Goal: Task Accomplishment & Management: Use online tool/utility

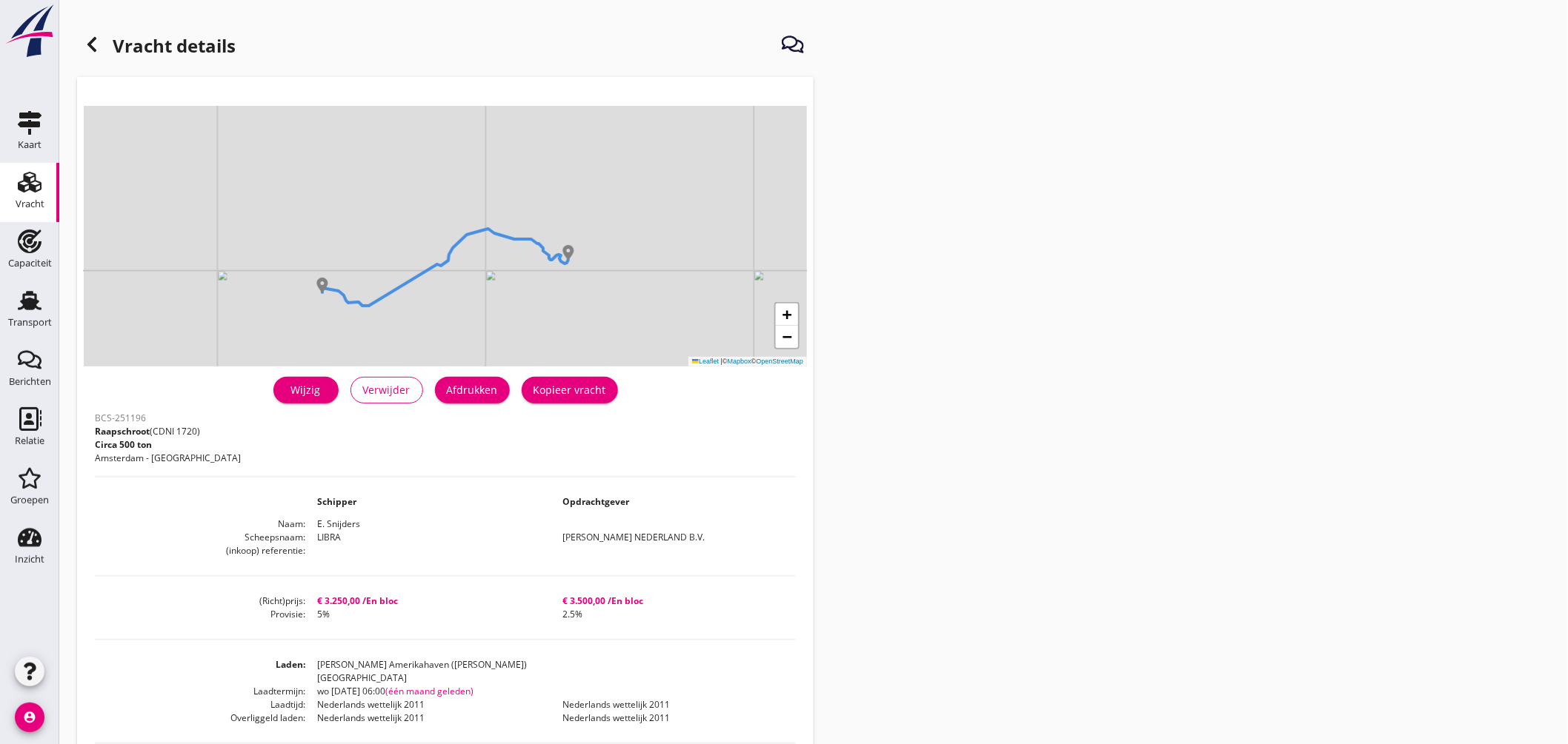
scroll to position [82, 0]
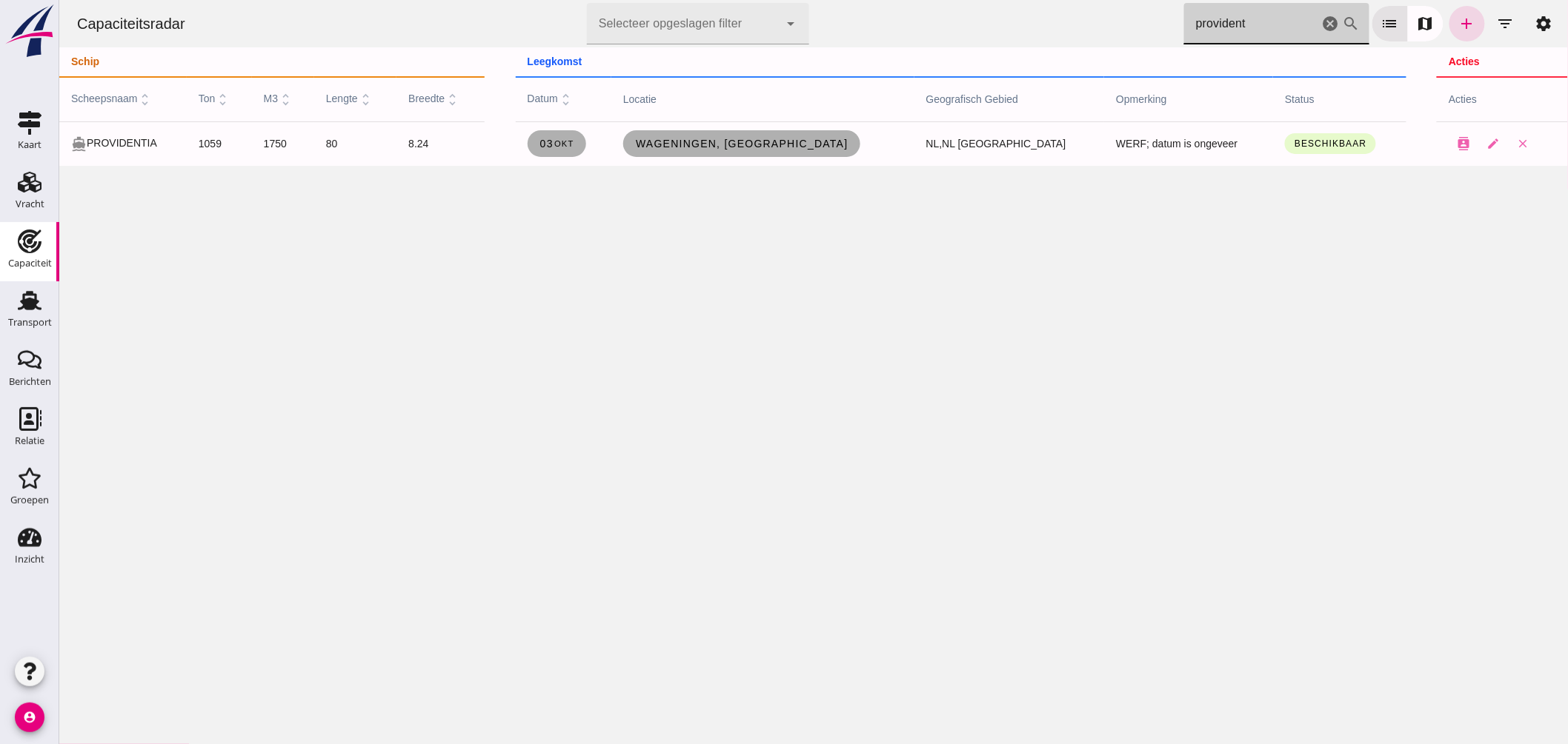
drag, startPoint x: 1251, startPoint y: 17, endPoint x: 982, endPoint y: 14, distance: 269.0
click div "Capaciteitsradar Selecteer opgeslagen filter Selecteer opgeslagen filter cancel…"
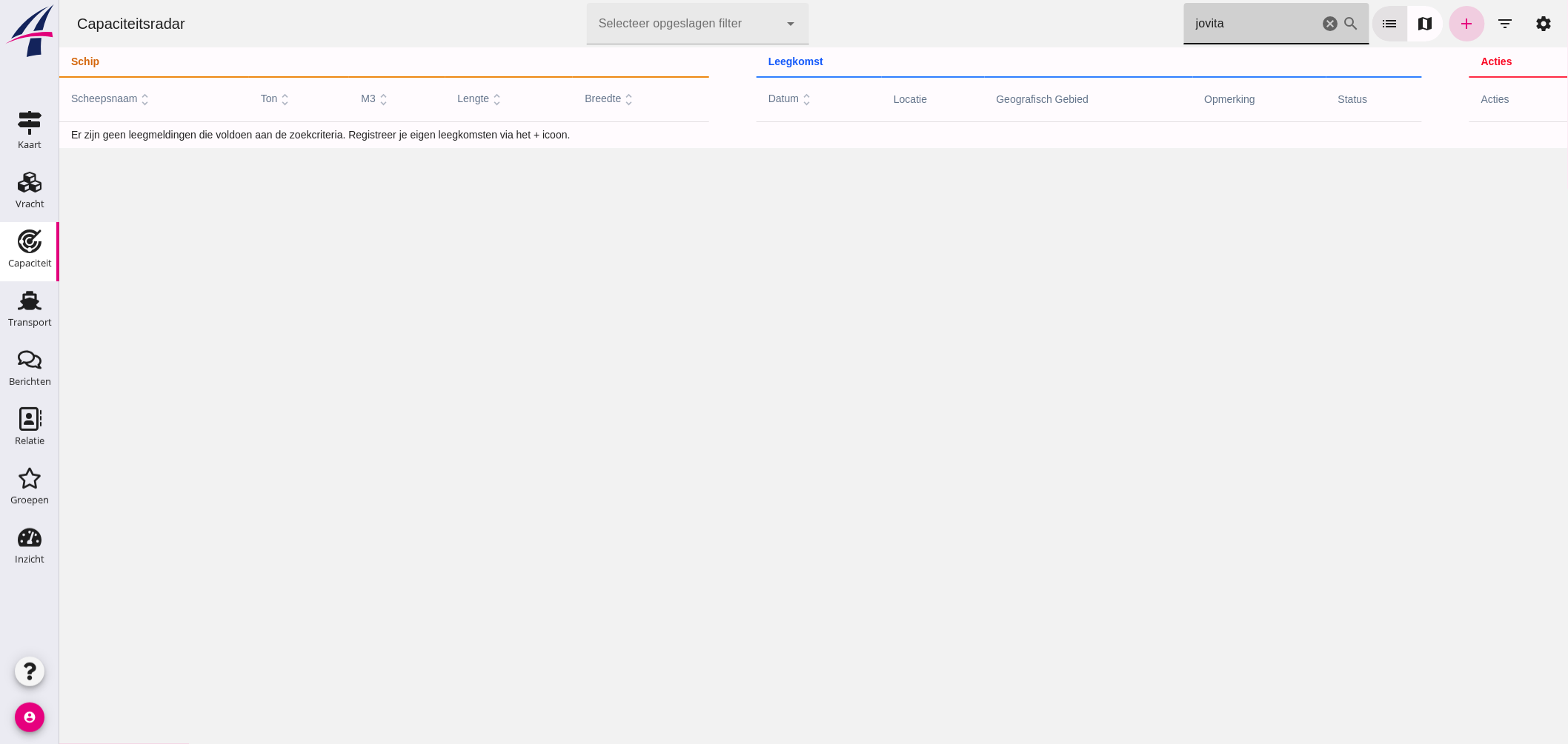
type input "jovita"
click at [1457, 21] on icon "add" at bounding box center [1466, 23] width 18 height 18
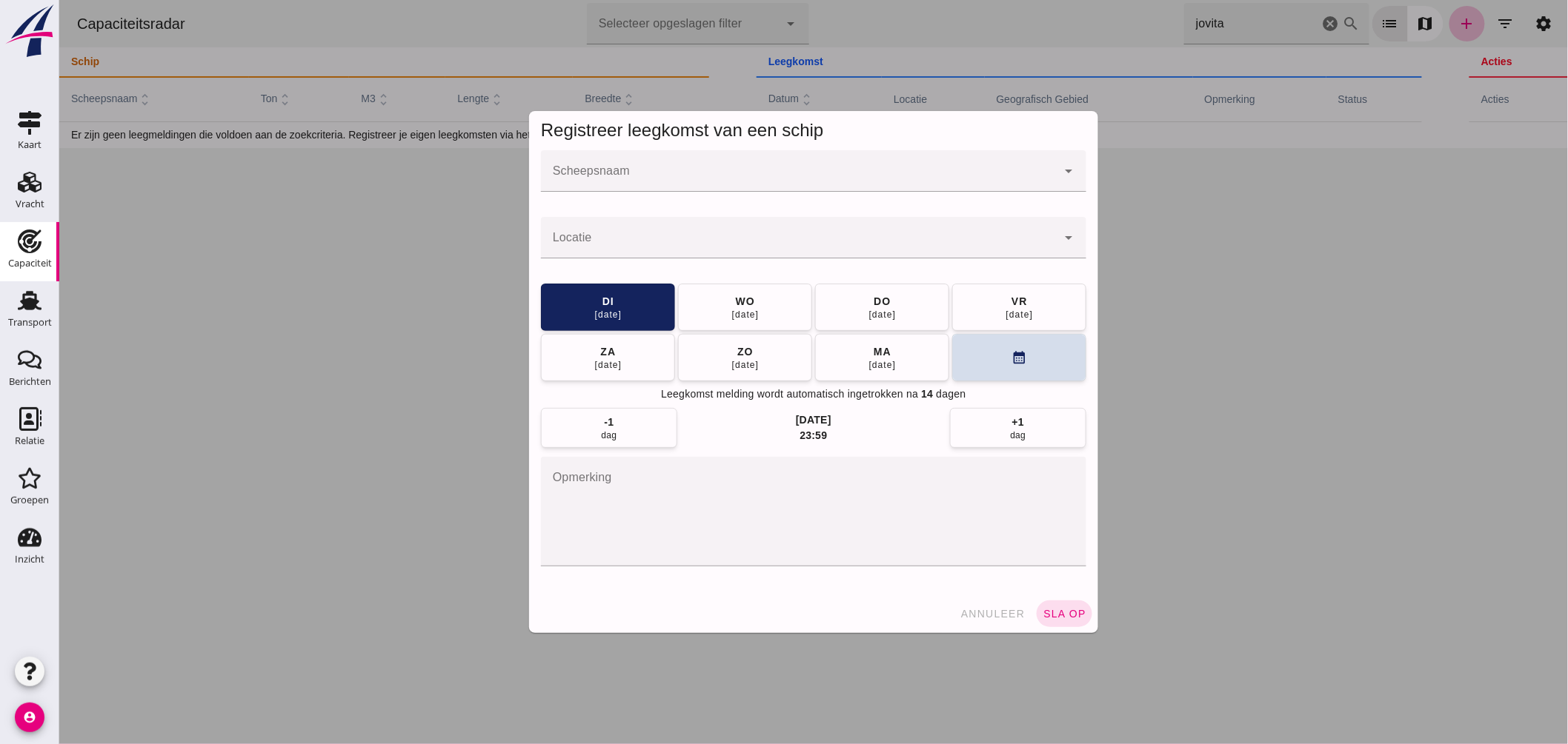
click input "Scheepsnaam"
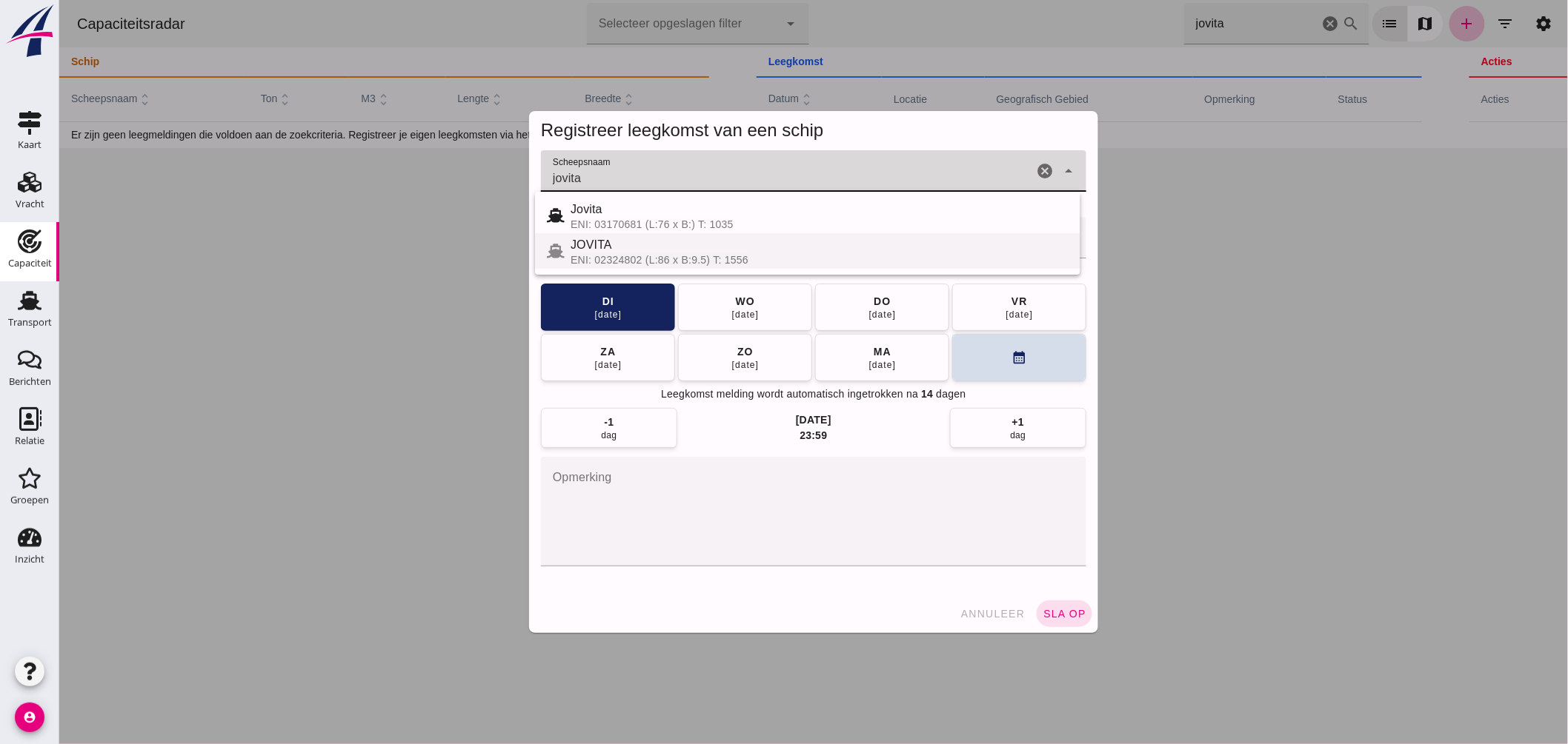
click at [631, 252] on div "JOVITA" at bounding box center [819, 245] width 497 height 18
type input "JOVITA"
click button "calendar_month"
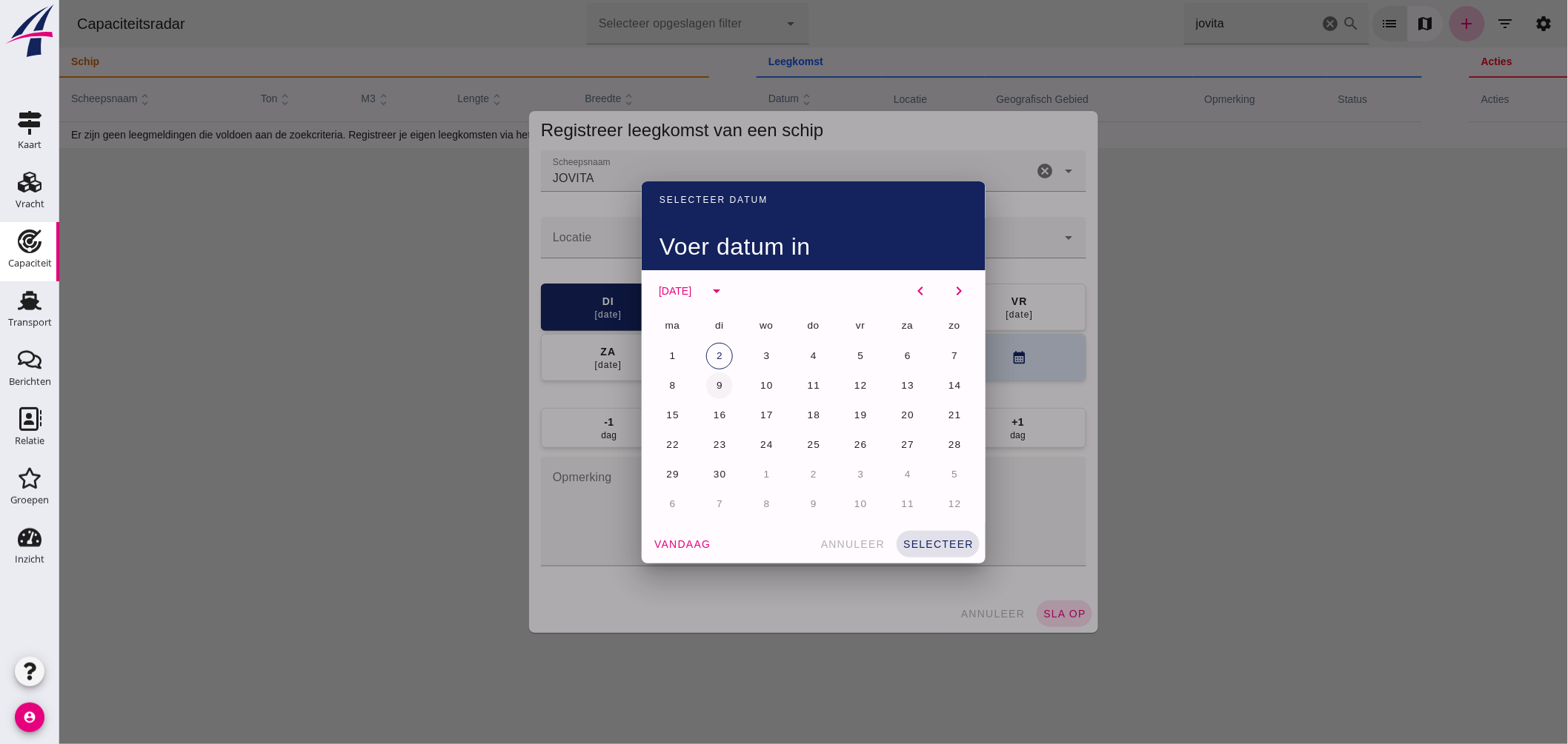
click span "9"
click button "selecteer"
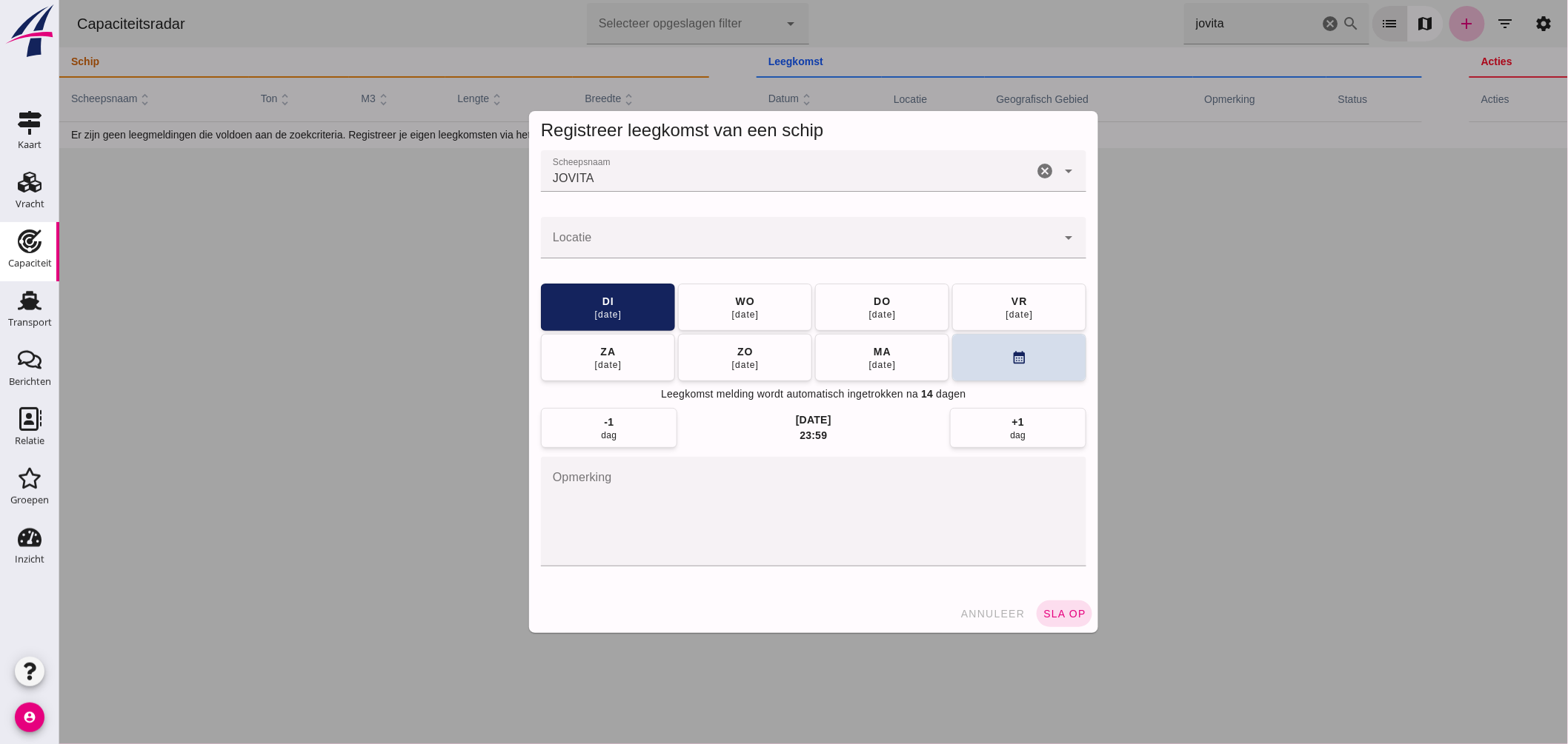
click input "Locatie"
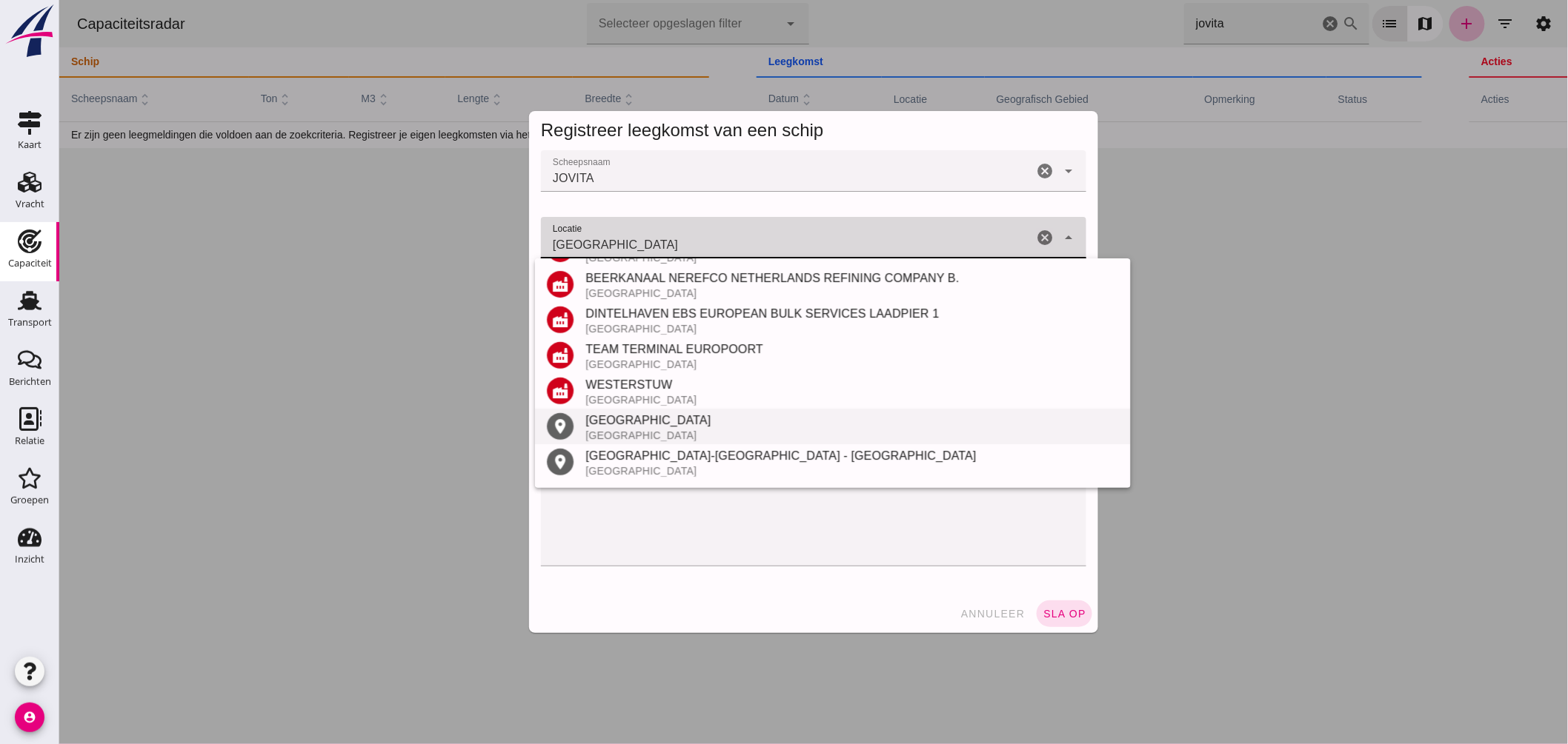
scroll to position [315, 0]
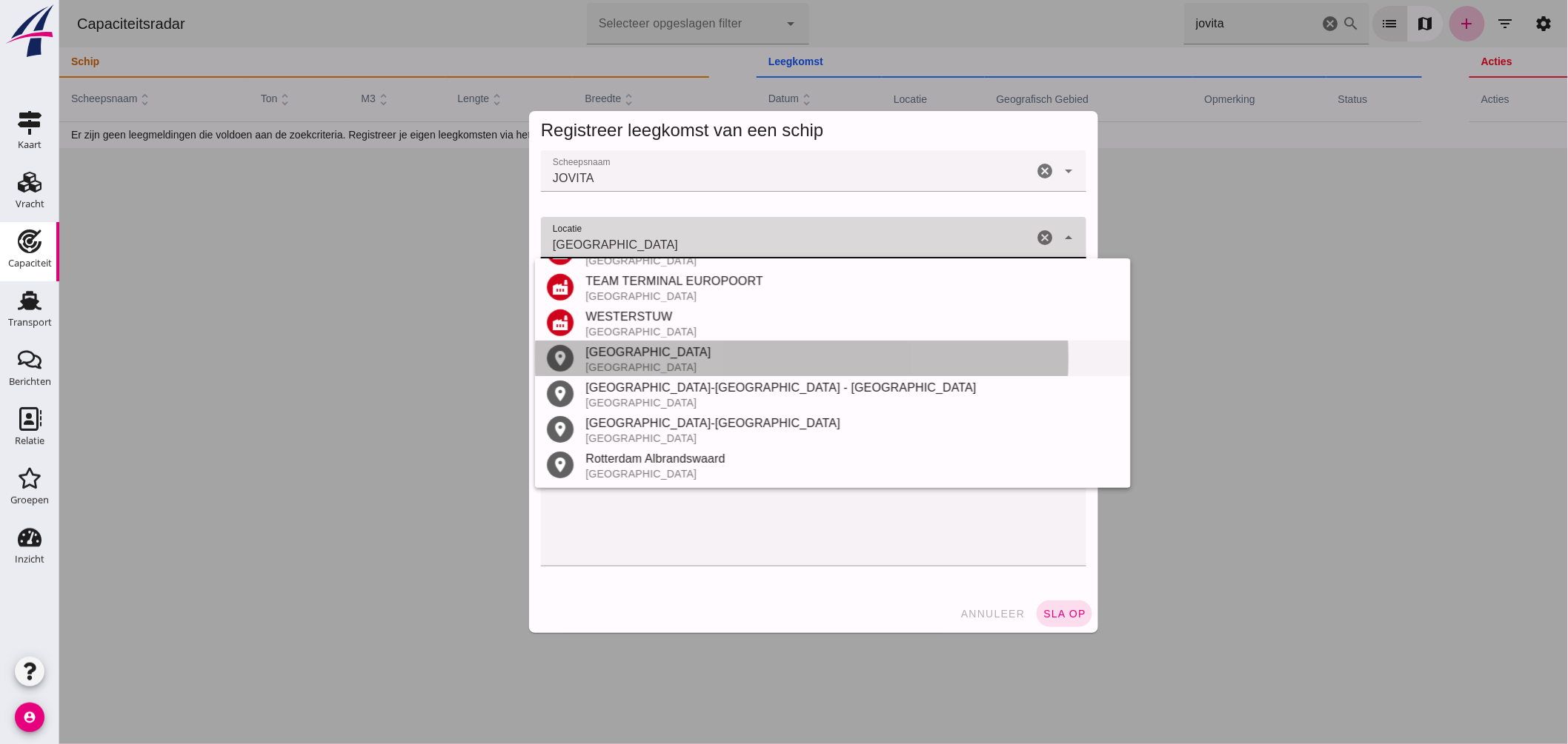
click at [632, 362] on div "[GEOGRAPHIC_DATA]" at bounding box center [851, 367] width 534 height 11
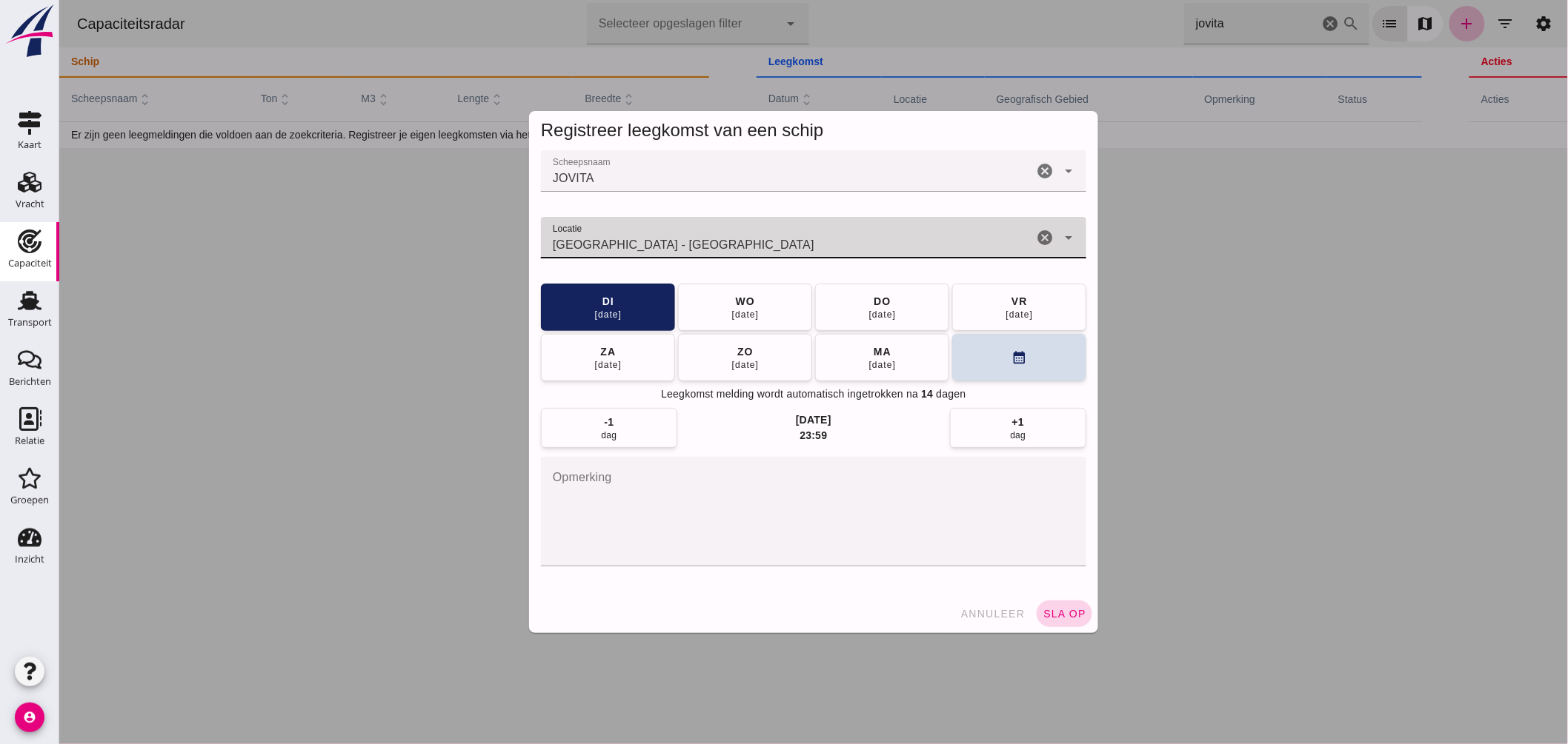
type input "[GEOGRAPHIC_DATA] - [GEOGRAPHIC_DATA]"
click span "sla op"
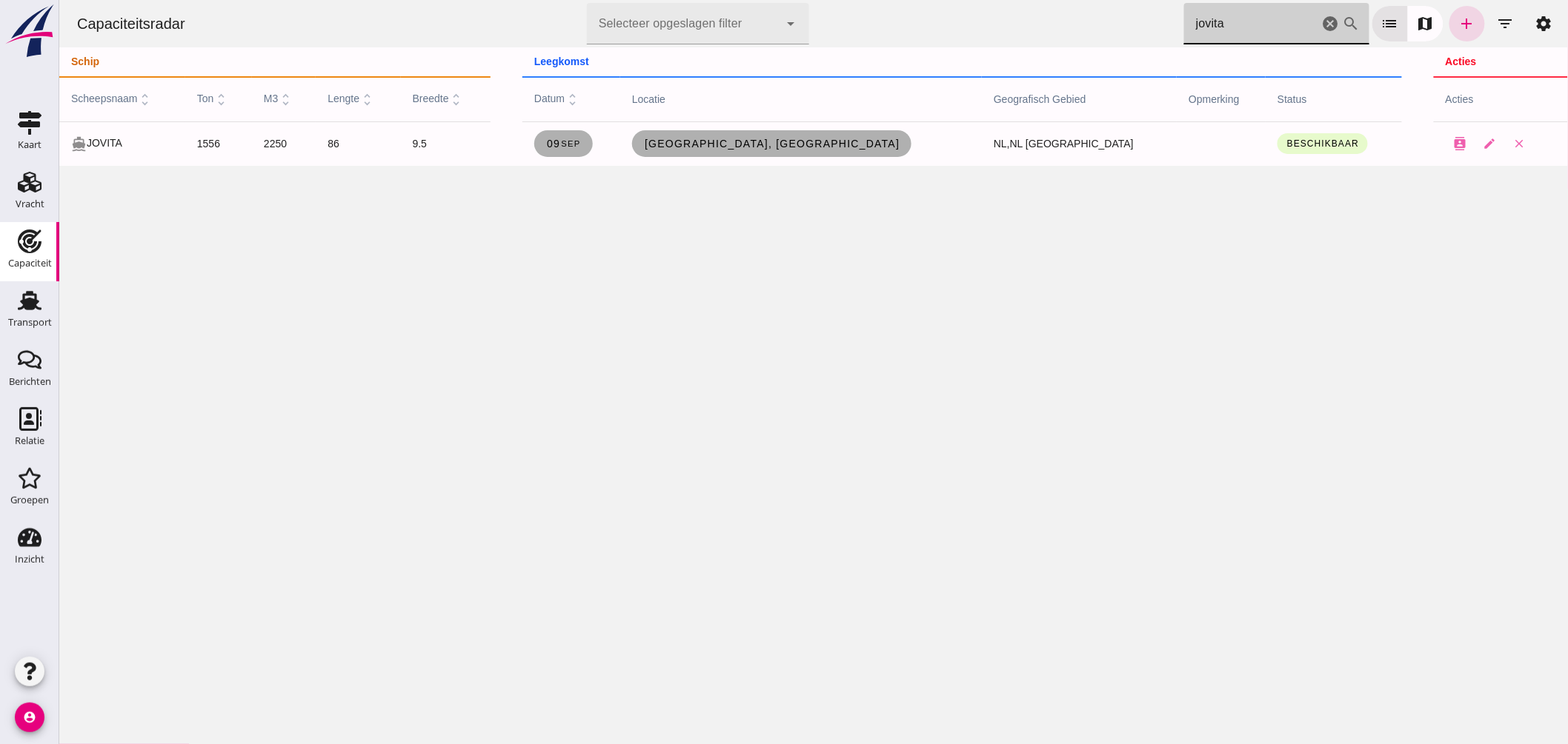
drag, startPoint x: 1221, startPoint y: 25, endPoint x: 1020, endPoint y: -11, distance: 204.2
click at [1020, 0] on html "Capaciteitsradar Selecteer opgeslagen filter Selecteer opgeslagen filter cancel…" at bounding box center [812, 372] width 1509 height 744
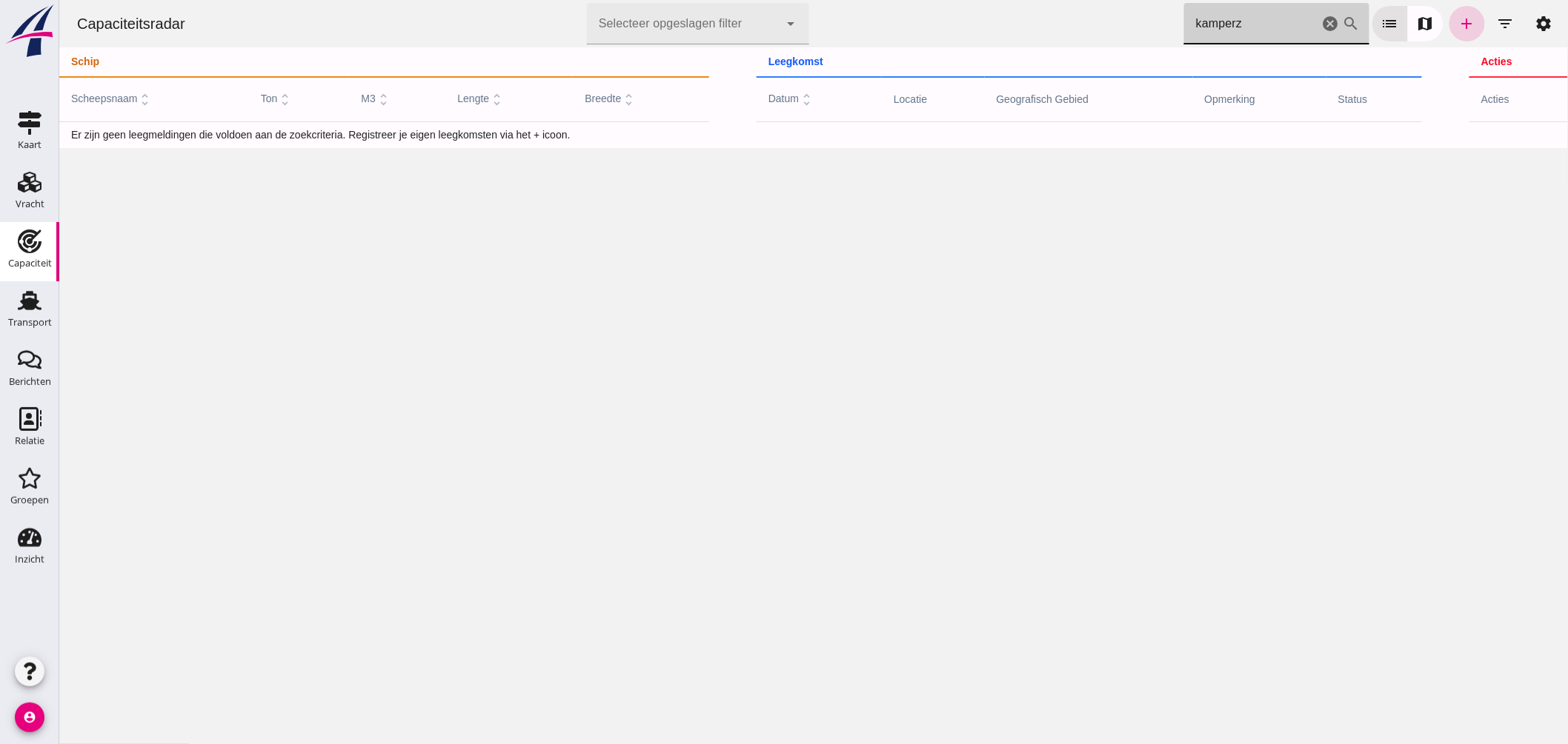
type input "kamperz"
click at [1457, 26] on icon "add" at bounding box center [1466, 23] width 18 height 18
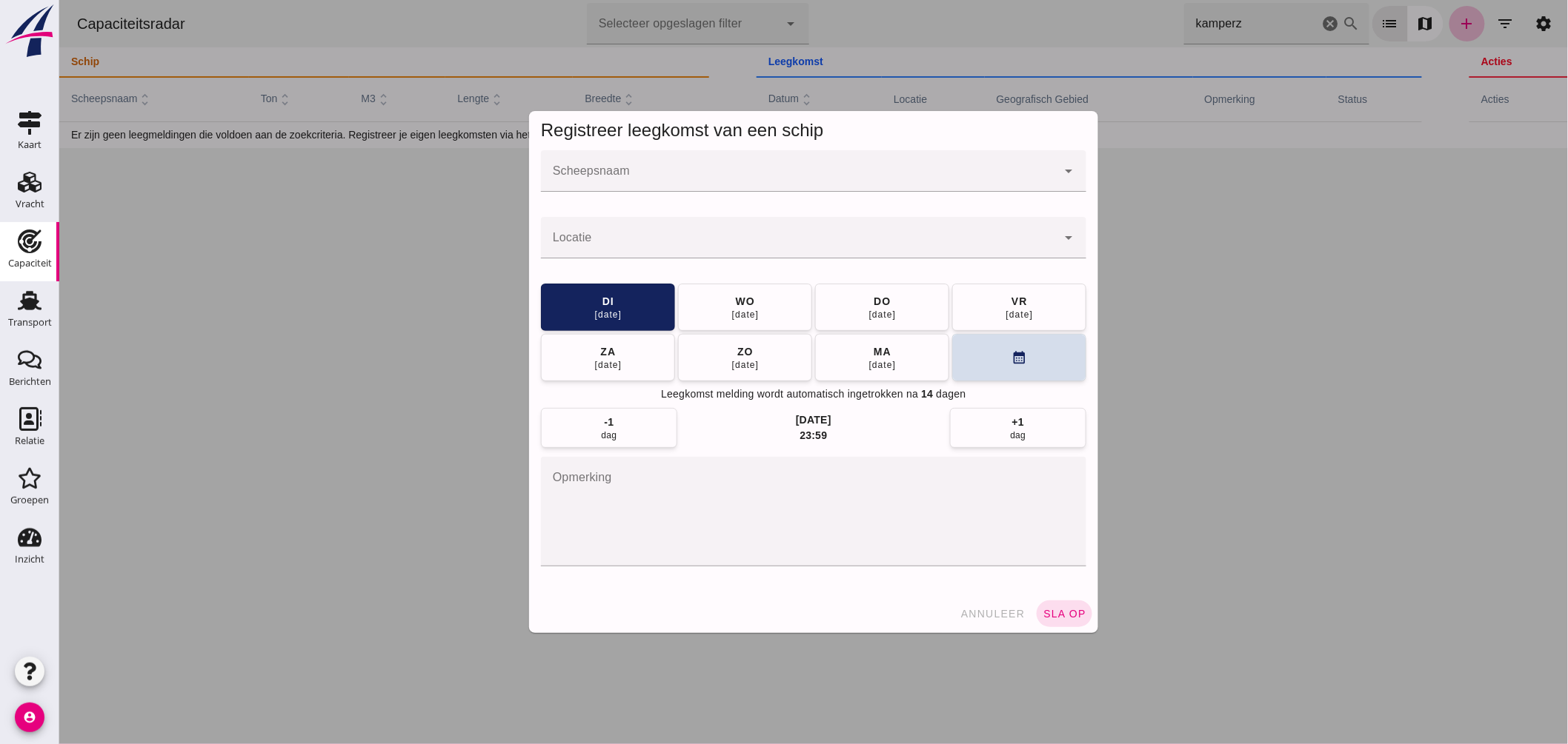
click div
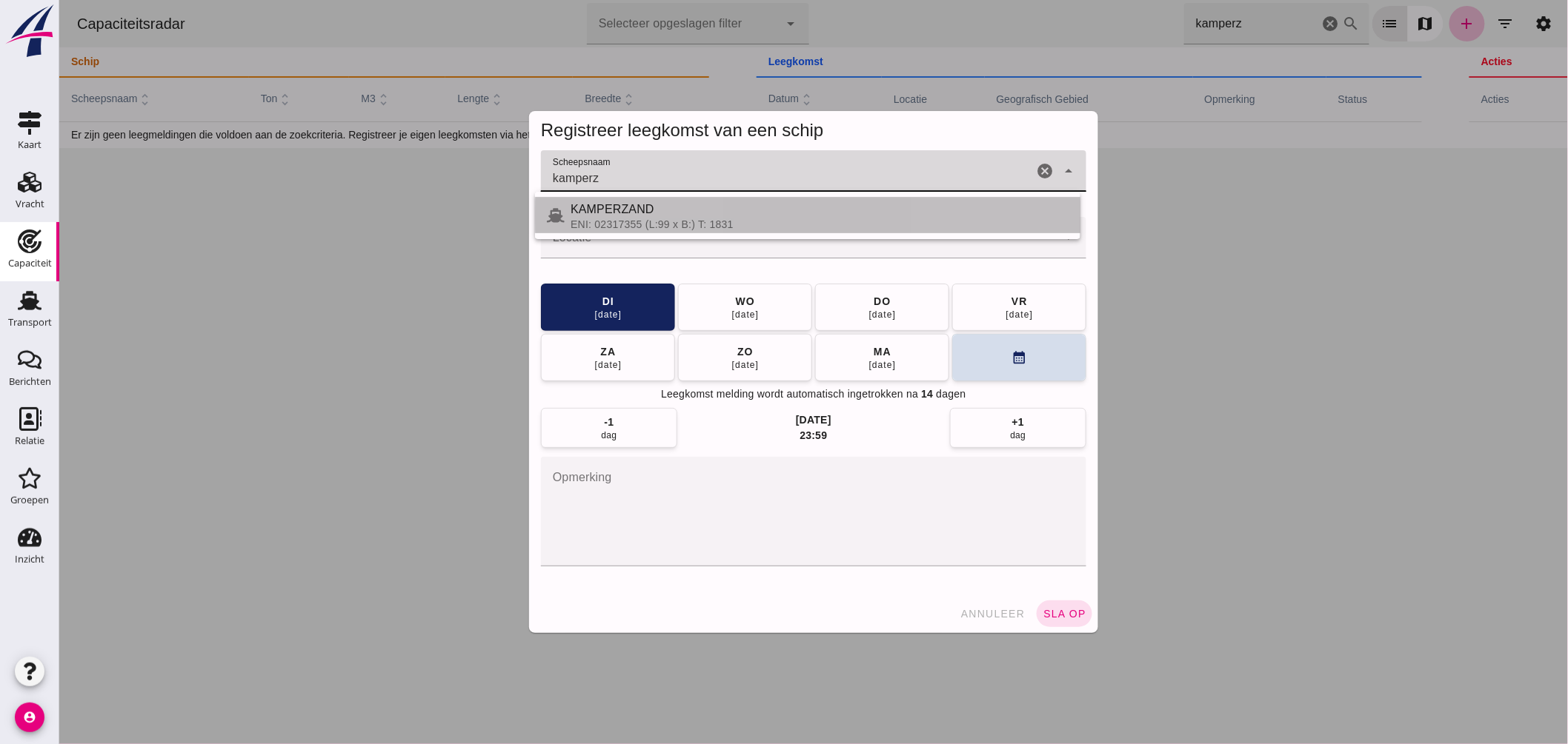
click at [655, 202] on div "KAMPERZAND" at bounding box center [819, 209] width 497 height 18
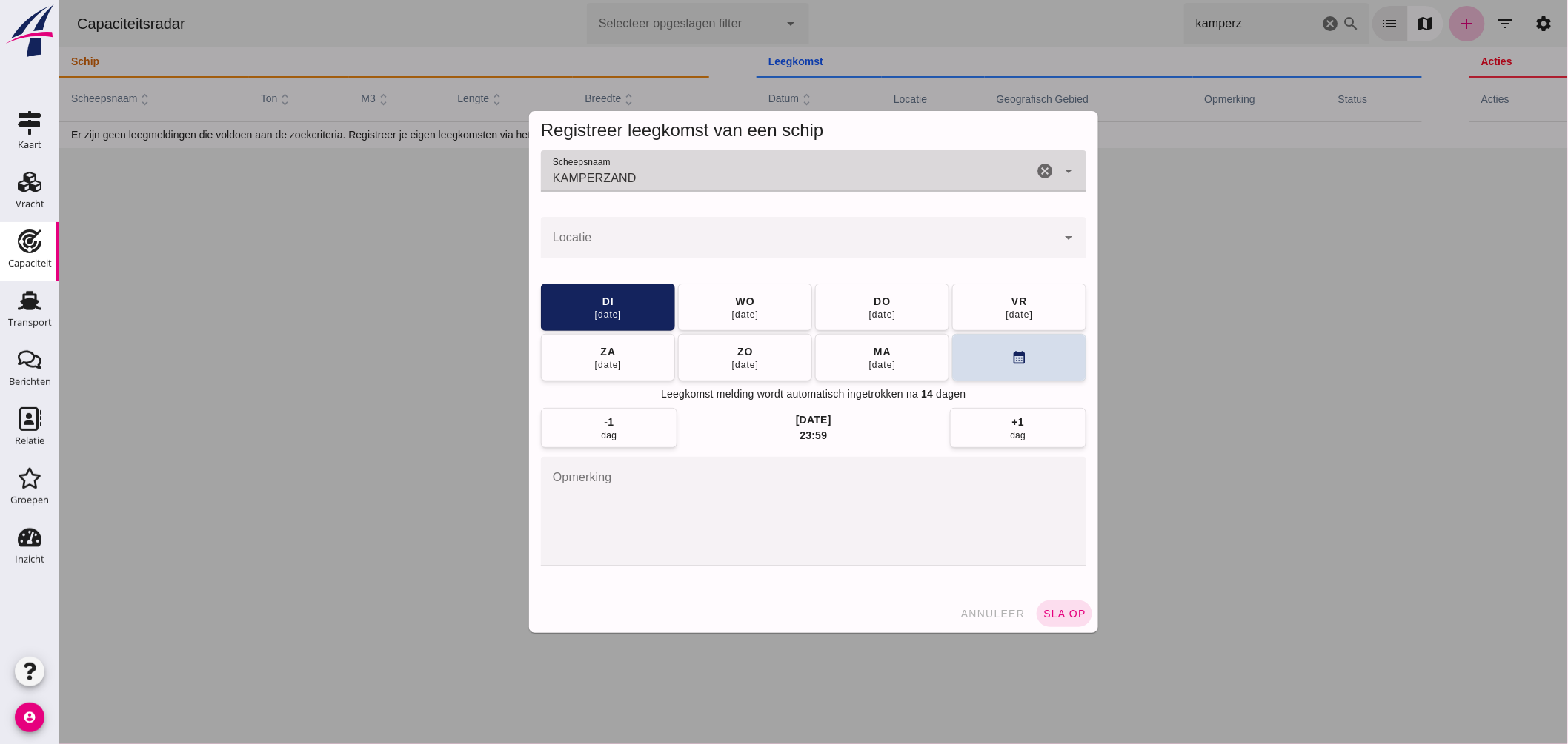
type input "KAMPERZAND"
click input "Locatie"
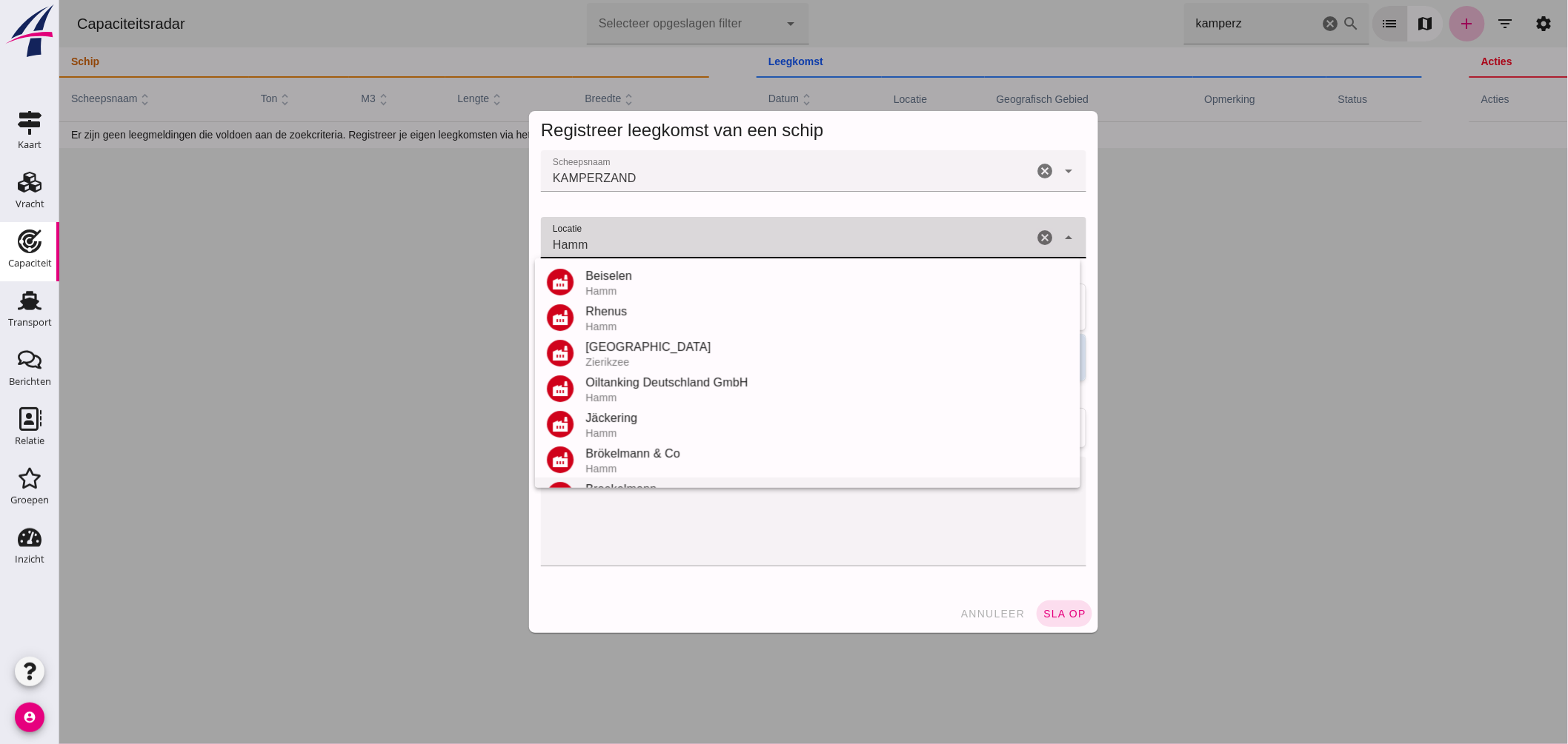
scroll to position [247, 0]
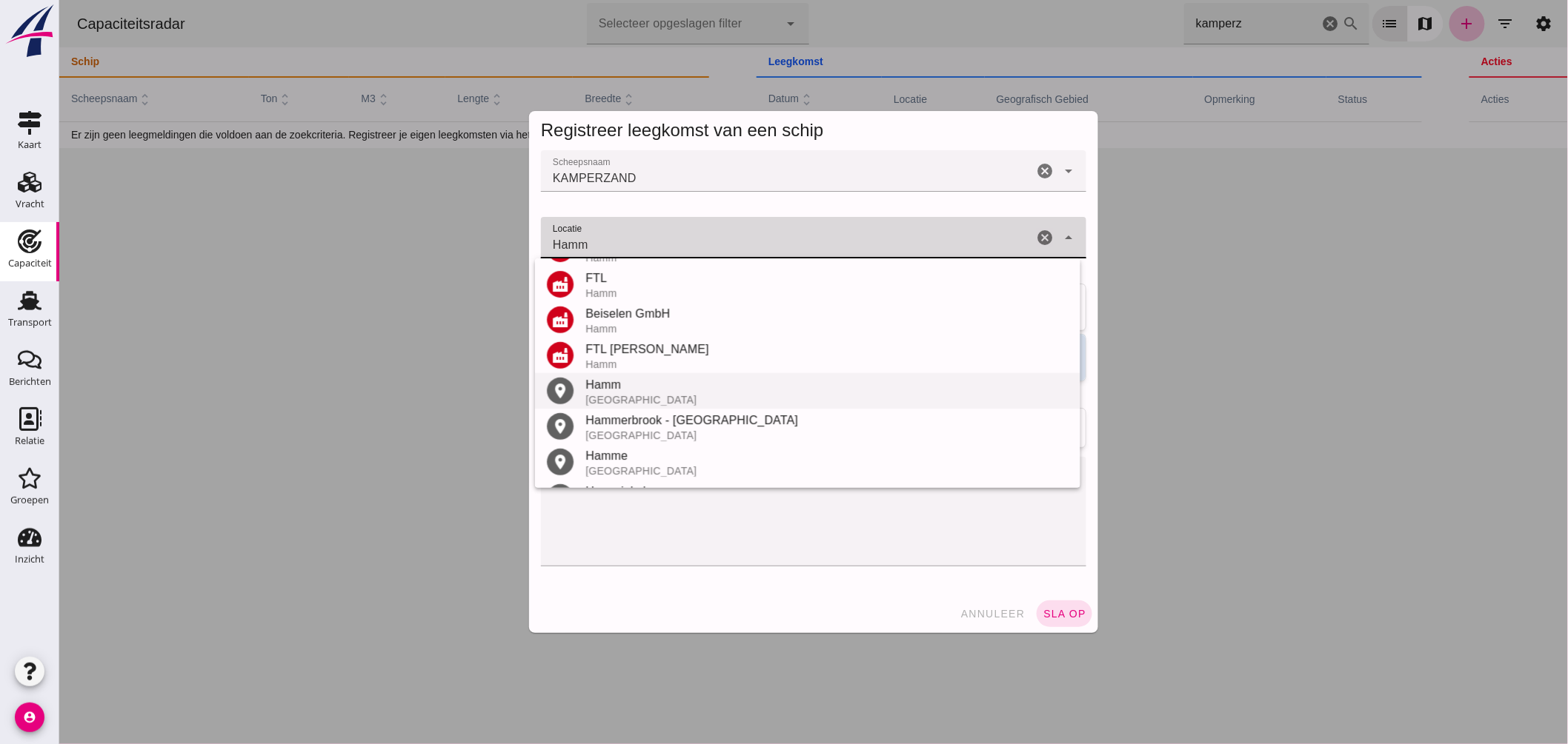
click at [646, 396] on div "[GEOGRAPHIC_DATA]" at bounding box center [826, 400] width 483 height 11
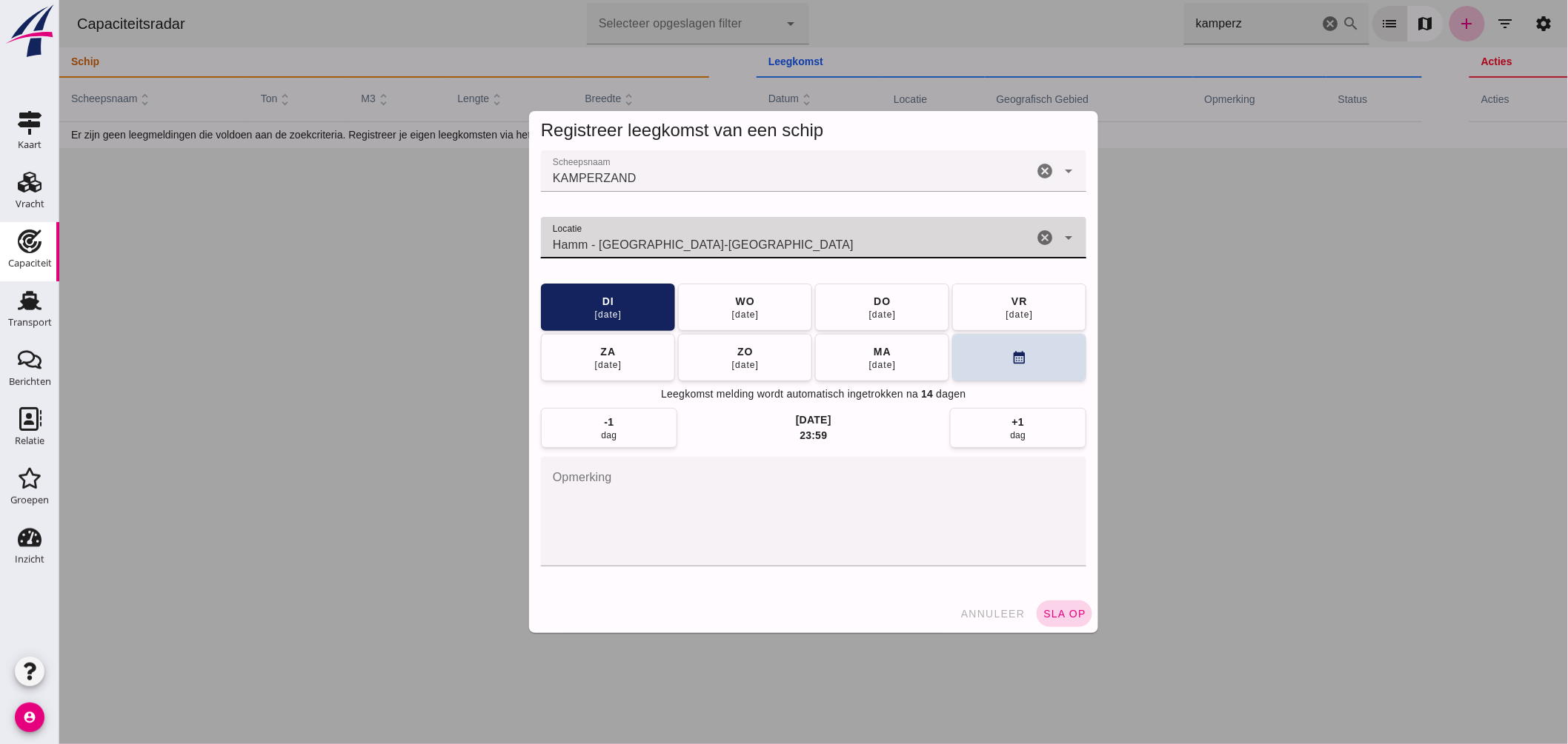
type input "Hamm - [GEOGRAPHIC_DATA]-[GEOGRAPHIC_DATA]"
click button "sla op"
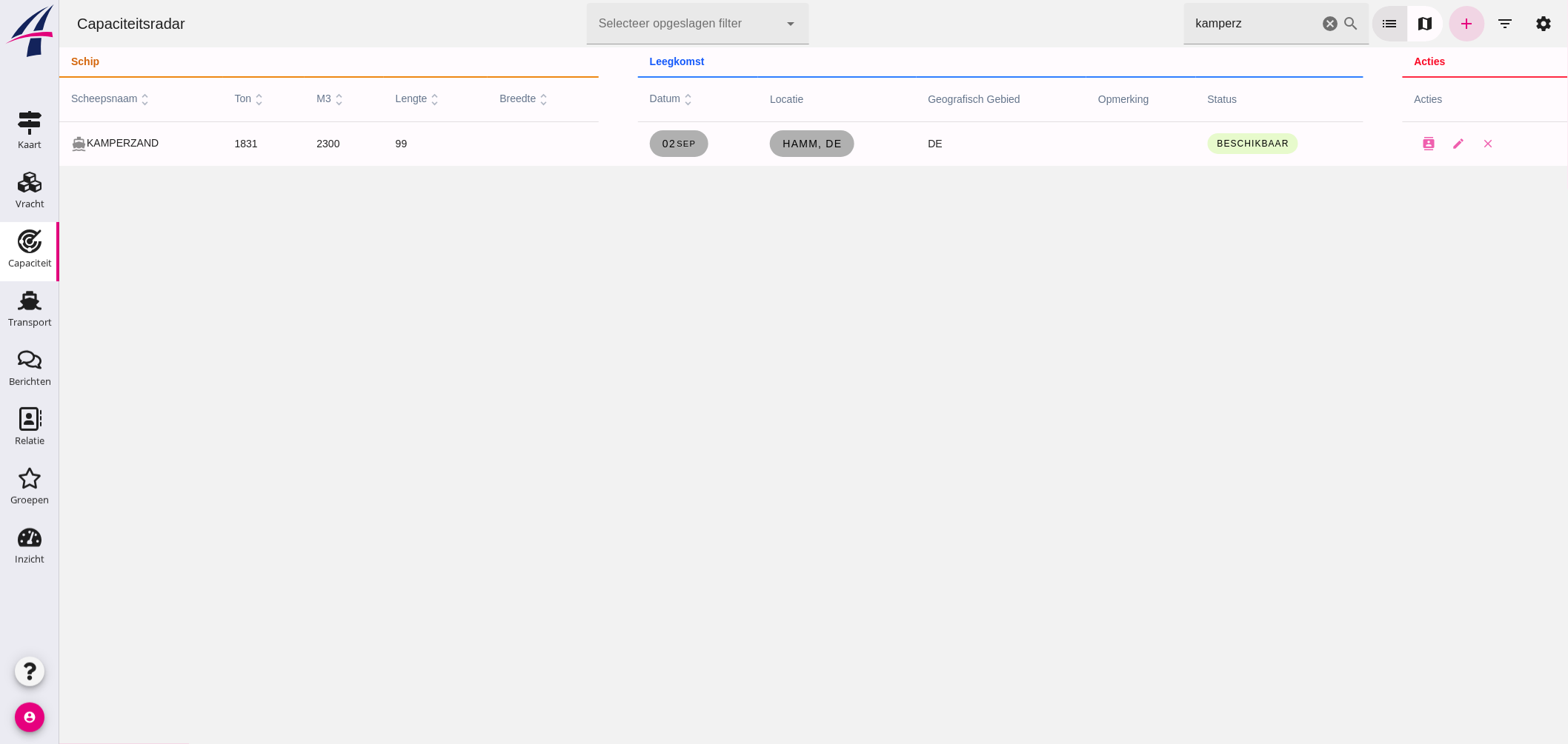
click input "kamperz"
drag, startPoint x: 1230, startPoint y: 21, endPoint x: 758, endPoint y: -19, distance: 473.7
click at [758, 0] on html "Capaciteitsradar Selecteer opgeslagen filter Selecteer opgeslagen filter cancel…" at bounding box center [812, 372] width 1509 height 744
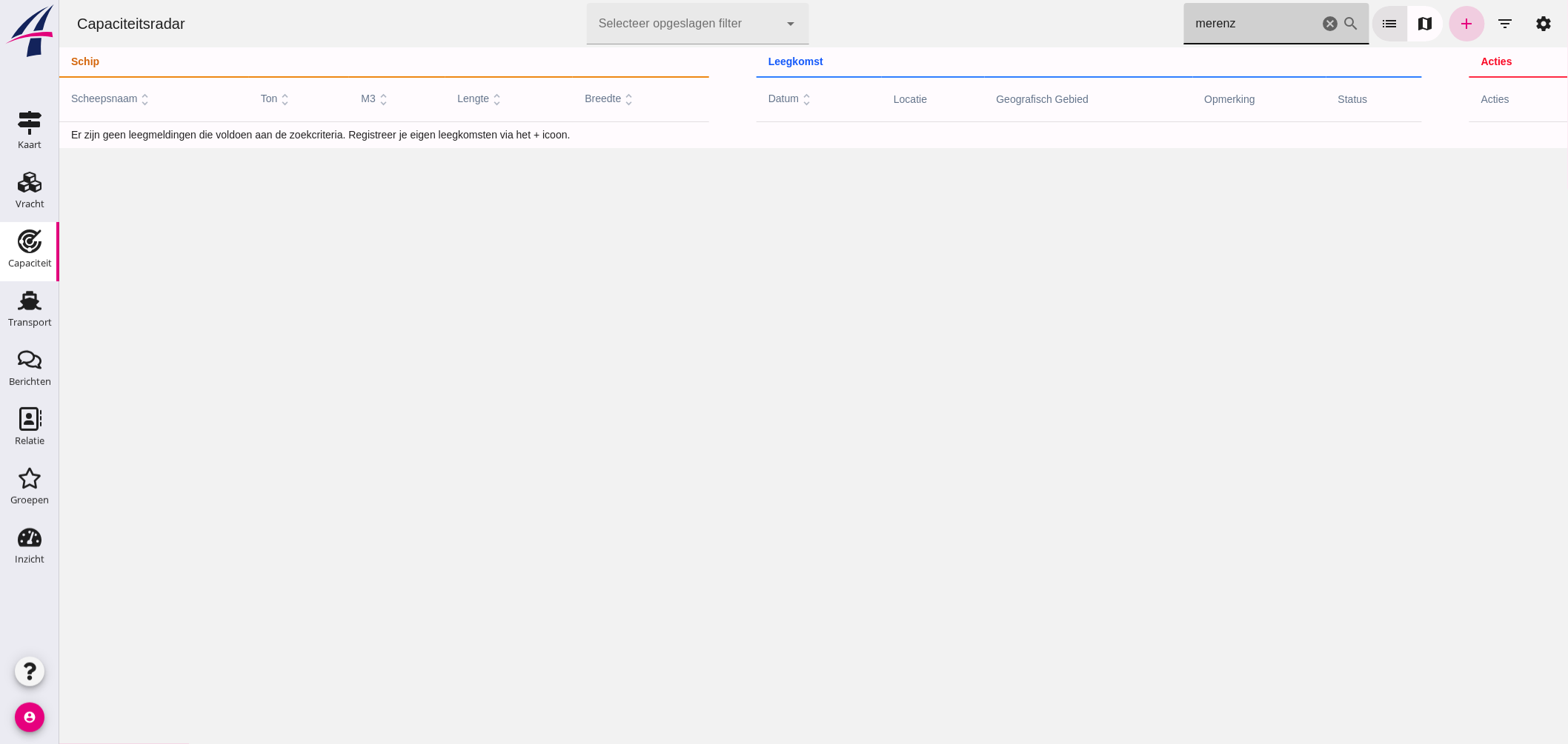
type input "merenz"
click at [1460, 26] on icon "add" at bounding box center [1466, 23] width 18 height 18
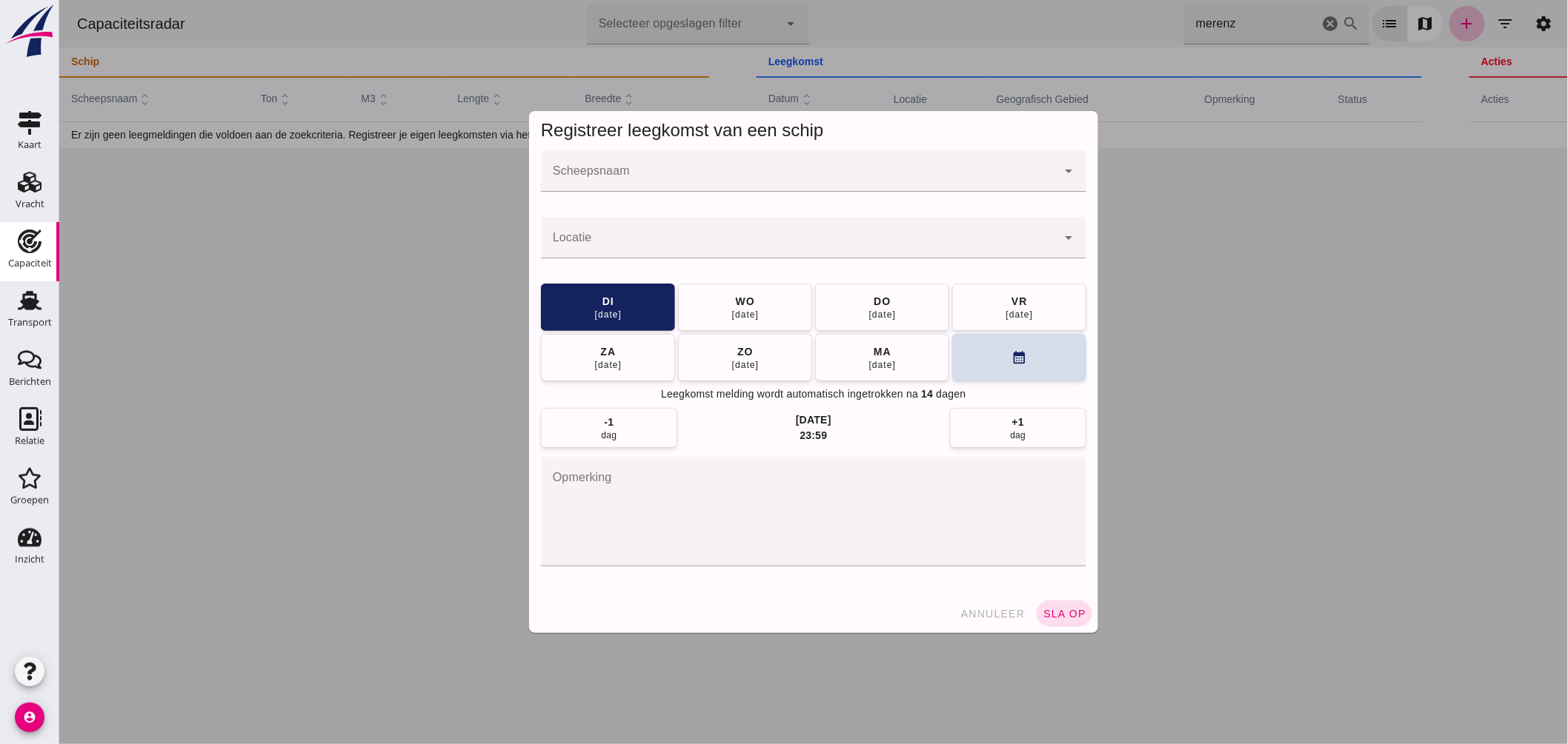
click div
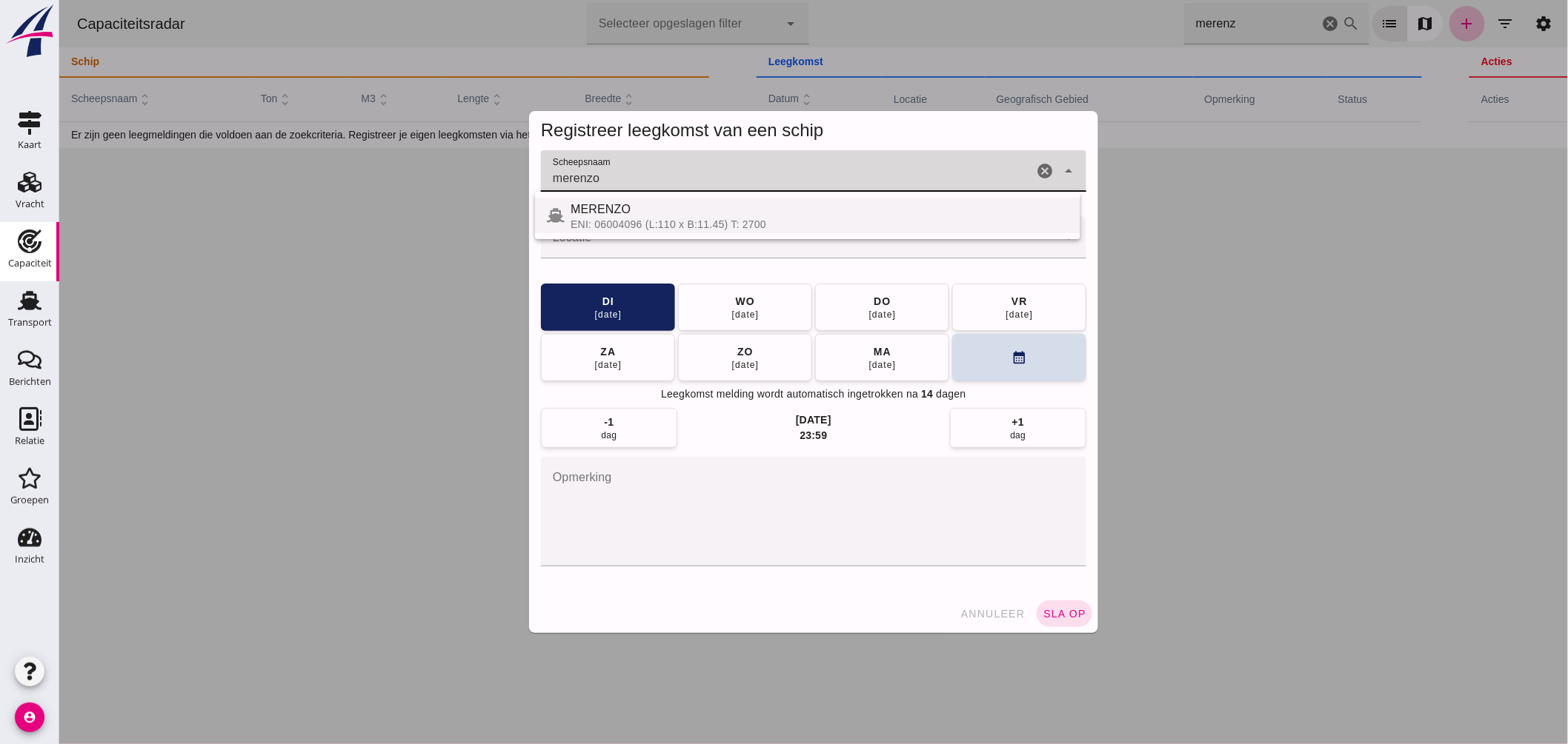
click at [631, 211] on div "MERENZO" at bounding box center [819, 209] width 497 height 18
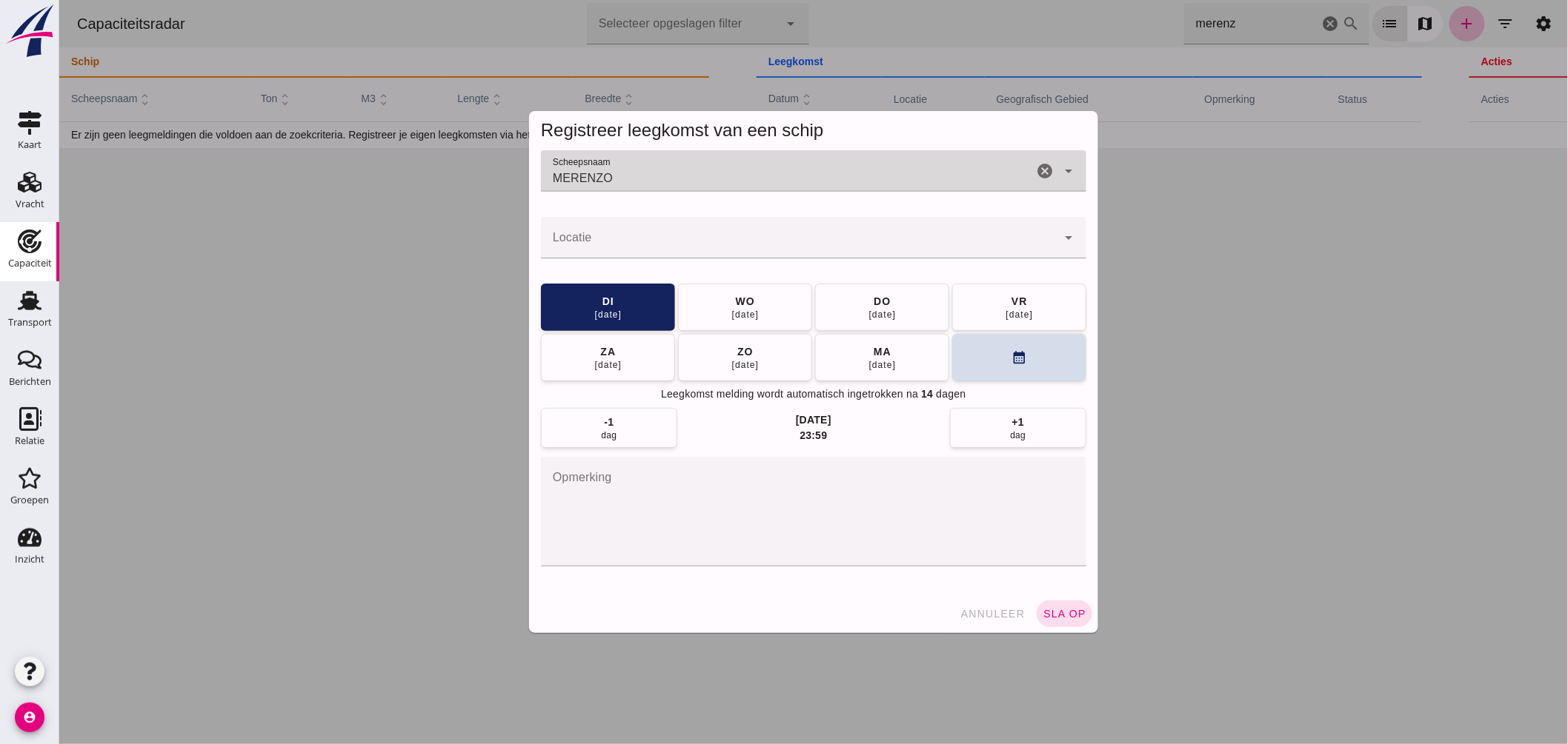
type input "MERENZO"
click input "Locatie"
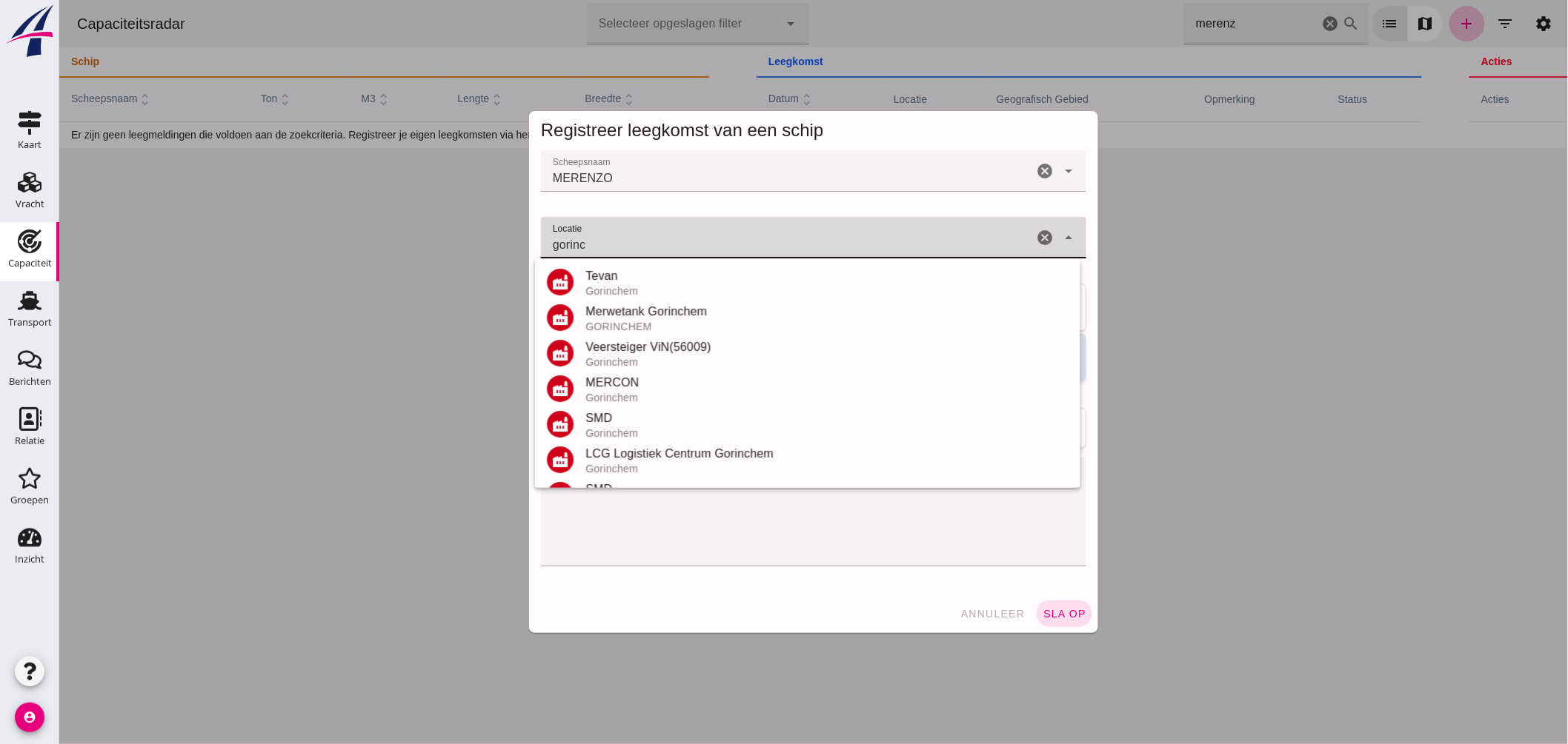
scroll to position [245, 0]
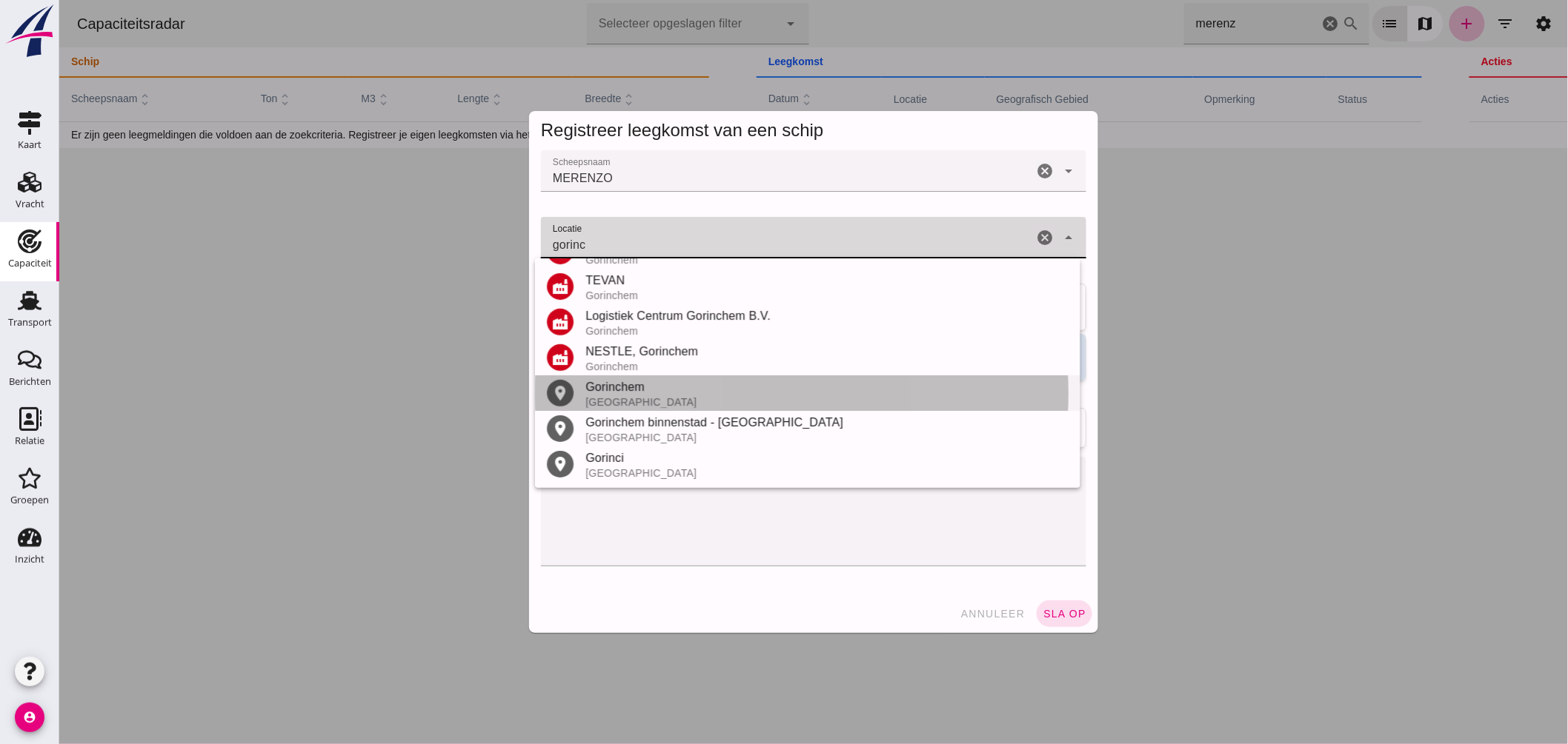
click at [639, 388] on div "Gorinchem" at bounding box center [826, 387] width 483 height 18
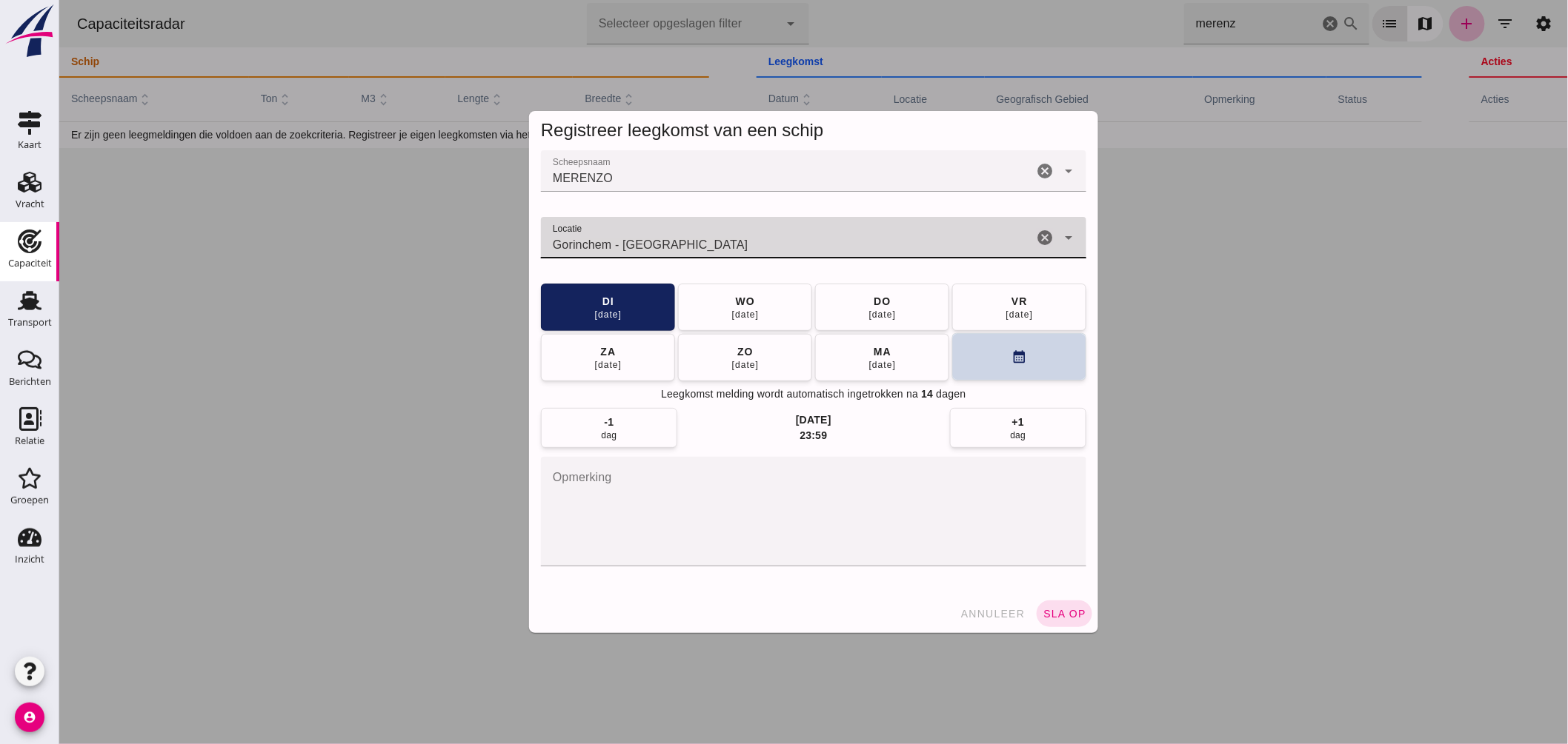
type input "Gorinchem - [GEOGRAPHIC_DATA]"
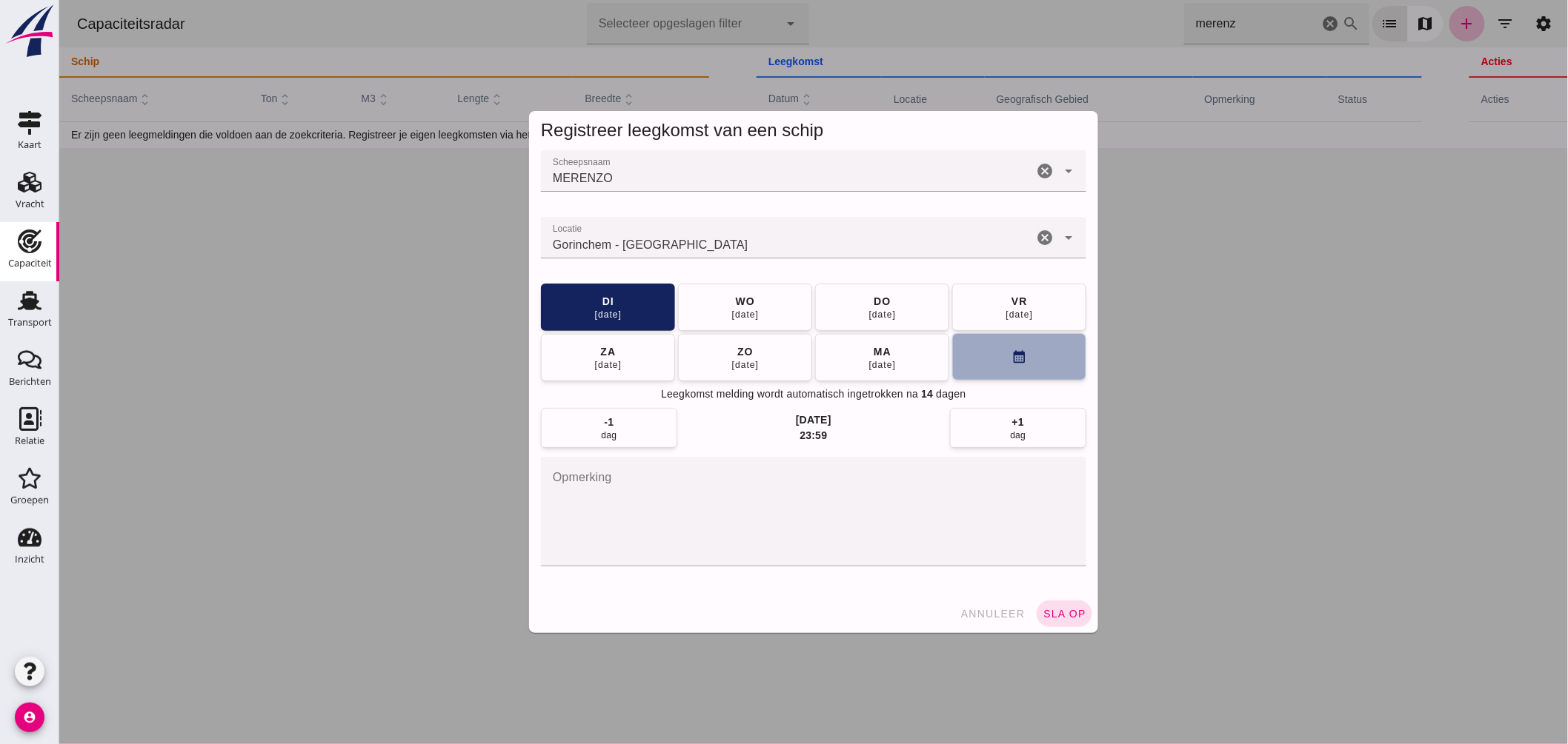
click button "calendar_month"
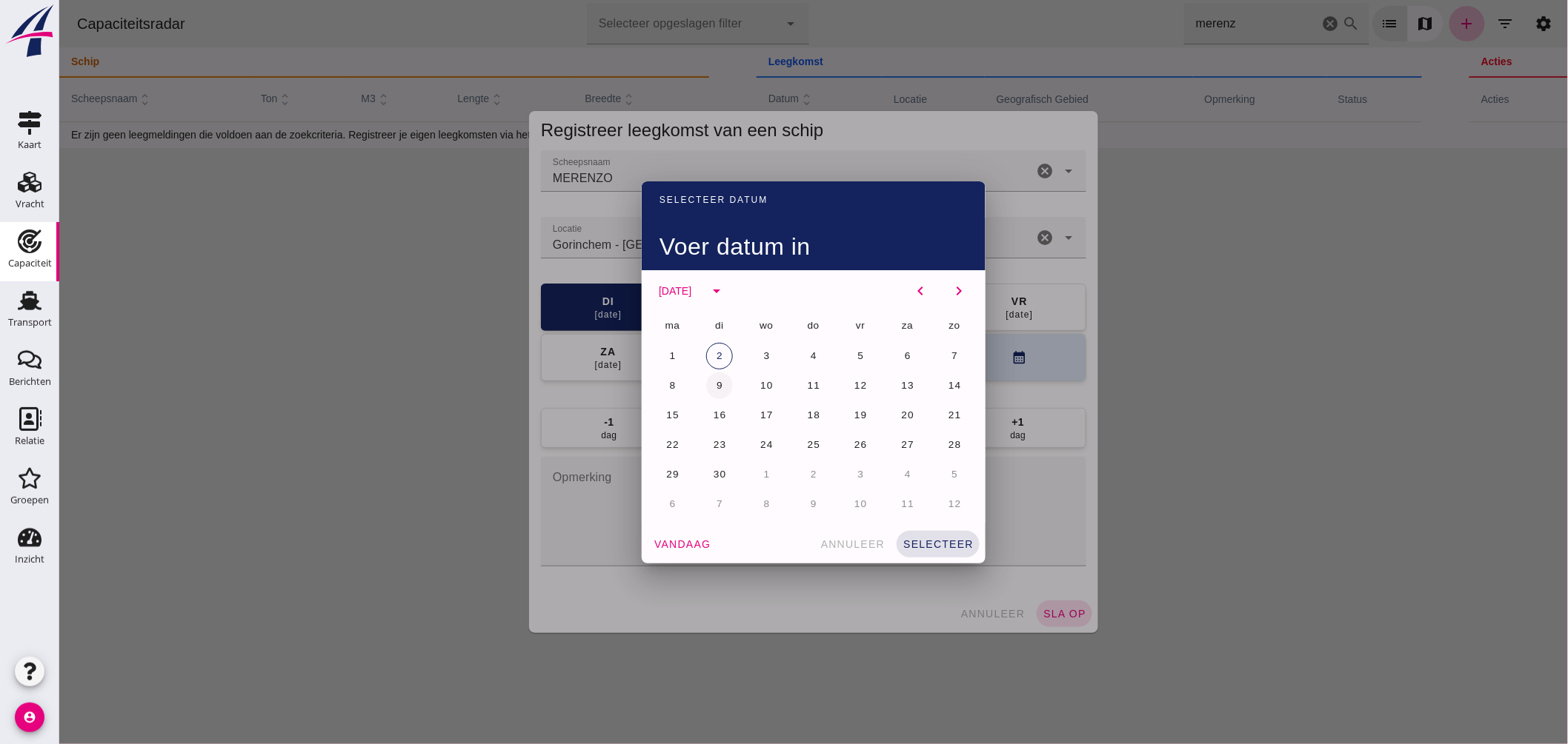
click button "9"
click span "selecteer"
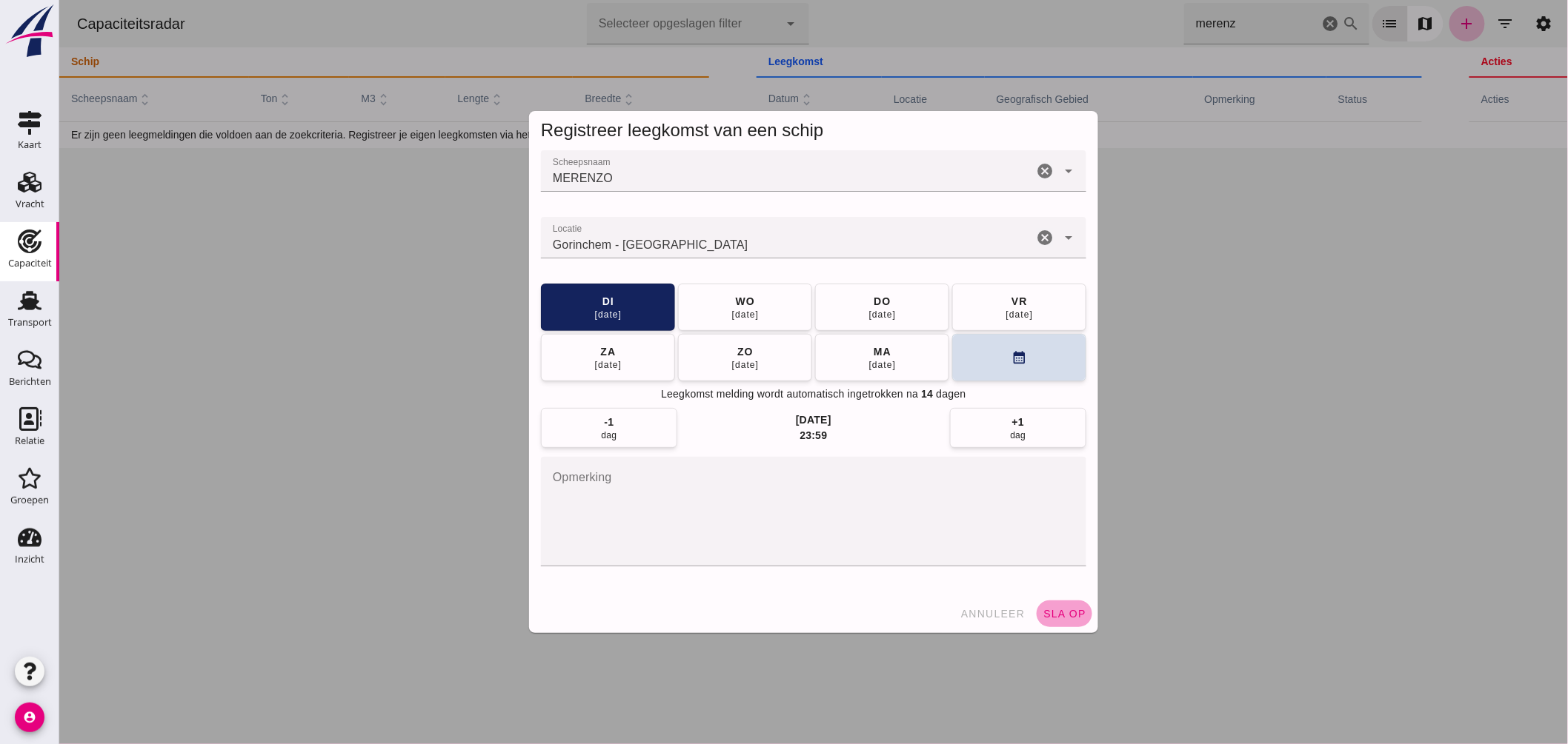
click span "sla op"
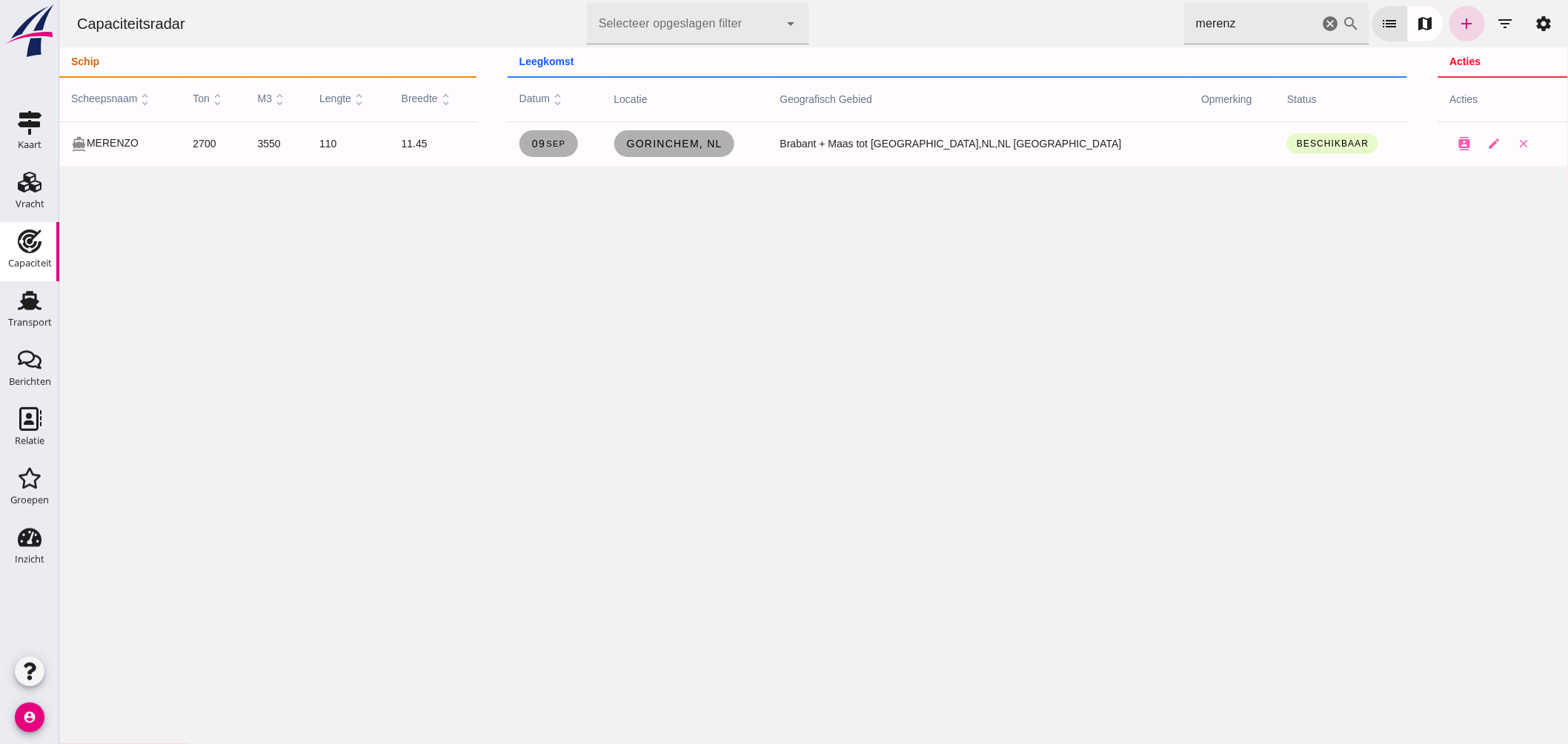
drag, startPoint x: 1223, startPoint y: 25, endPoint x: 767, endPoint y: -4, distance: 456.9
click at [767, 0] on html "Capaciteitsradar Selecteer opgeslagen filter Selecteer opgeslagen filter cancel…" at bounding box center [812, 372] width 1509 height 744
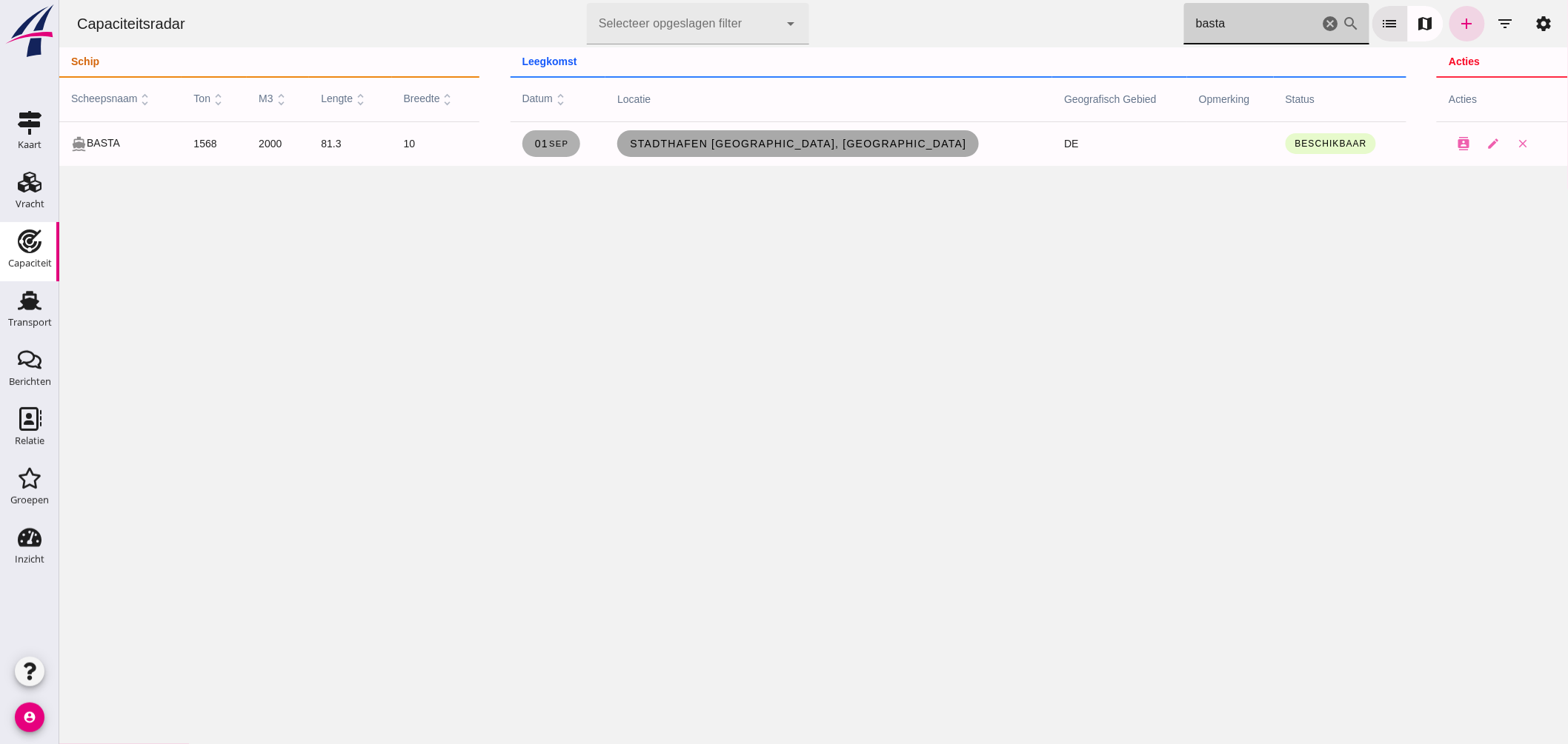
type input "basta"
click span "Stadthafen [GEOGRAPHIC_DATA], [GEOGRAPHIC_DATA]"
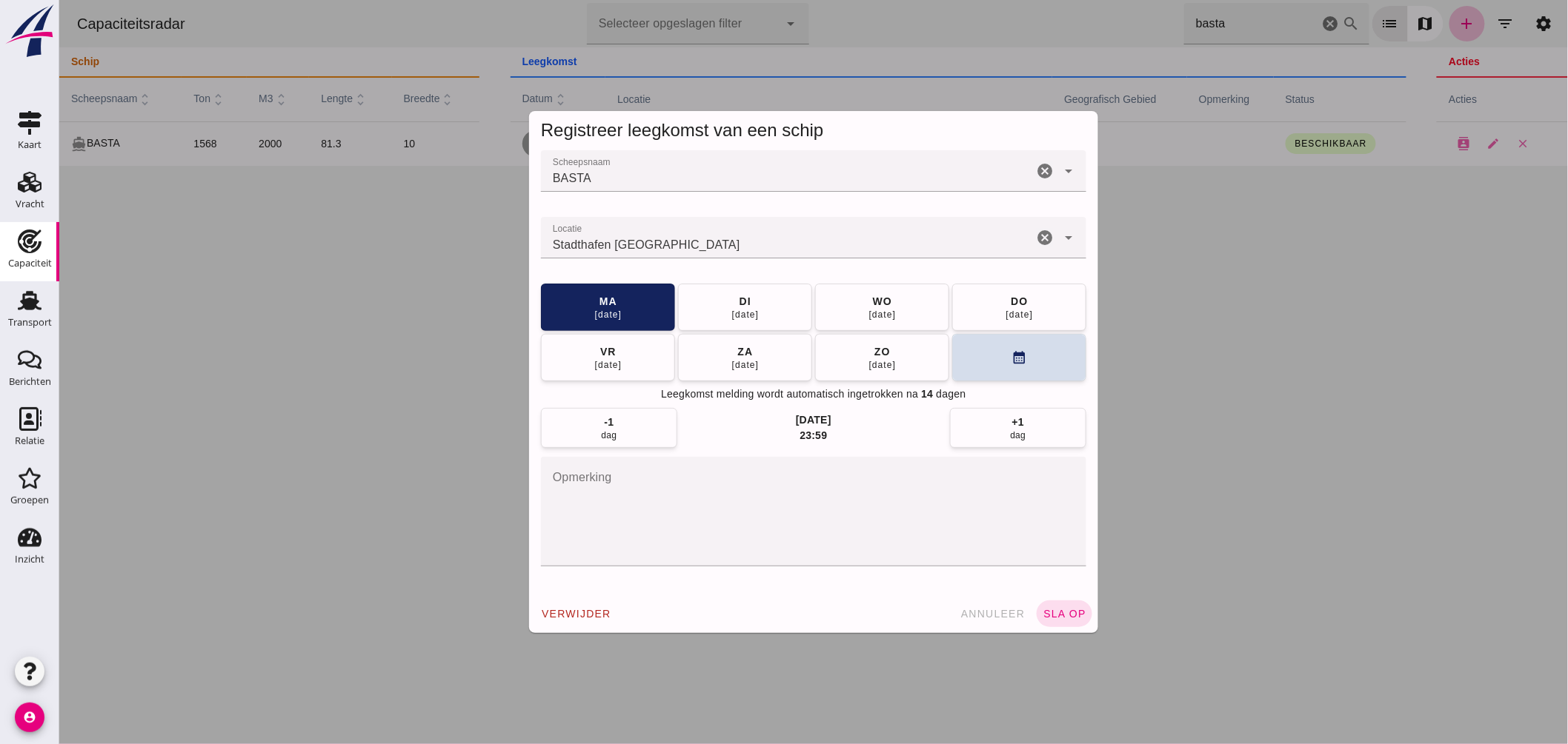
click input "Locatie"
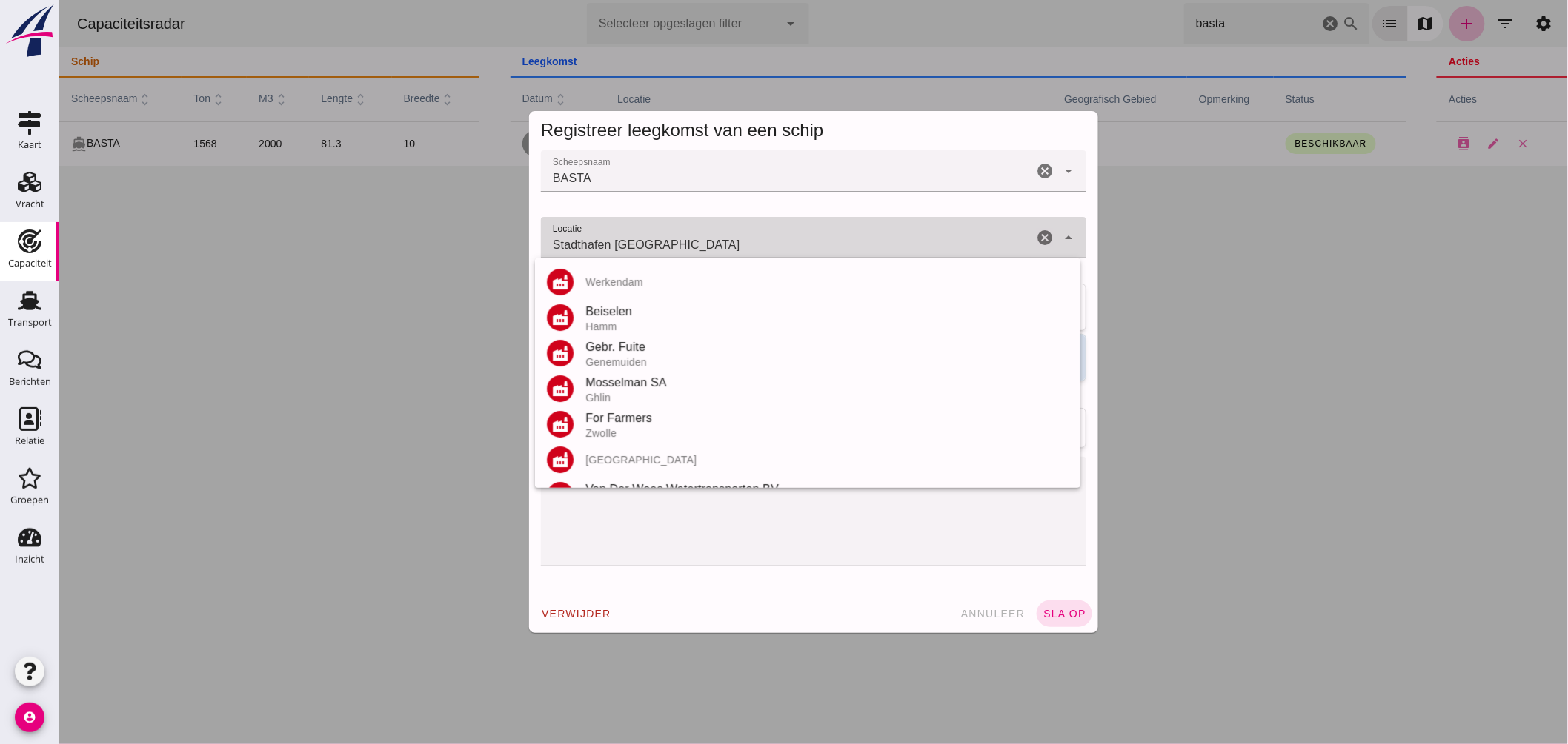
click input "Stadthafen [GEOGRAPHIC_DATA]"
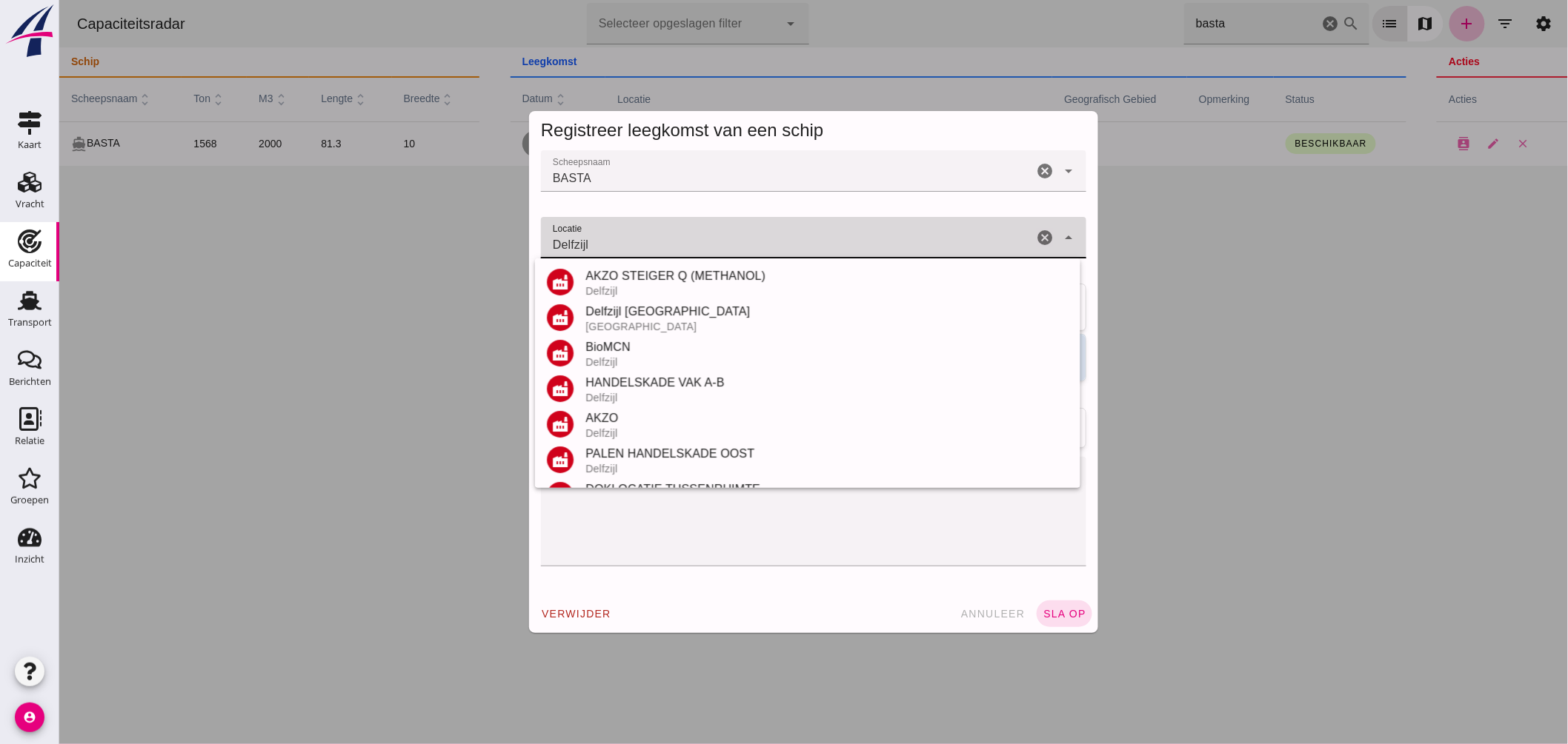
scroll to position [173, 0]
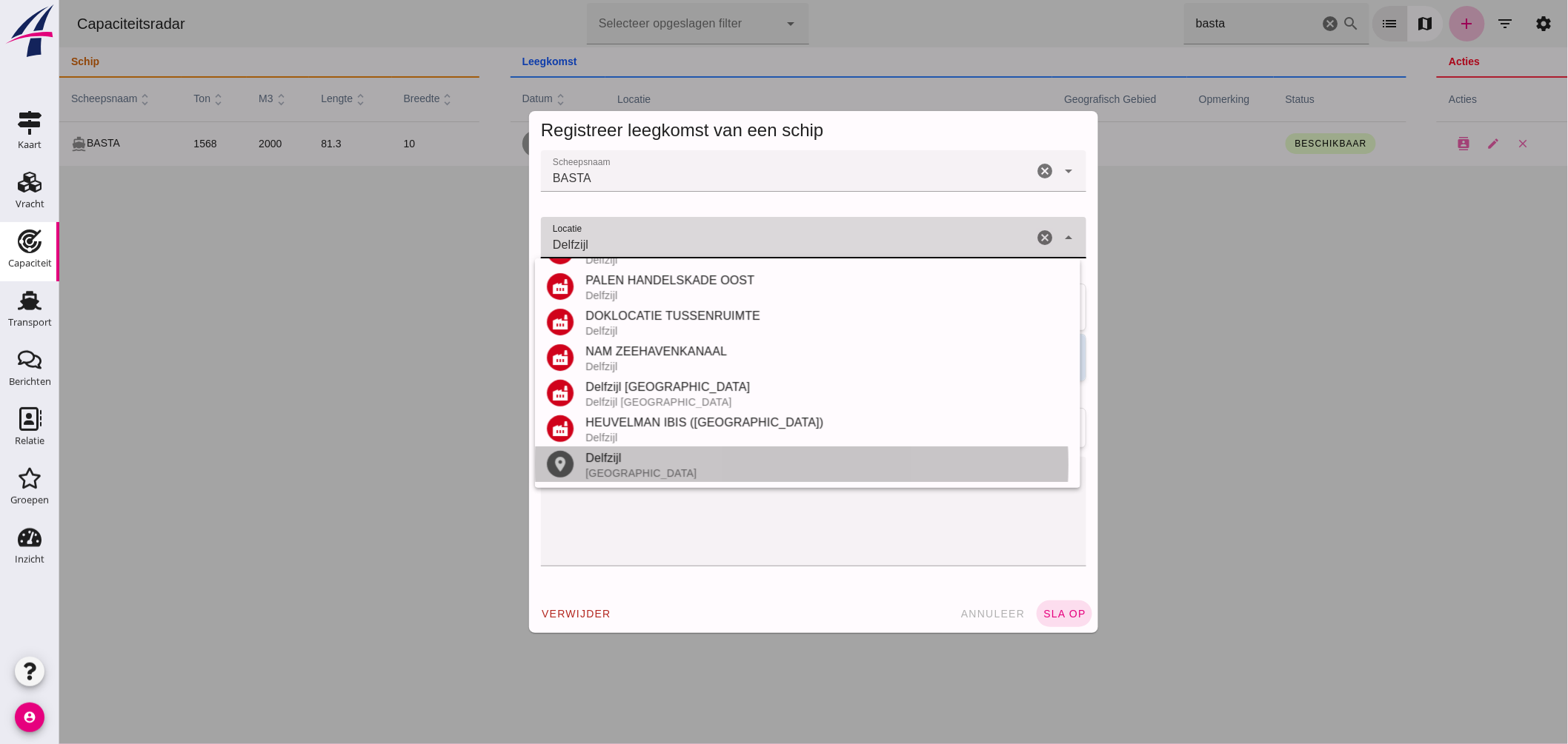
click at [664, 459] on div "Delfzijl" at bounding box center [826, 458] width 483 height 18
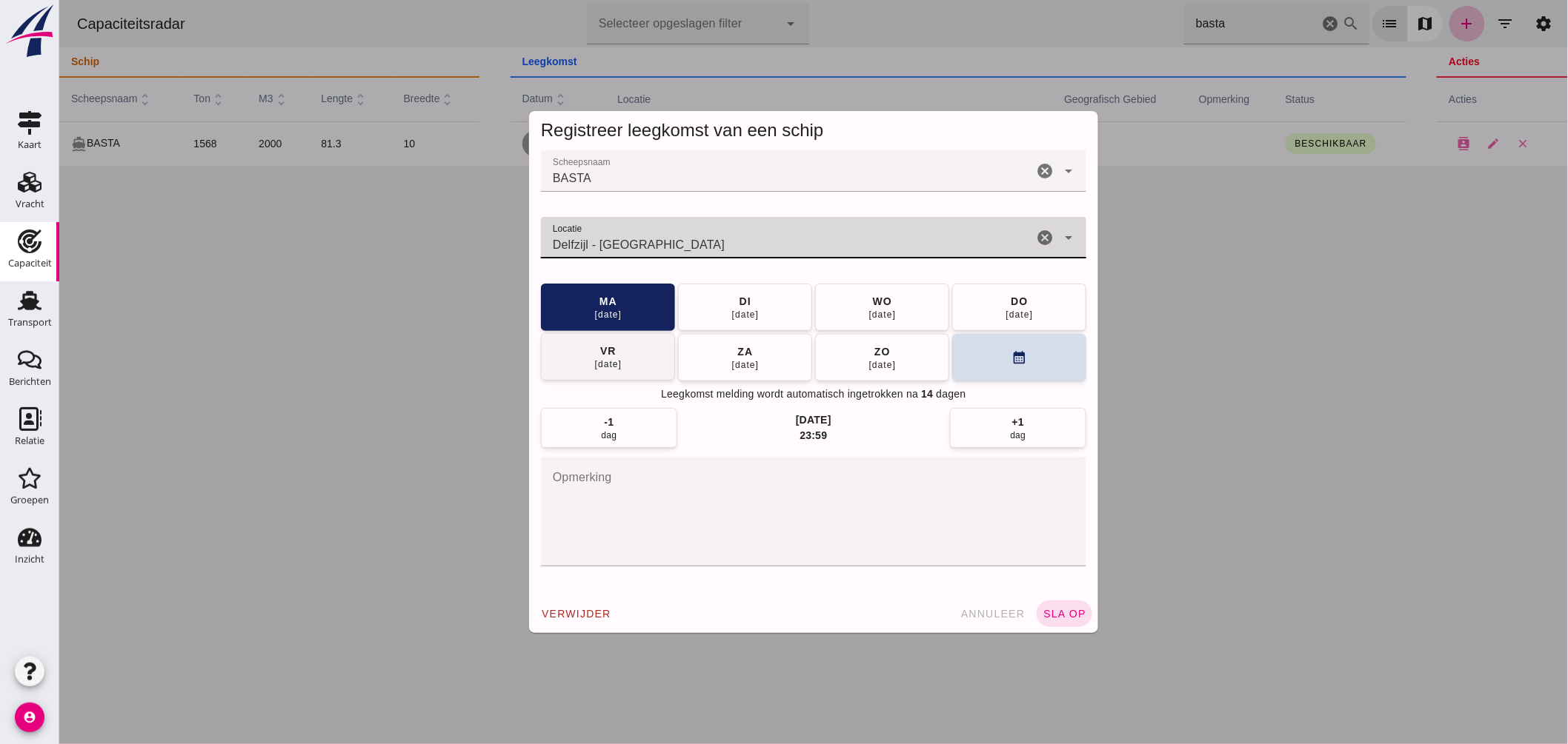
type input "Delfzijl - [GEOGRAPHIC_DATA]"
click button "[DATE]"
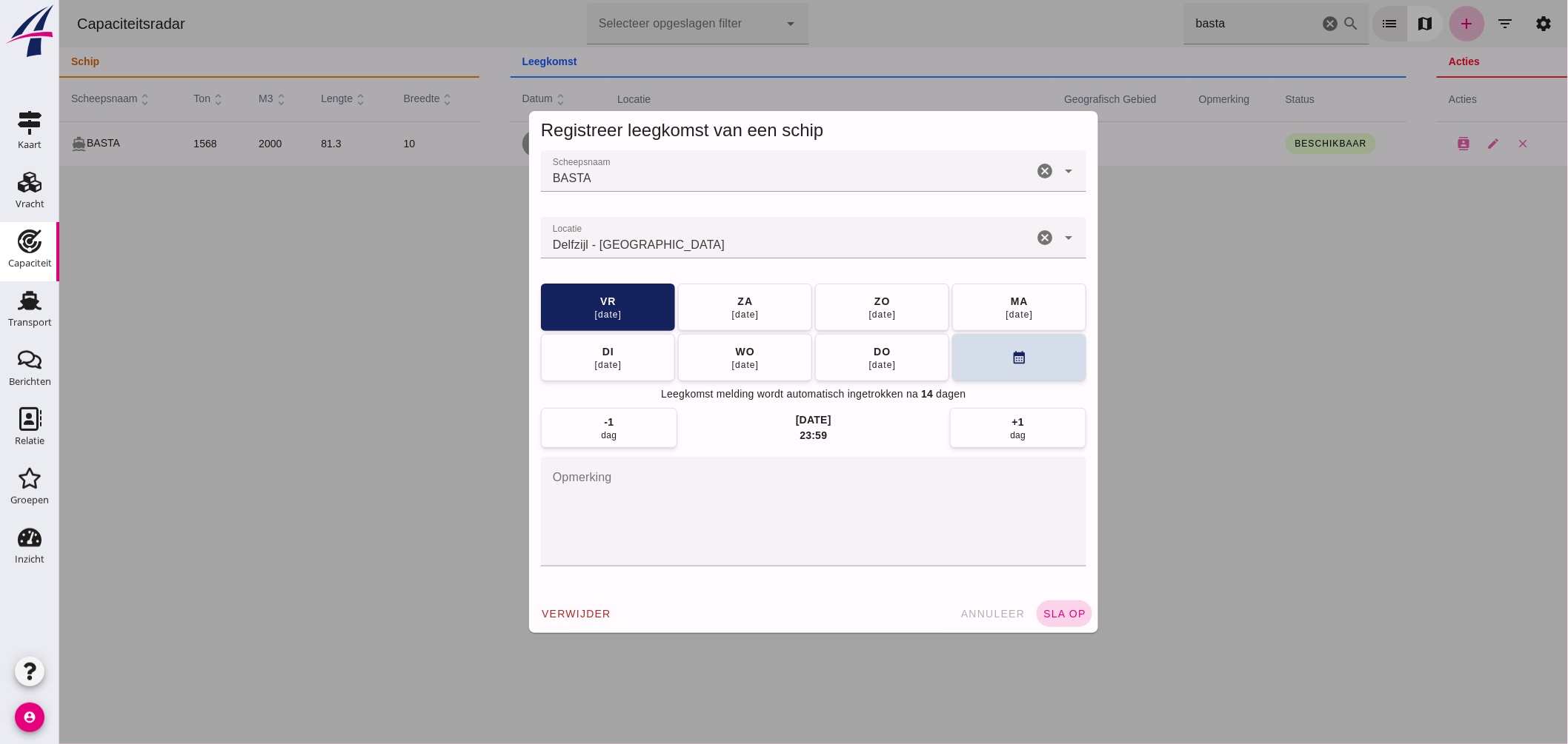
click span "sla op"
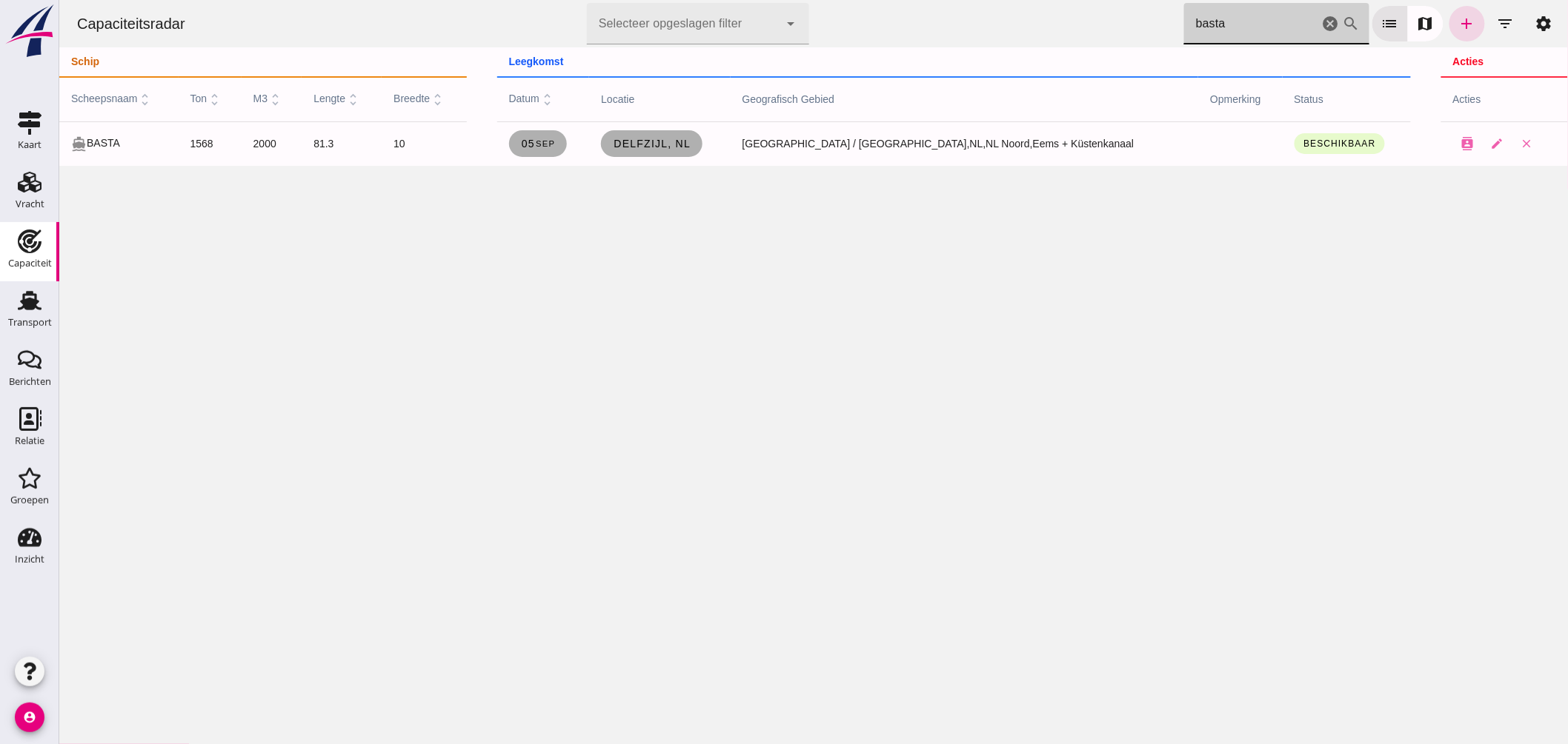
drag, startPoint x: 1006, startPoint y: 2, endPoint x: 922, endPoint y: -8, distance: 84.6
click at [922, 0] on html "Capaciteitsradar Selecteer opgeslagen filter Selecteer opgeslagen filter cancel…" at bounding box center [812, 372] width 1509 height 744
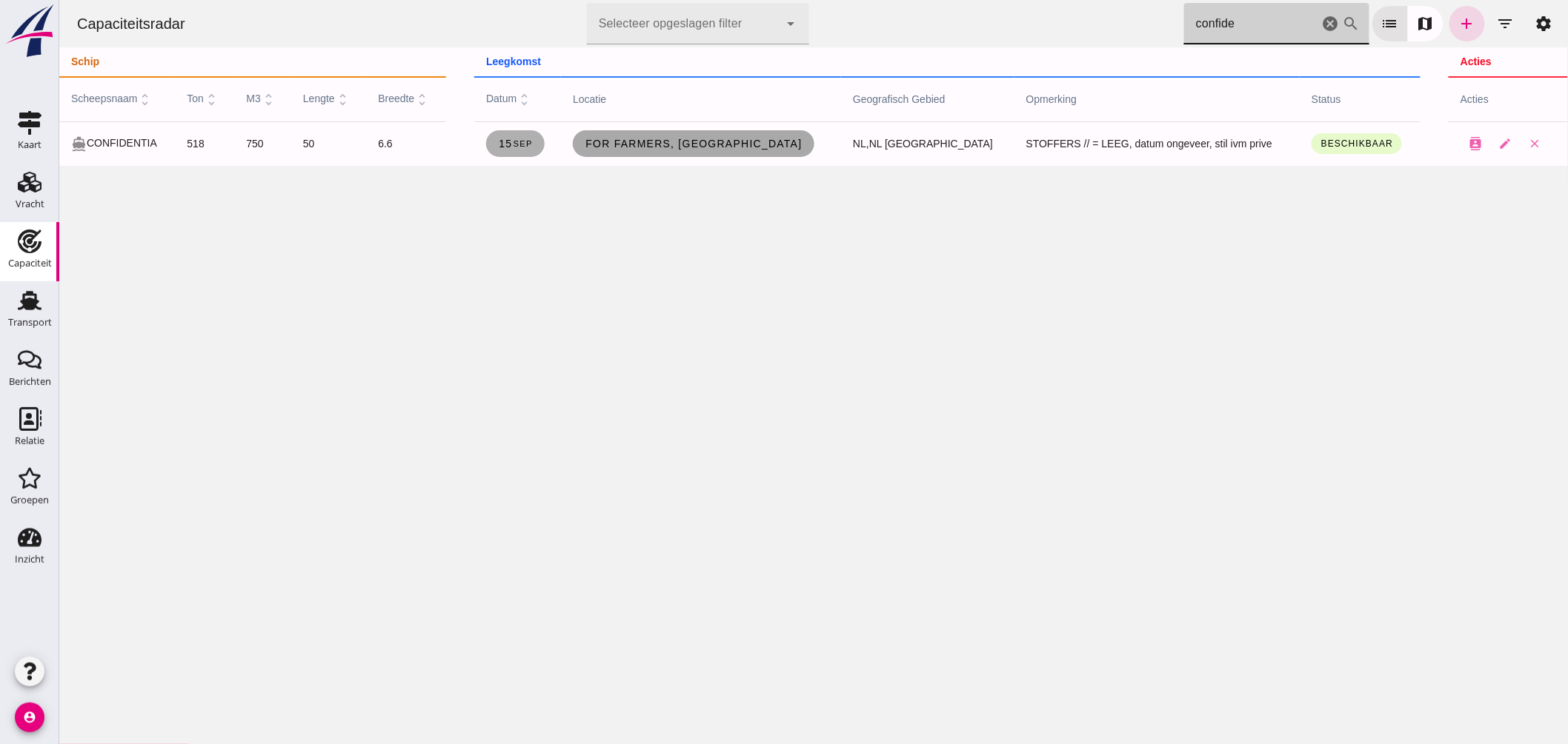
type input "confide"
click span "For Farmers, [GEOGRAPHIC_DATA]"
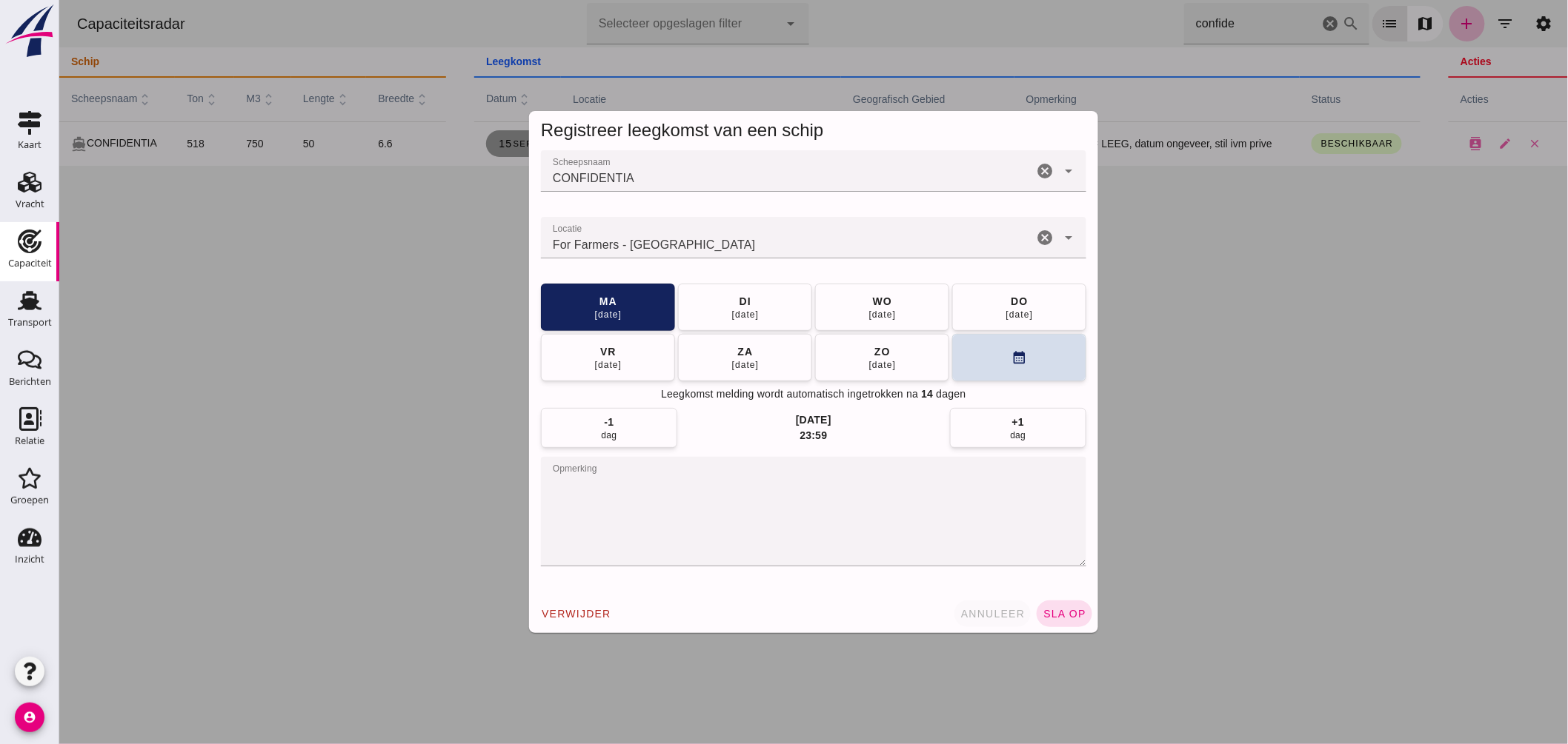
click span "annuleer"
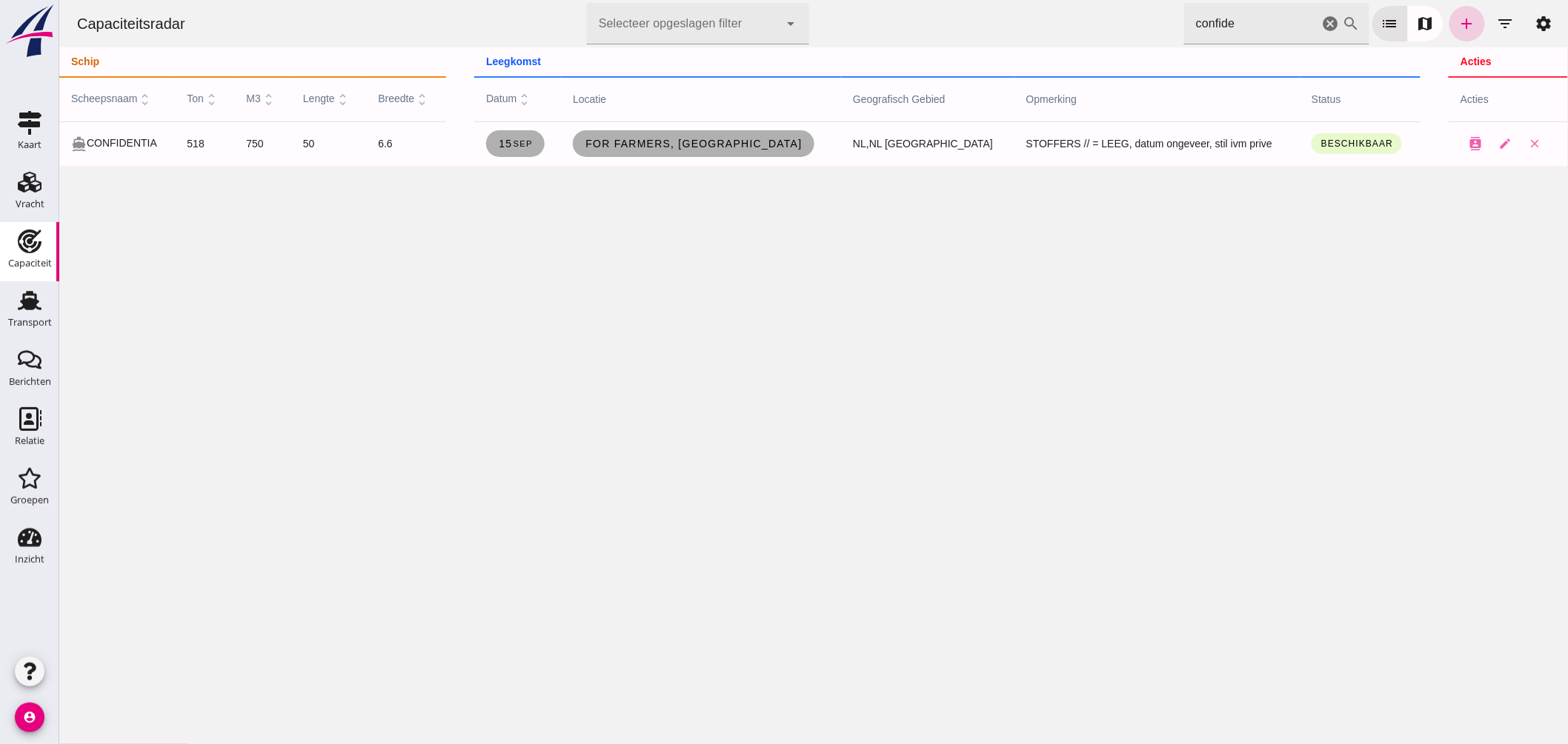
click at [1457, 32] on icon "add" at bounding box center [1466, 23] width 18 height 18
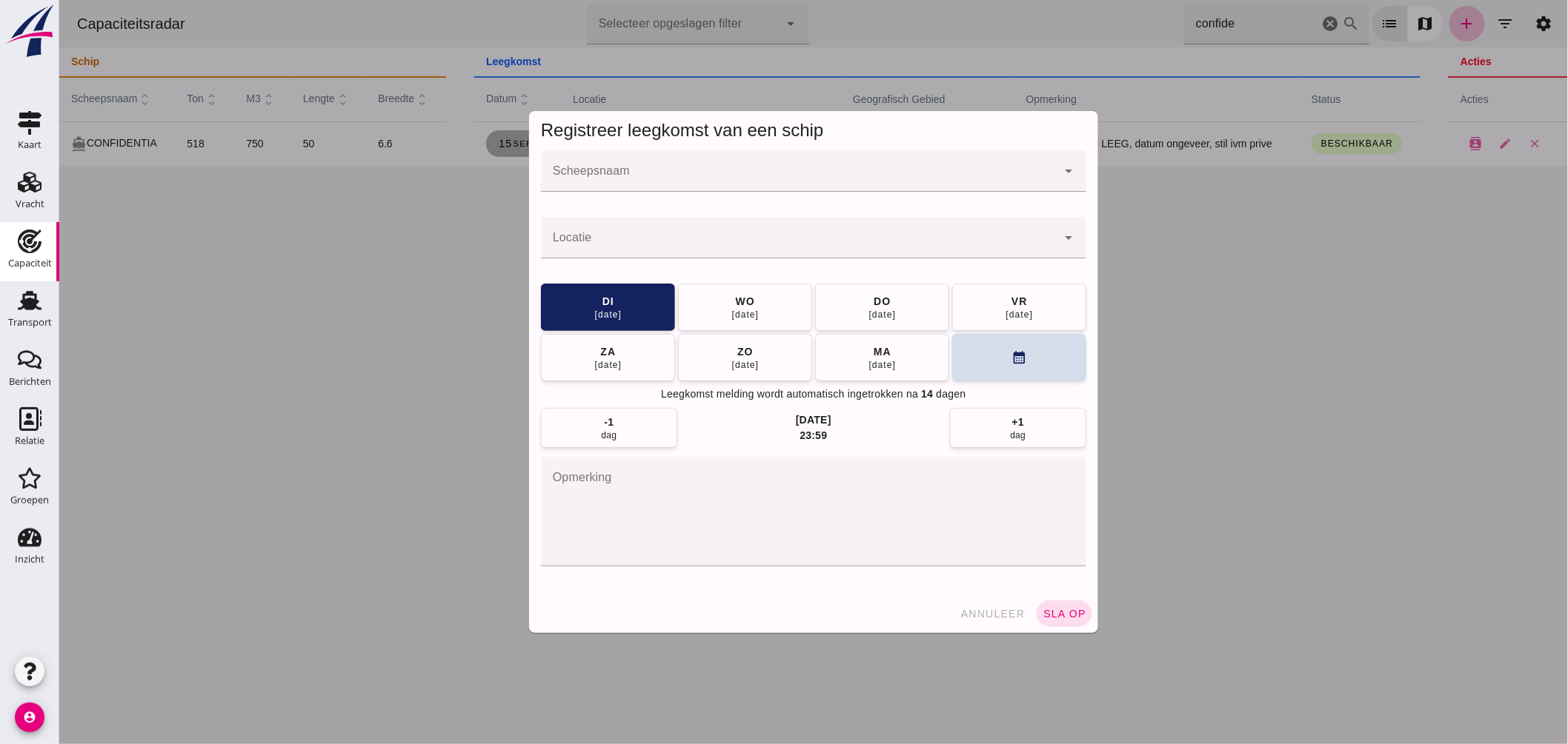
click at [58, 0] on div "Laatst gewijzigd op: [DATE] 13:51 door [PERSON_NAME] Contactkaart Wijzigen Verw…" at bounding box center [58, 0] width 0 height 0
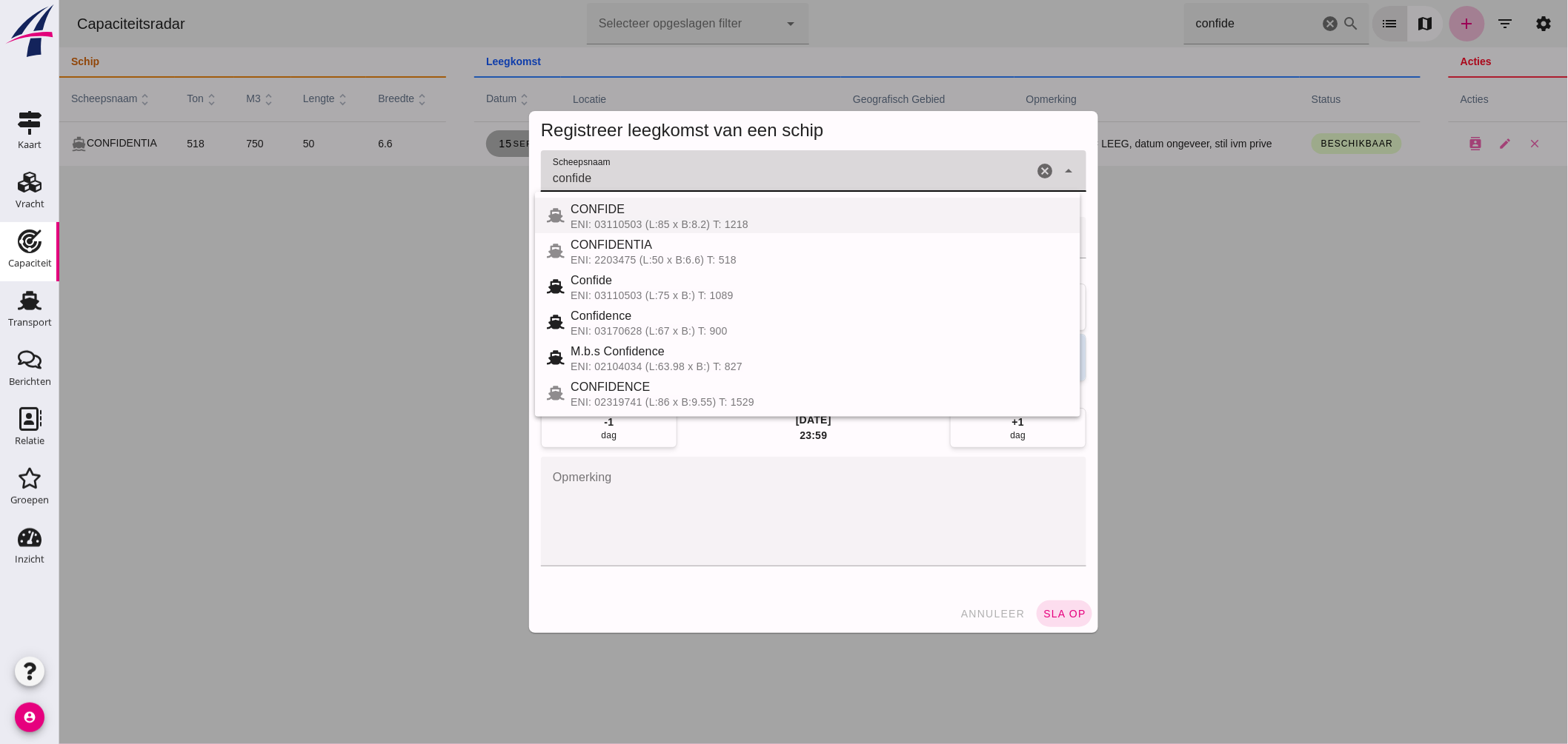
click at [645, 215] on div "CONFIDE" at bounding box center [819, 209] width 497 height 18
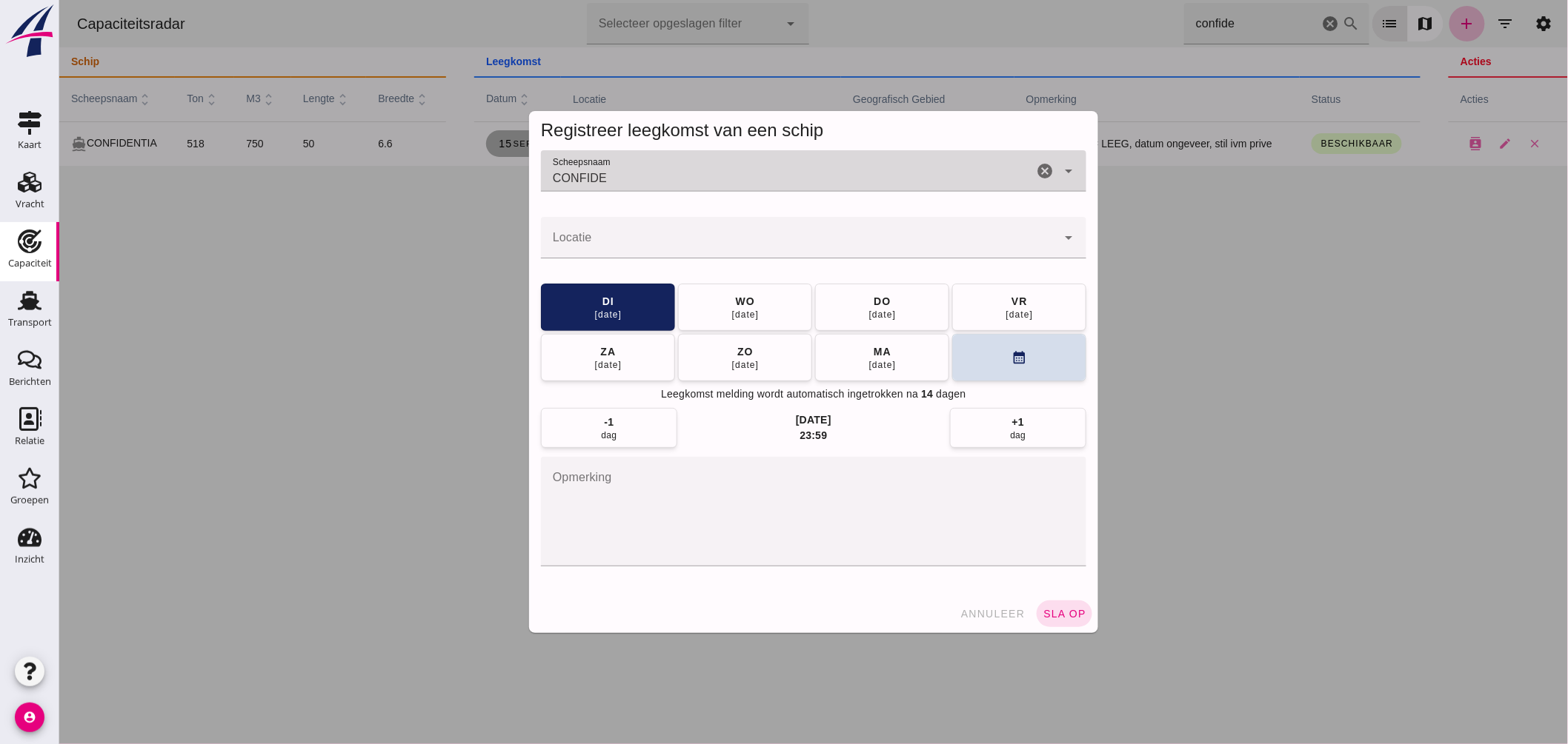
type input "CONFIDE"
click div
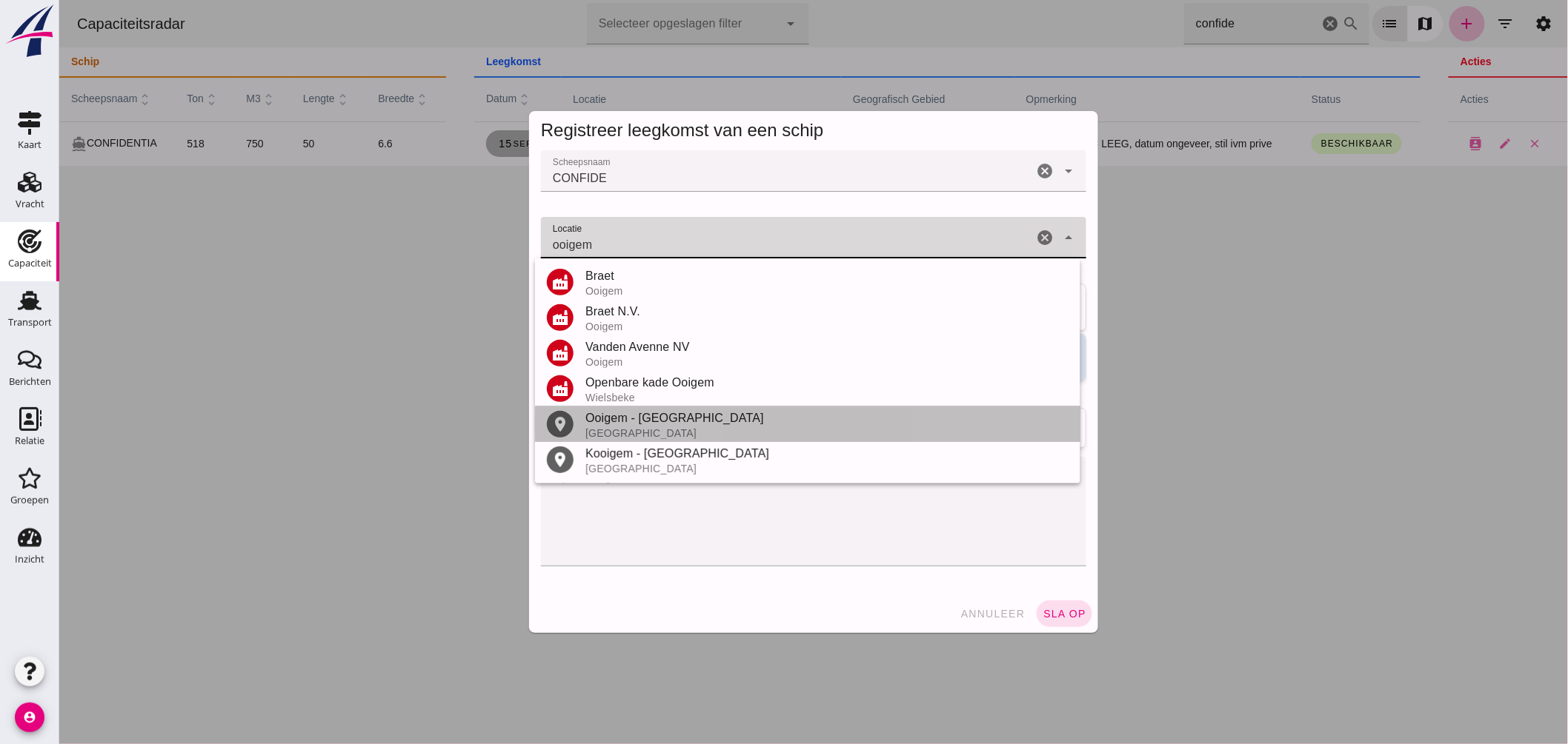
click at [628, 422] on div "Ooigem - [GEOGRAPHIC_DATA]" at bounding box center [826, 418] width 483 height 18
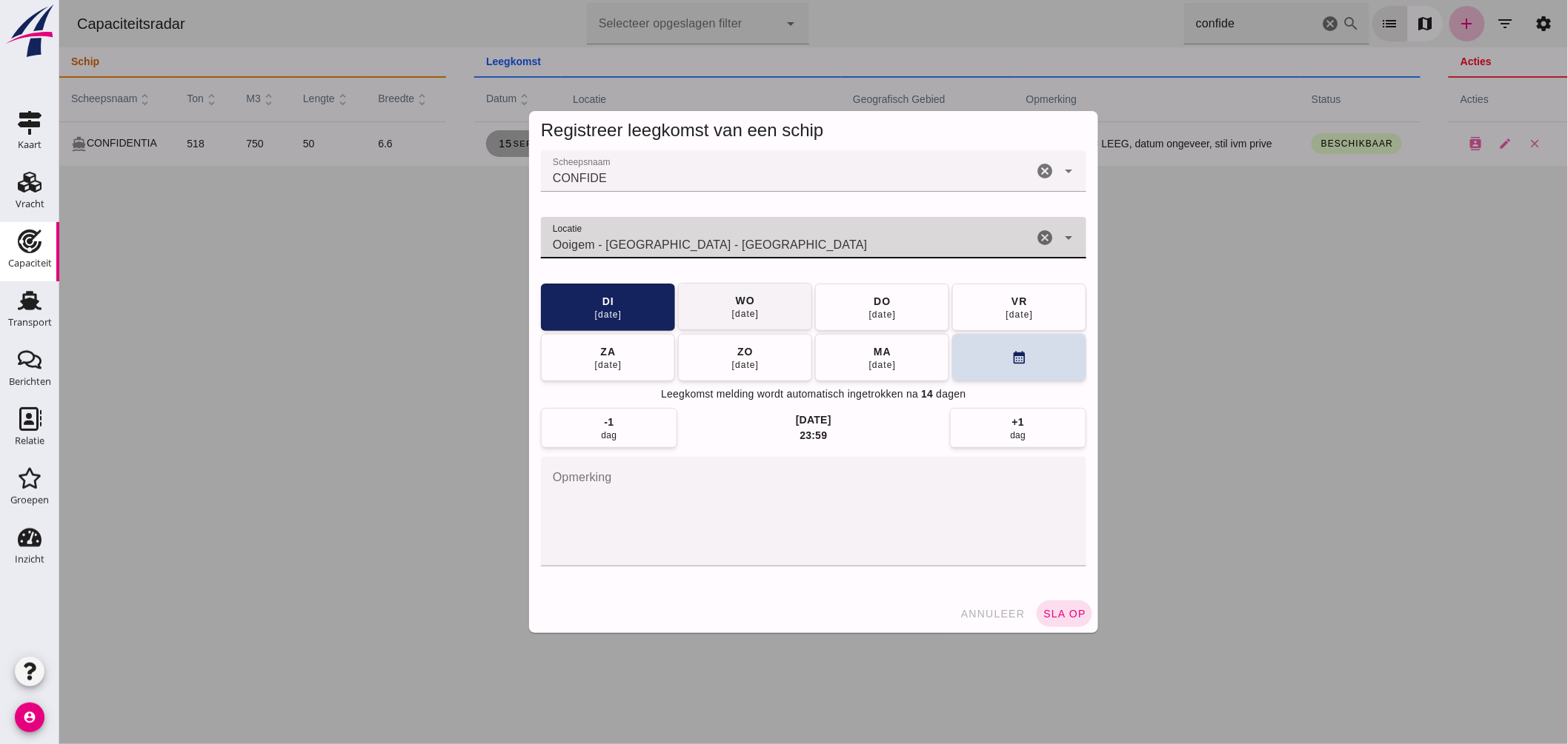
type input "Ooigem - [GEOGRAPHIC_DATA] - [GEOGRAPHIC_DATA]"
click button "[DATE]"
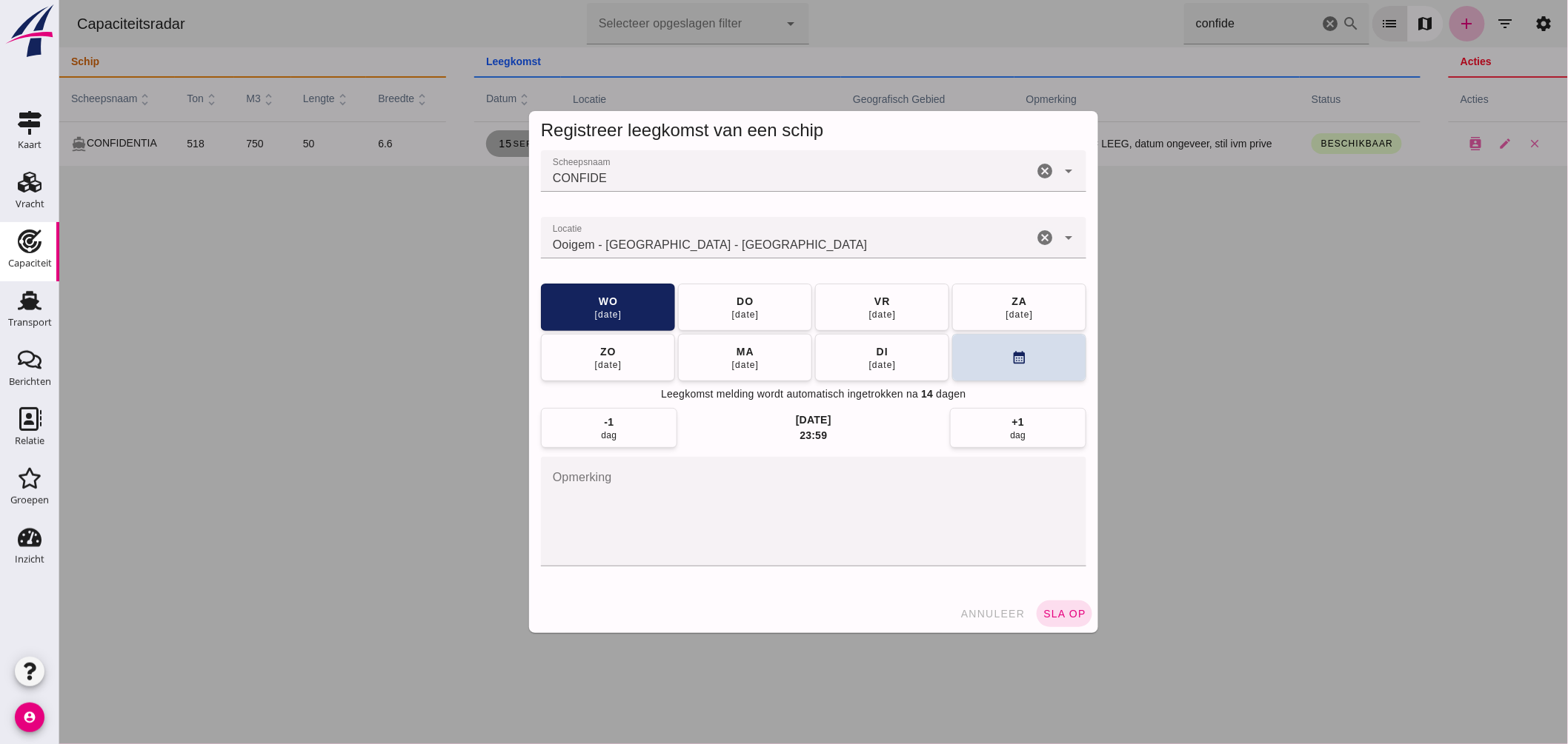
click span "sla op"
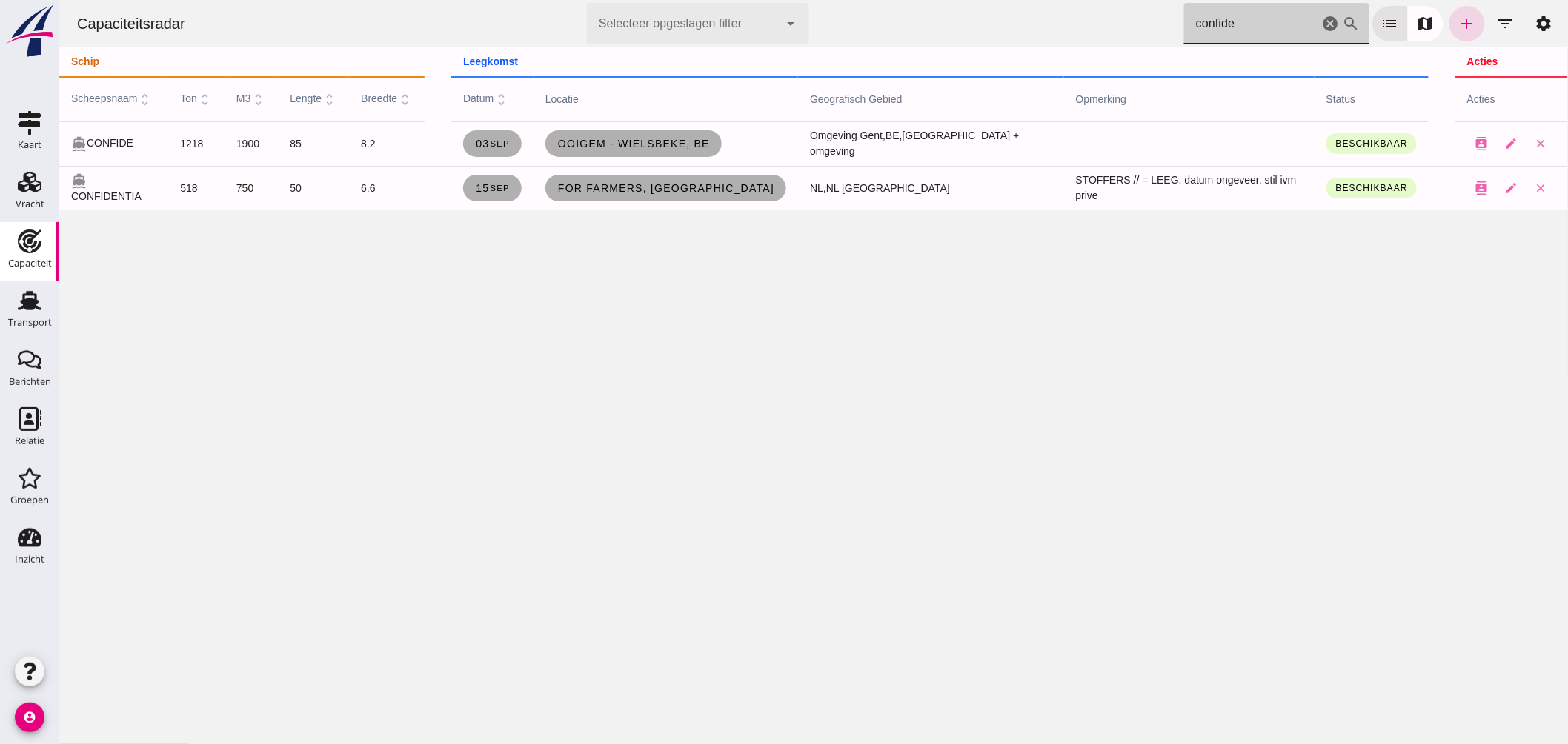
drag, startPoint x: 1159, startPoint y: 31, endPoint x: 951, endPoint y: -14, distance: 212.8
click at [951, 0] on html "Capaciteitsradar Selecteer opgeslagen filter Selecteer opgeslagen filter cancel…" at bounding box center [812, 372] width 1509 height 744
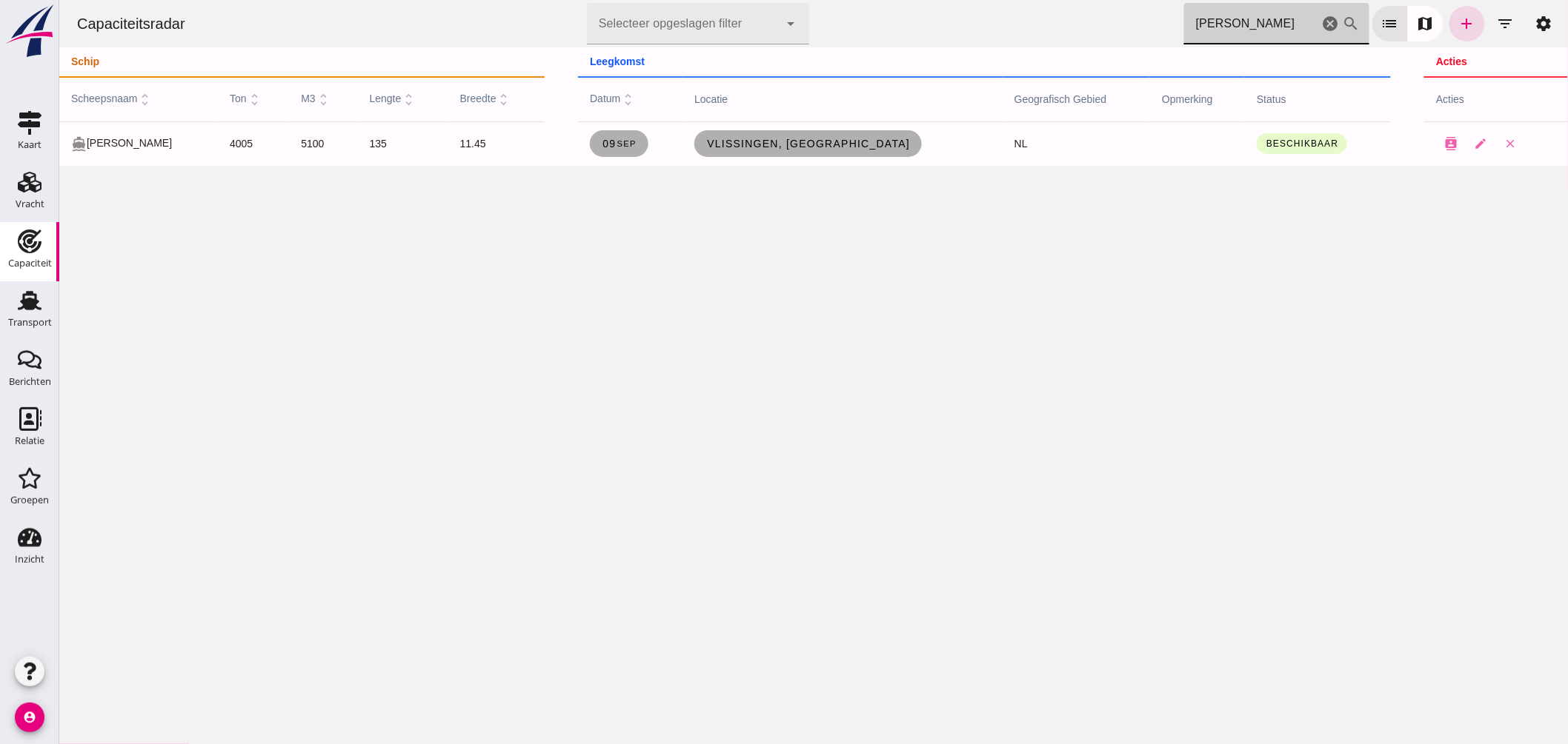
drag, startPoint x: 890, startPoint y: 28, endPoint x: 661, endPoint y: 5, distance: 230.2
click div "Capaciteitsradar Selecteer opgeslagen filter Selecteer opgeslagen filter cancel…"
type input "[GEOGRAPHIC_DATA]"
click at [820, 136] on link "Zennewijnen, [GEOGRAPHIC_DATA]" at bounding box center [800, 143] width 241 height 27
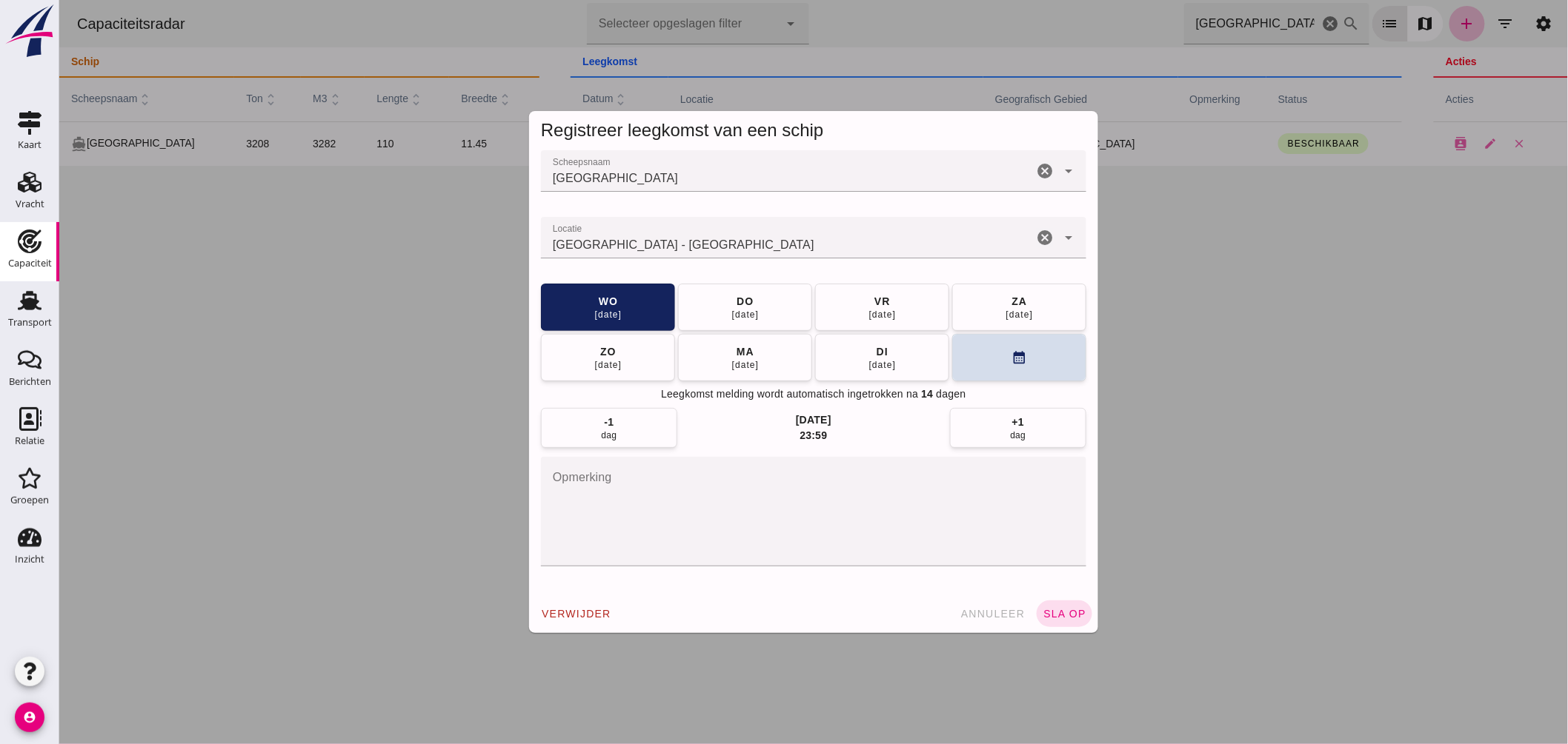
click input "Locatie"
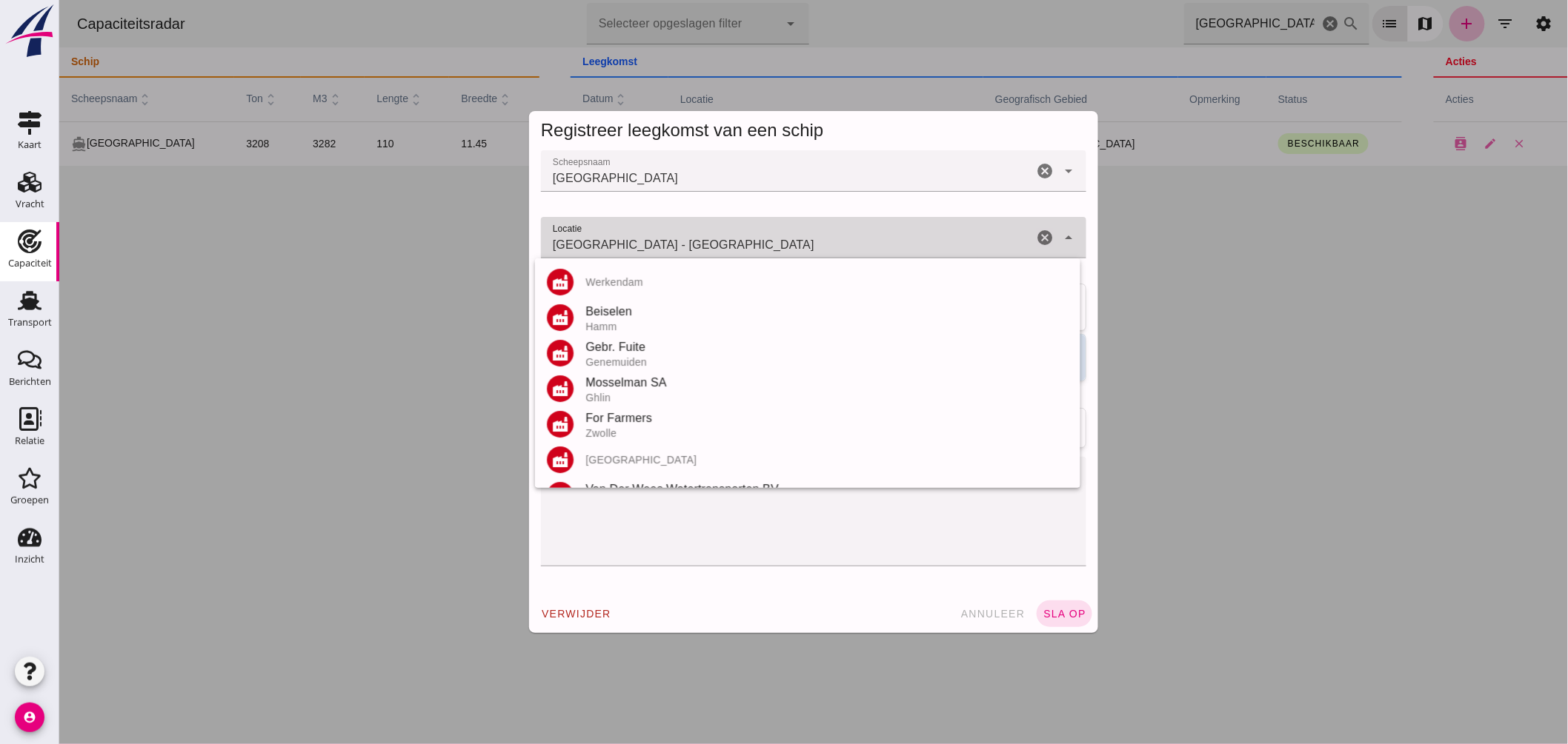
click input "[GEOGRAPHIC_DATA] - [GEOGRAPHIC_DATA]"
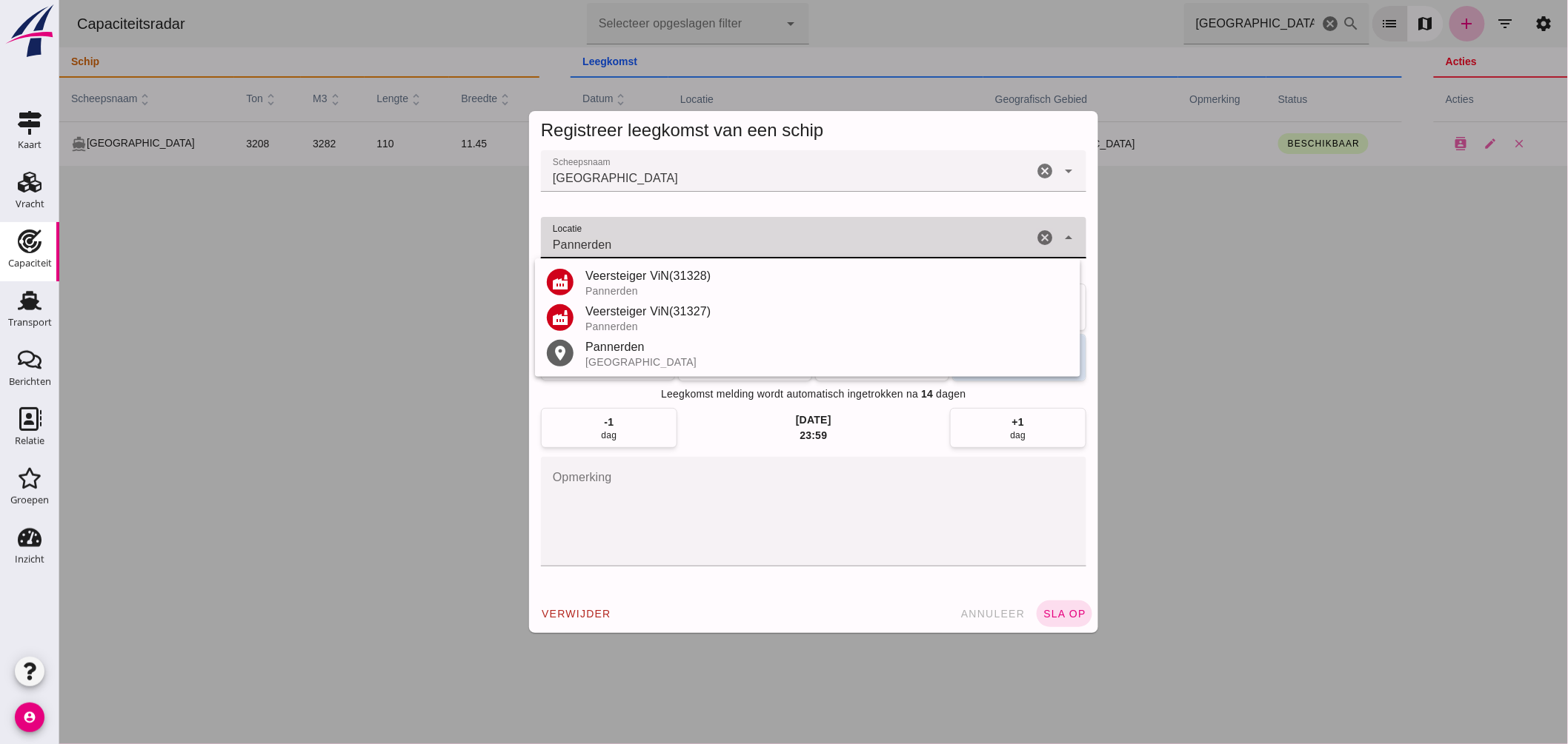
click at [619, 351] on div "Pannerden" at bounding box center [826, 347] width 483 height 18
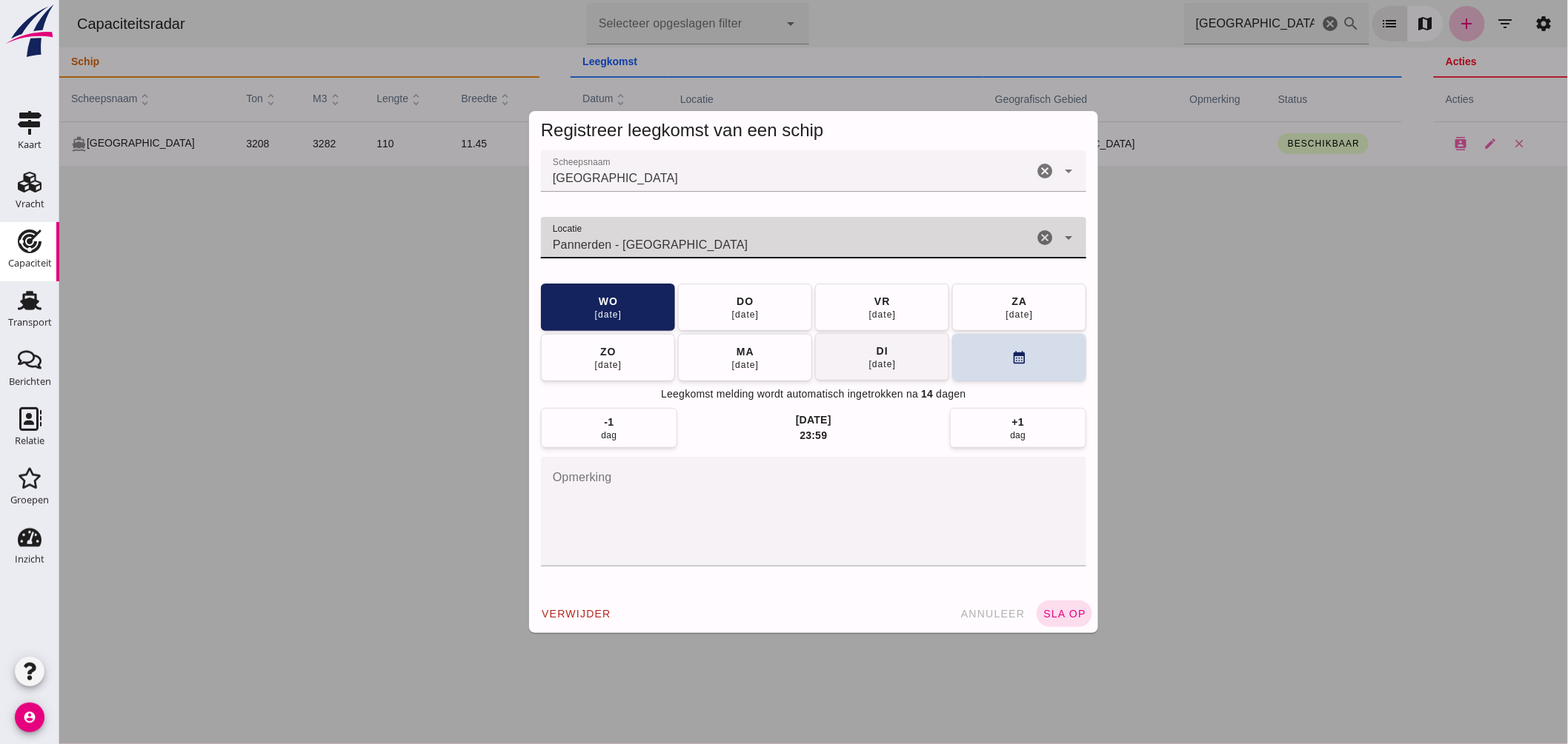
type input "Pannerden - [GEOGRAPHIC_DATA]"
click div "[DATE]"
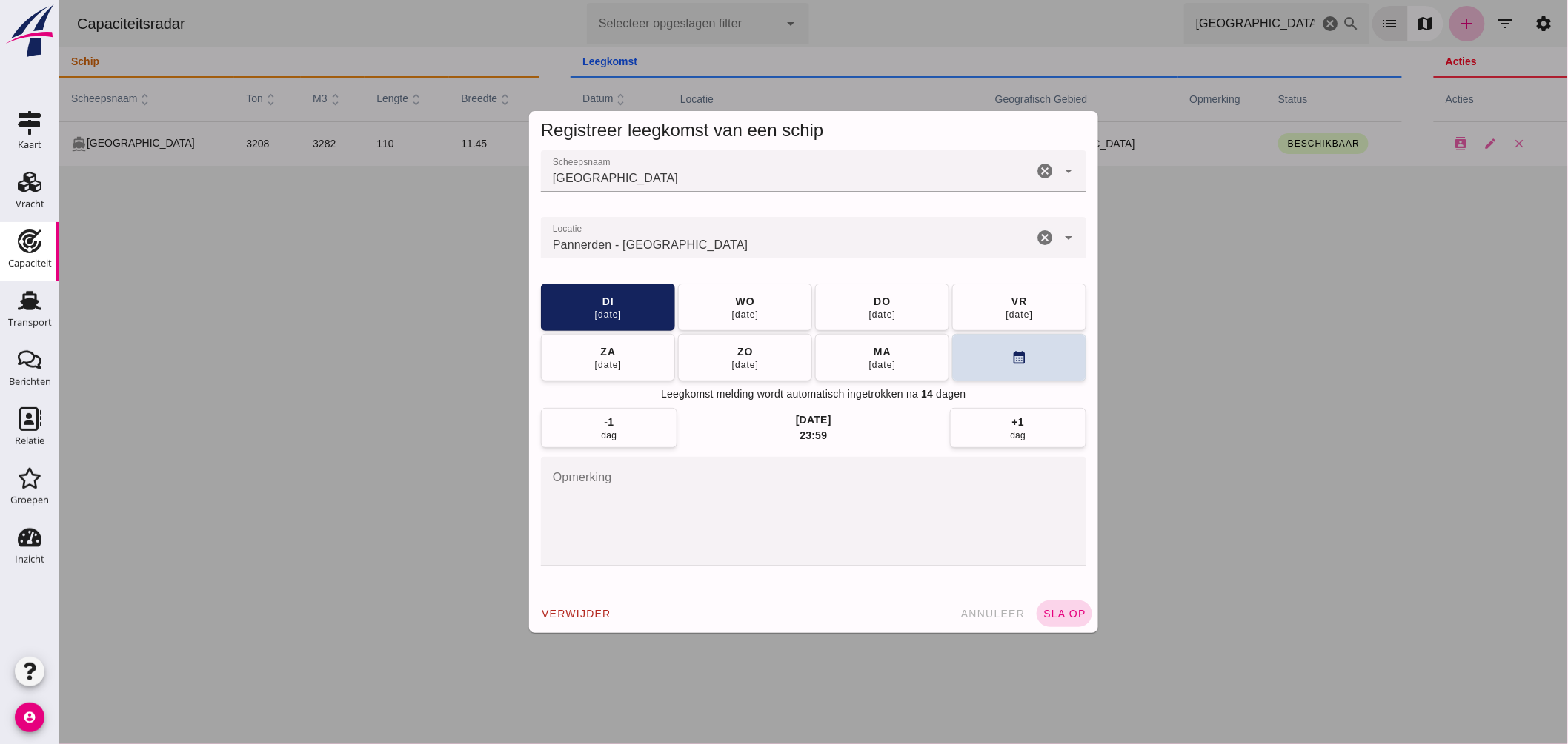
click span "sla op"
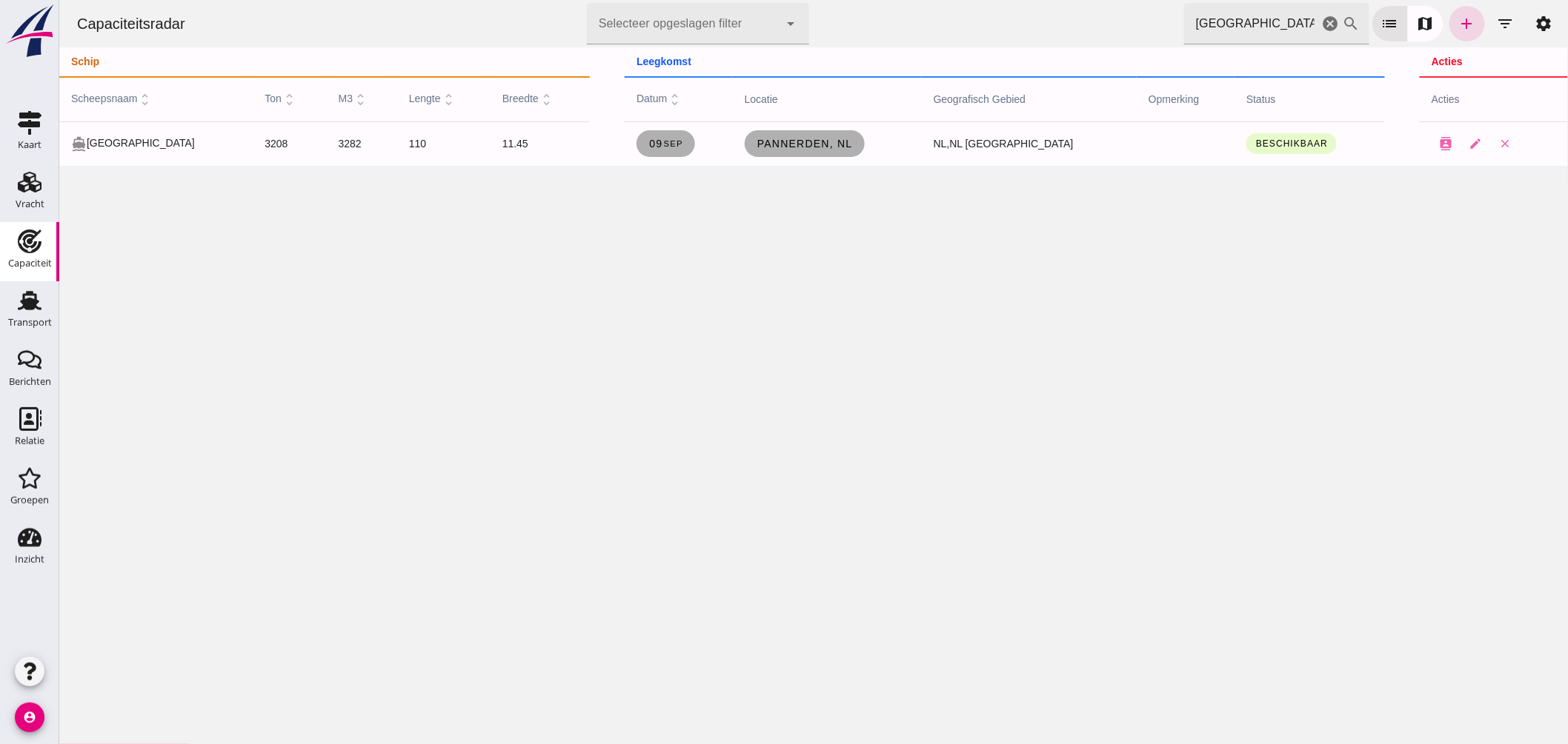
drag, startPoint x: 1319, startPoint y: 25, endPoint x: 107, endPoint y: 86, distance: 1213.5
click icon "cancel"
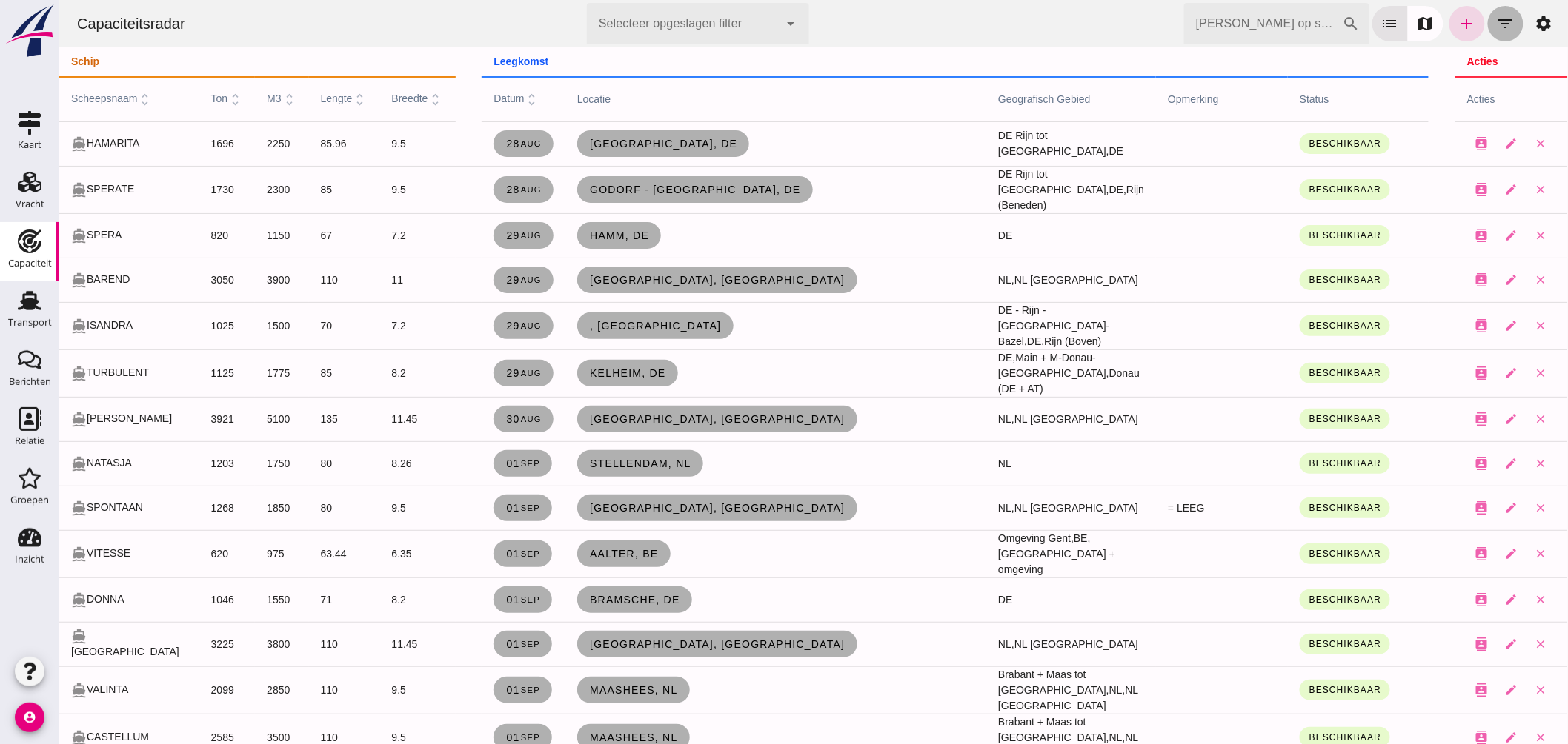
click at [1498, 15] on icon "filter_list" at bounding box center [1505, 23] width 18 height 18
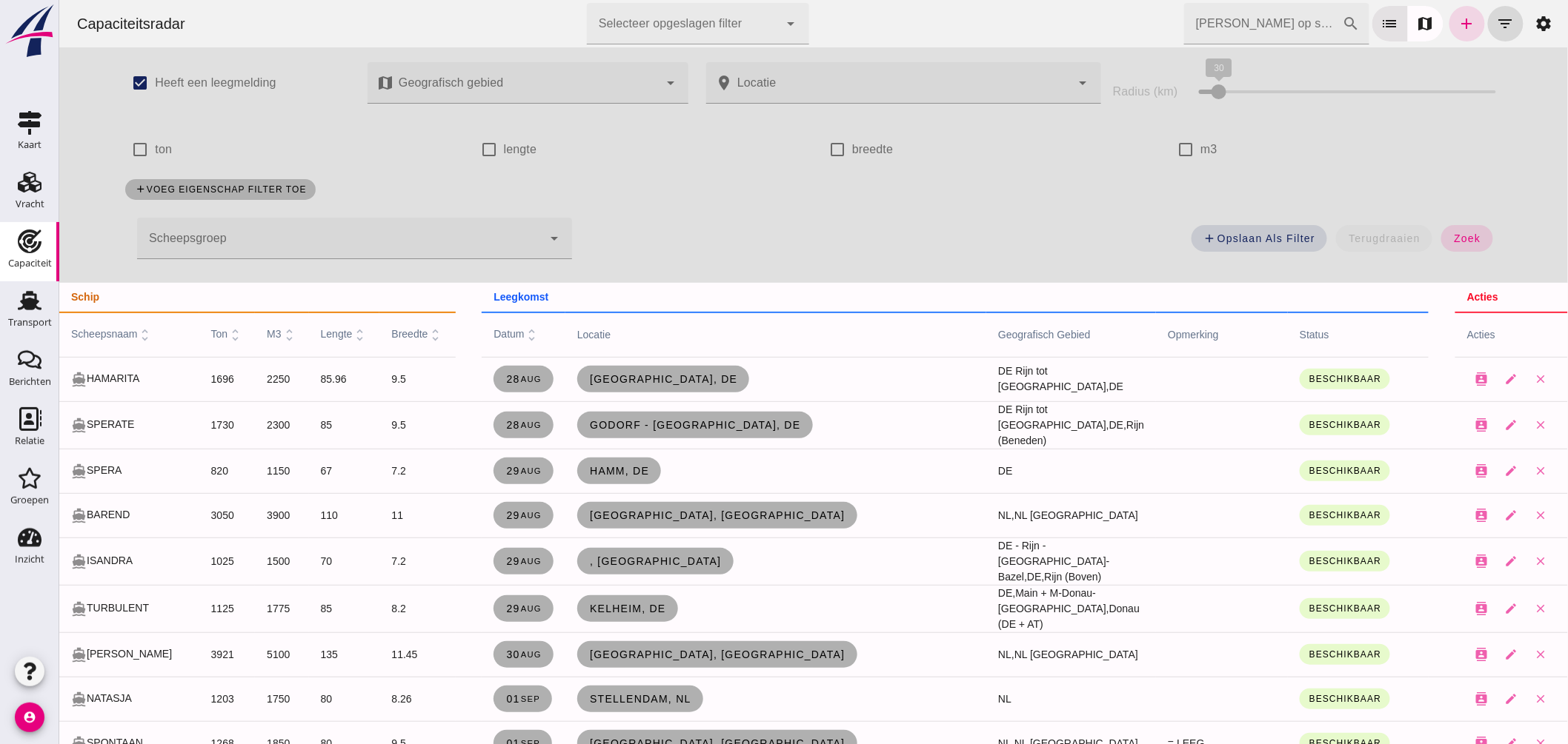
click div
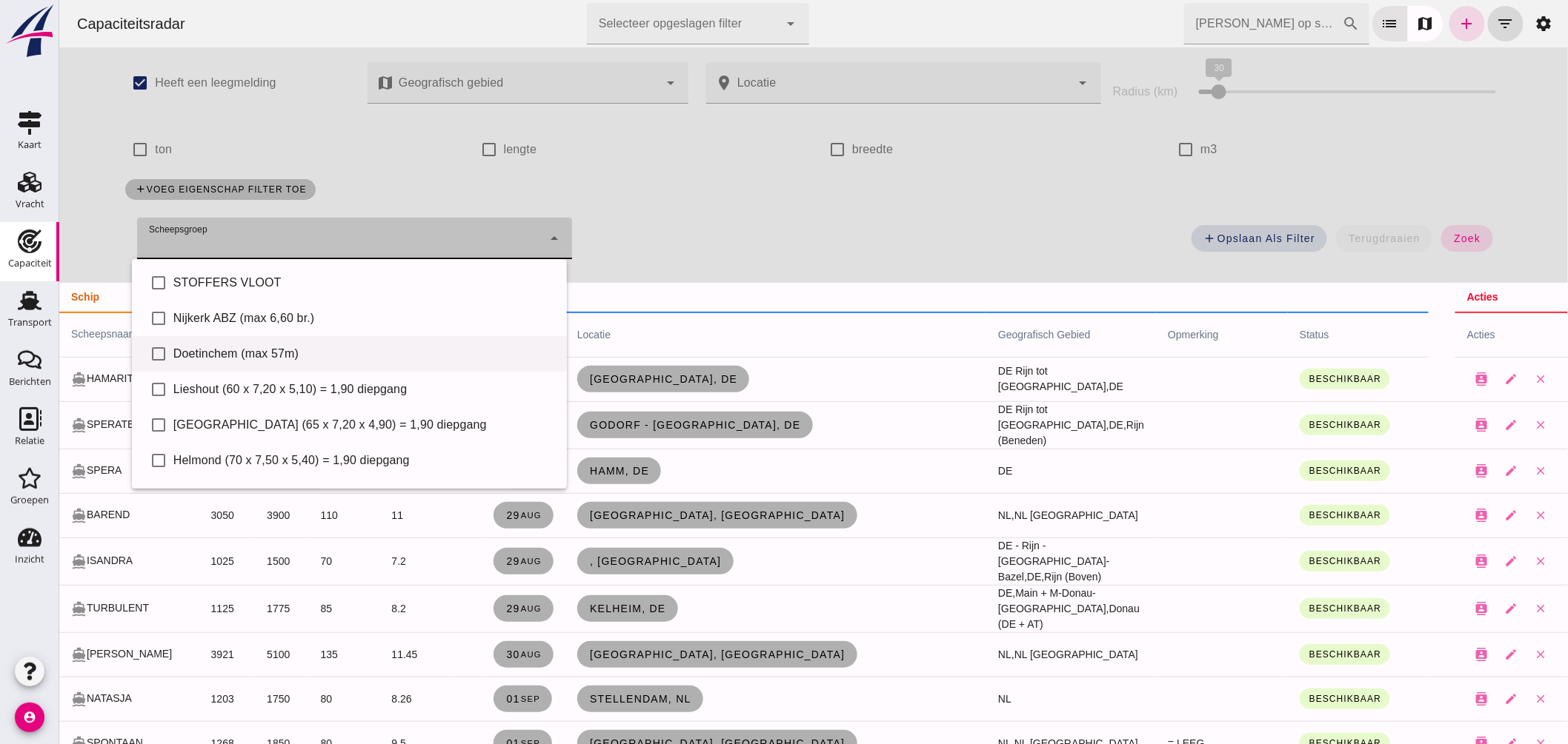
scroll to position [82, 0]
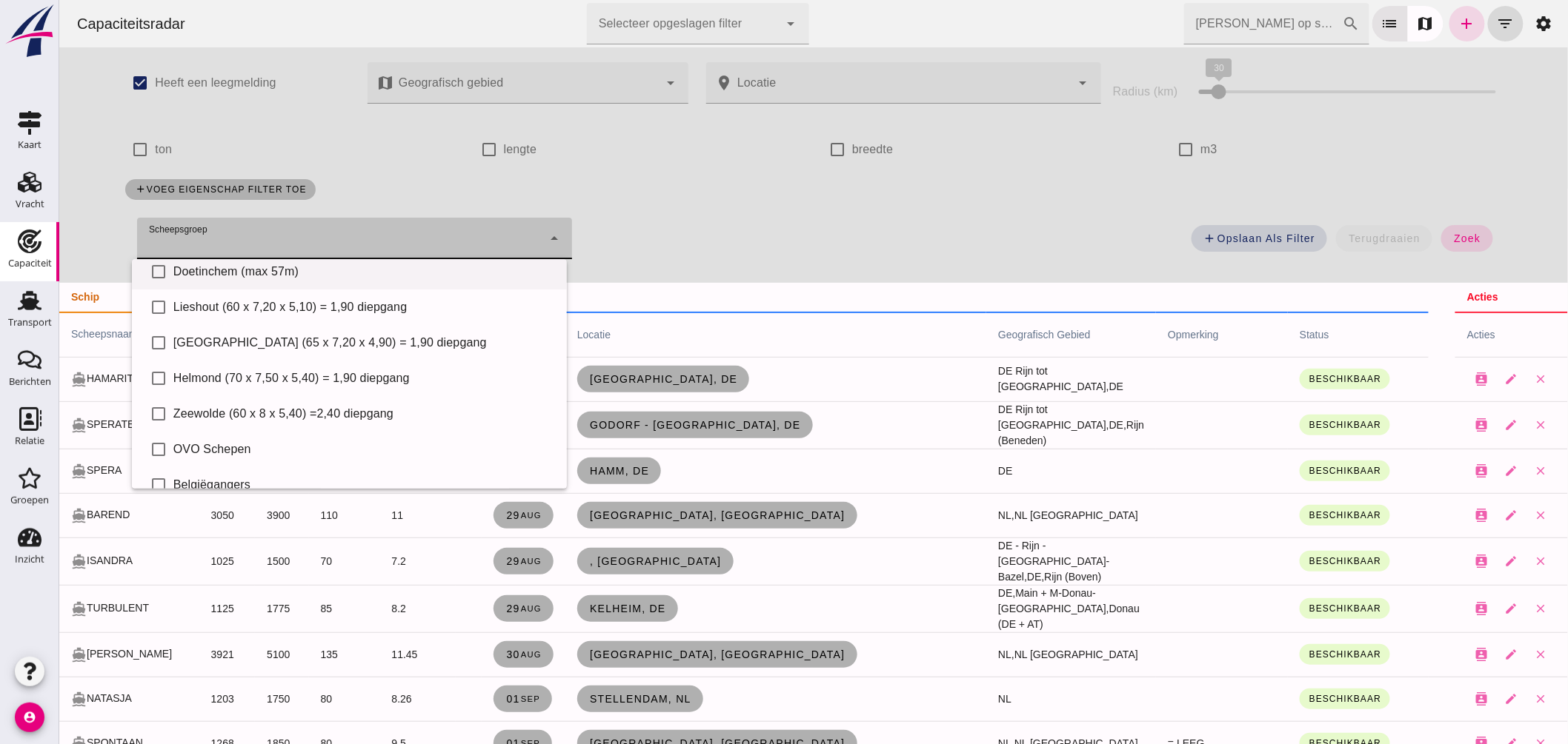
click div "check_box_outline_blank Doetinchem (max 57m)"
type input "Doetinchem (max 57m)"
checkbox input "true"
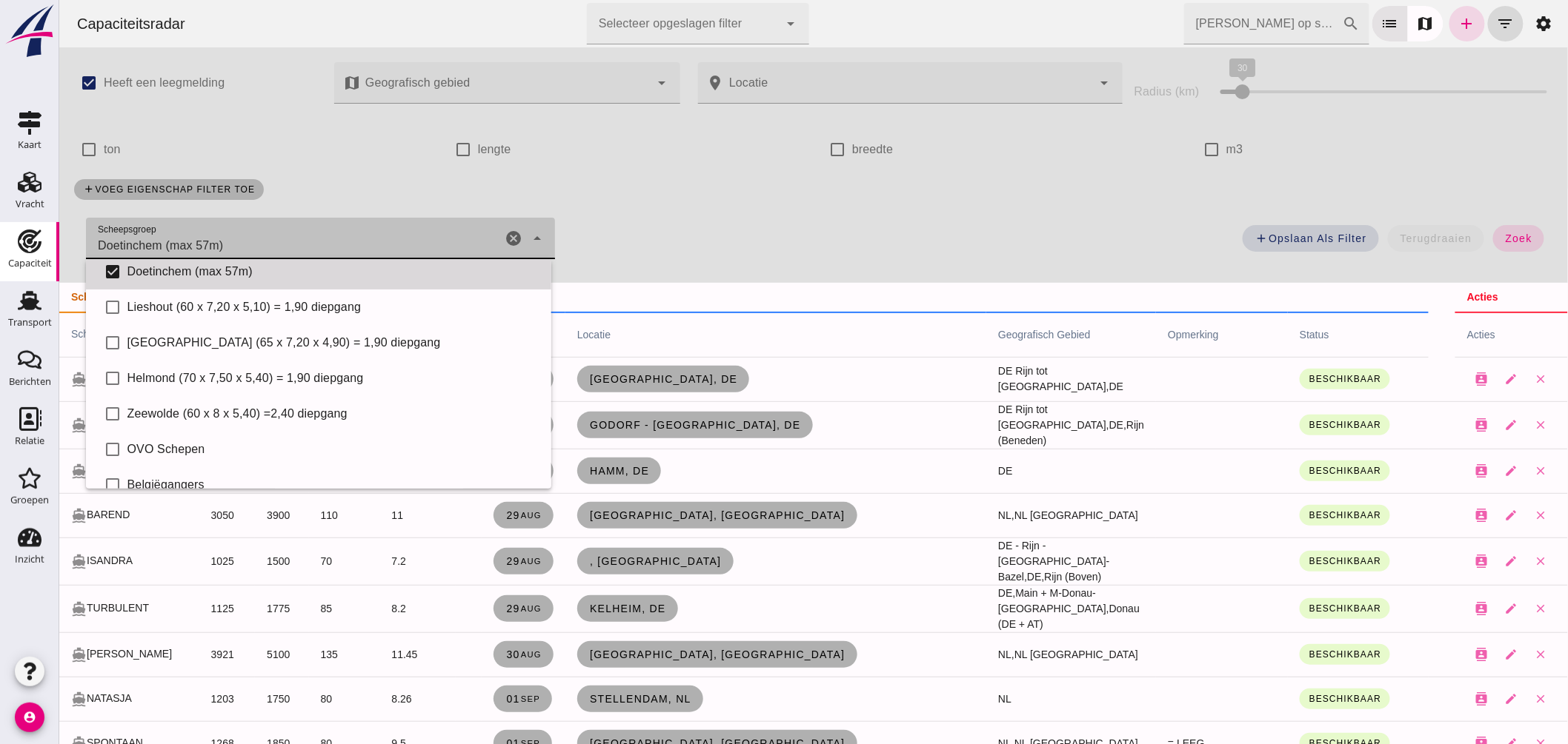
scroll to position [0, 0]
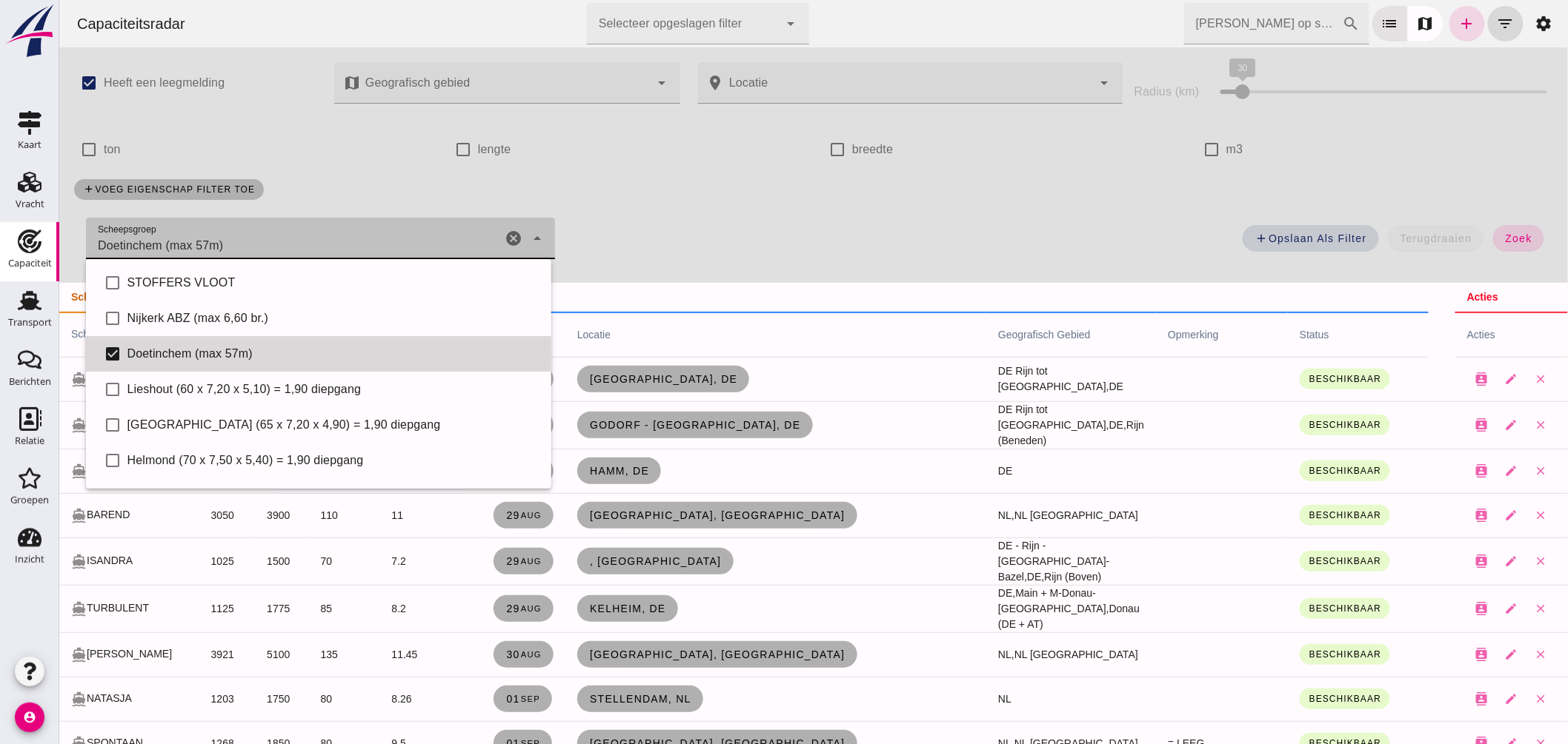
click at [207, 345] on div "Doetinchem (max 57m)" at bounding box center [332, 354] width 412 height 18
checkbox input "false"
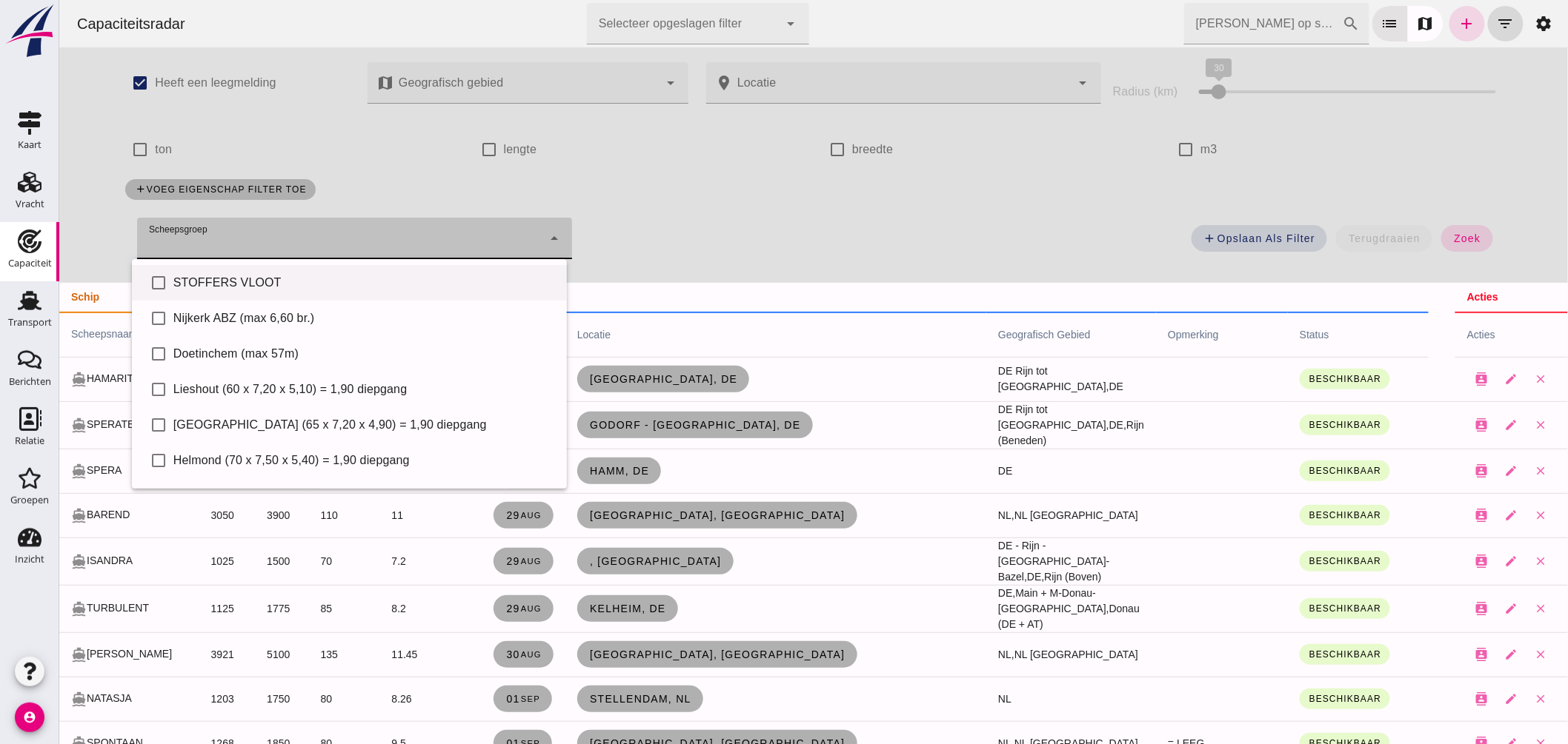
click at [216, 277] on div "STOFFERS VLOOT" at bounding box center [363, 283] width 382 height 18
type input "STOFFERS VLOOT"
checkbox input "true"
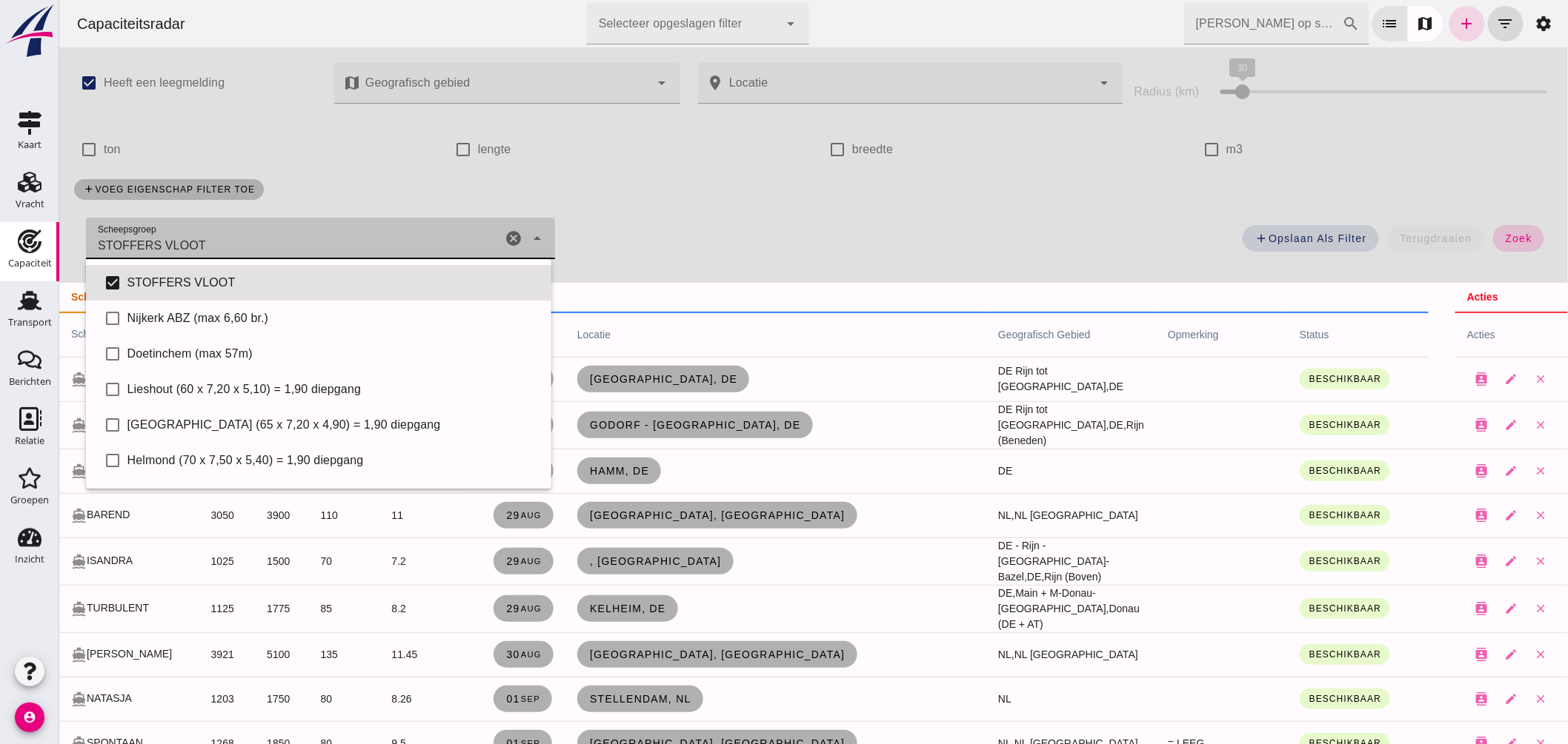
click button "zoek"
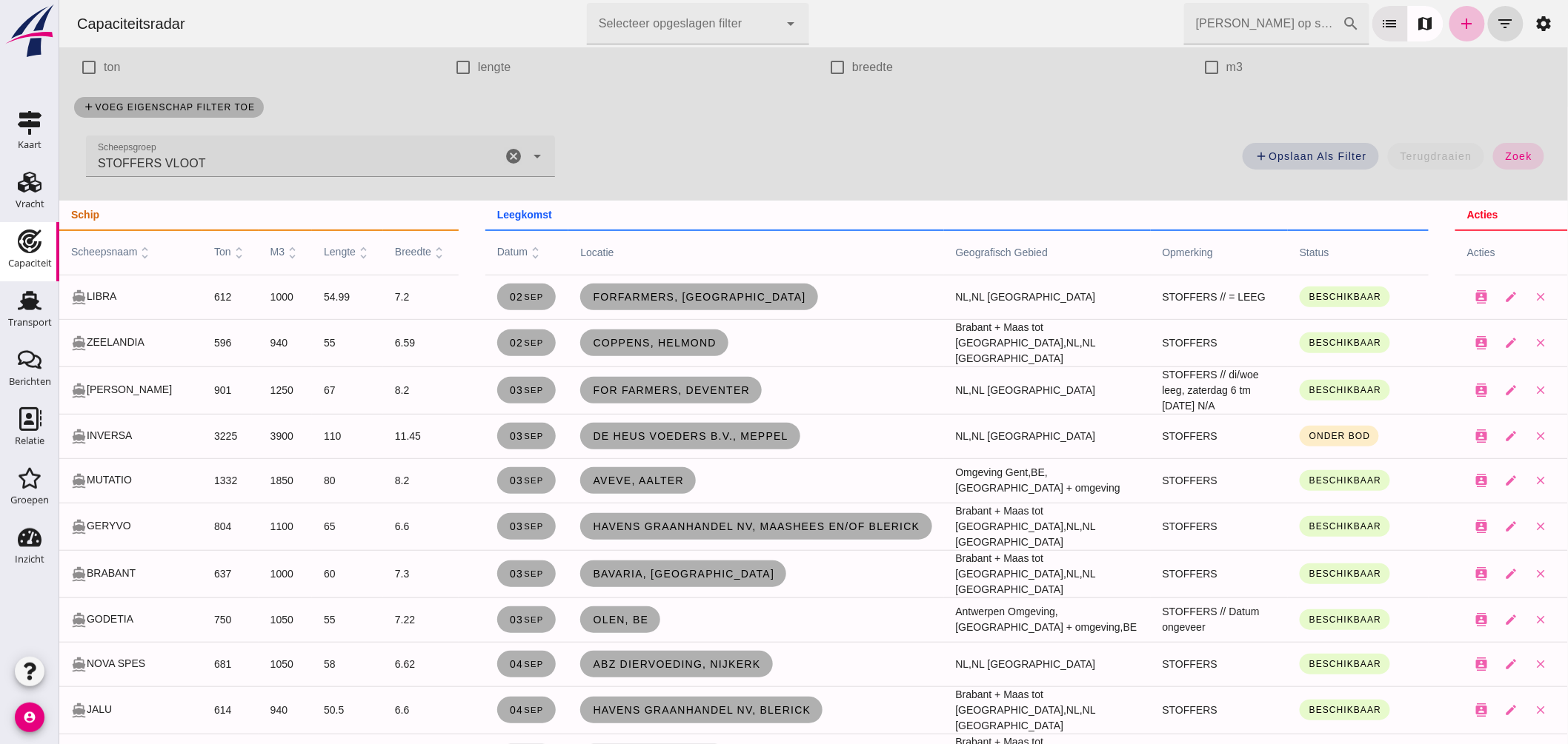
scroll to position [164, 0]
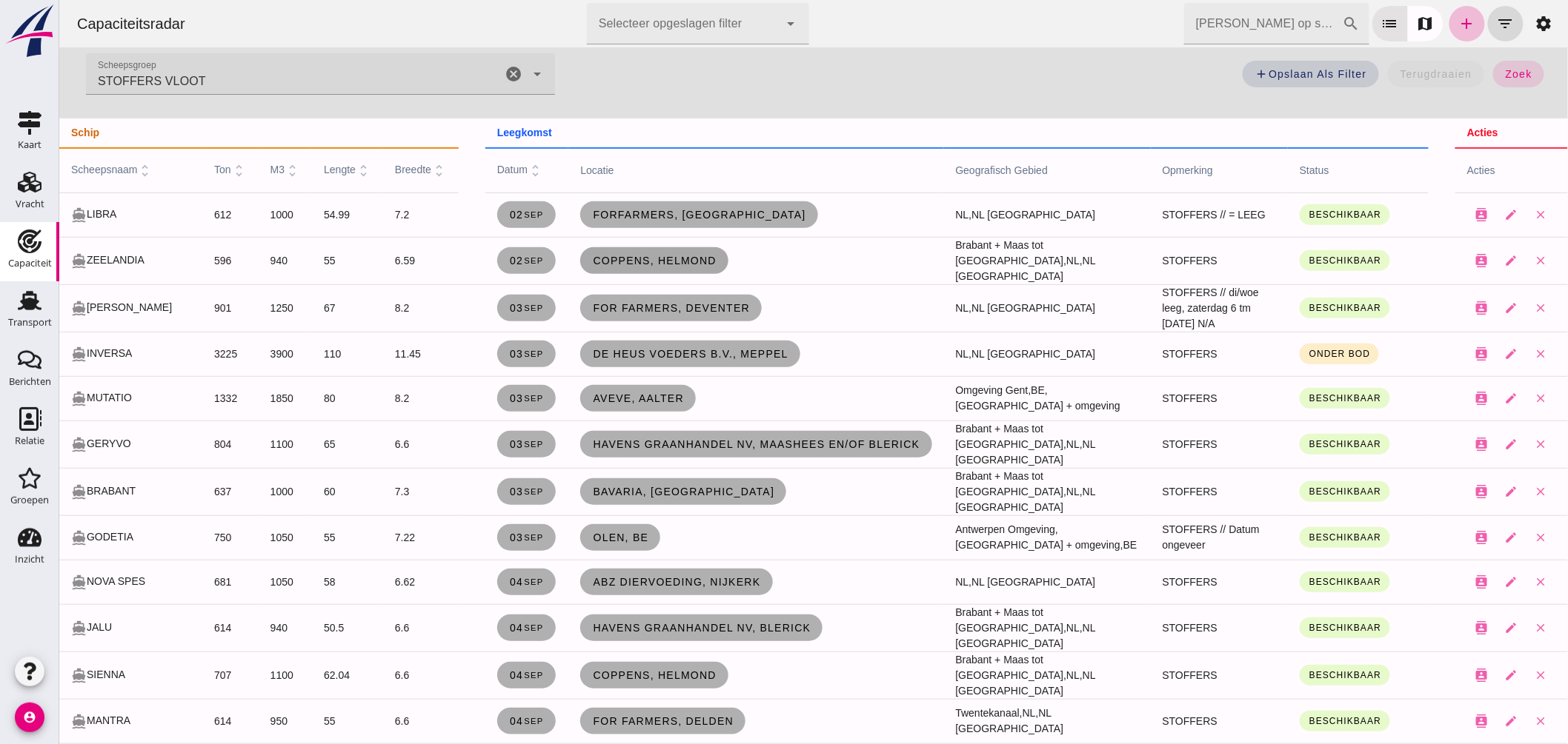
click span "Coppens, Helmond"
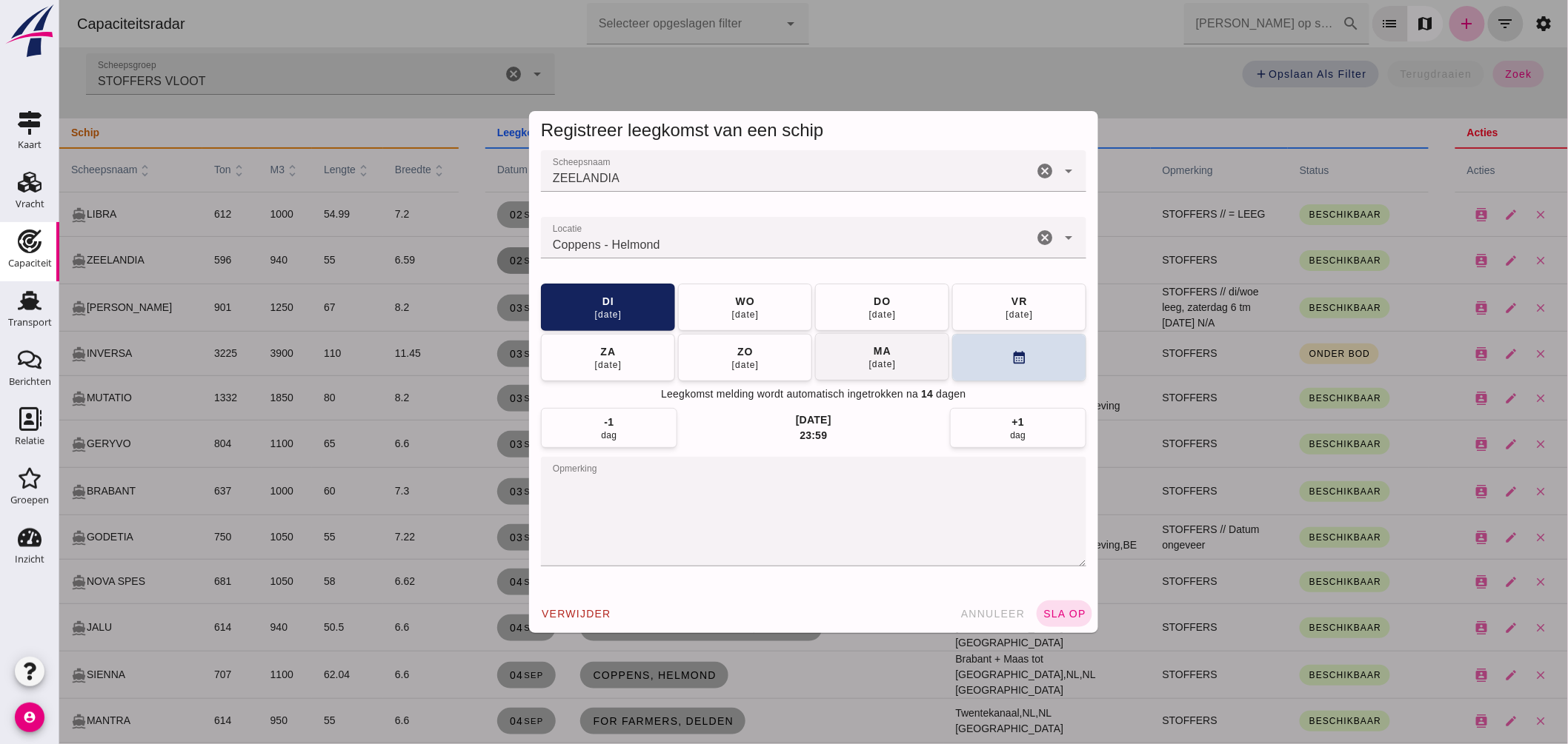
click div "[DATE]"
click textarea "opmerking"
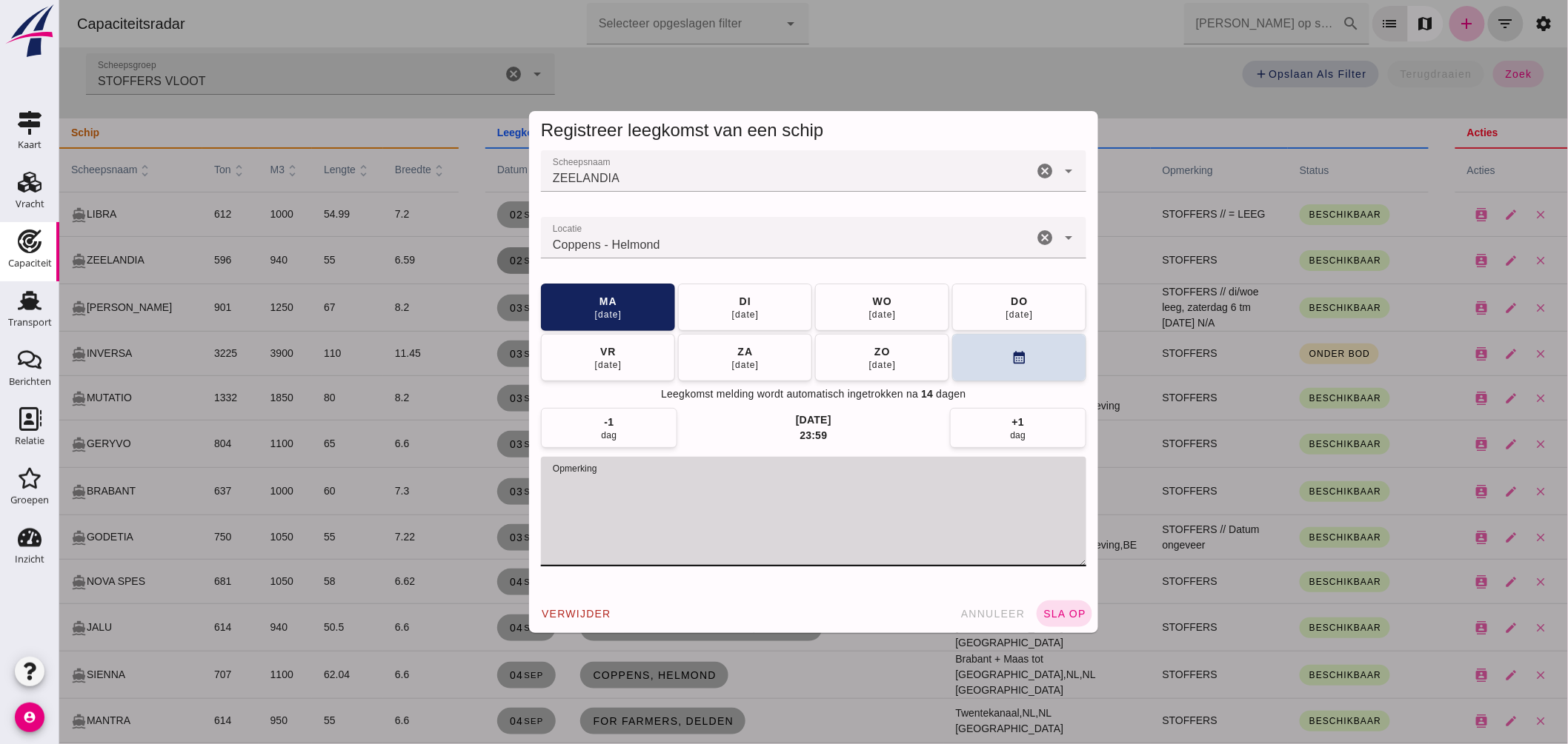
click input "Locatie"
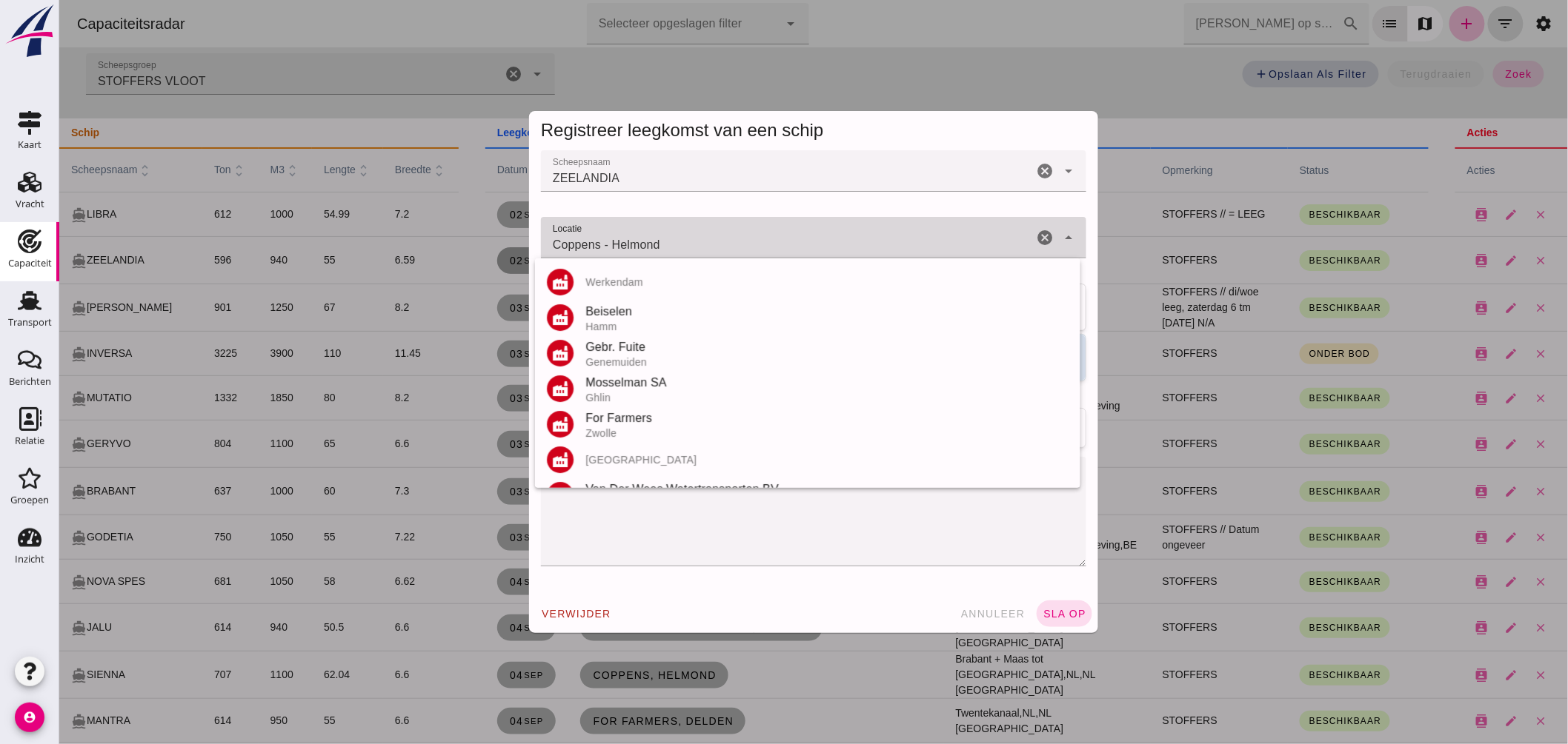
click input "Coppens - Helmond"
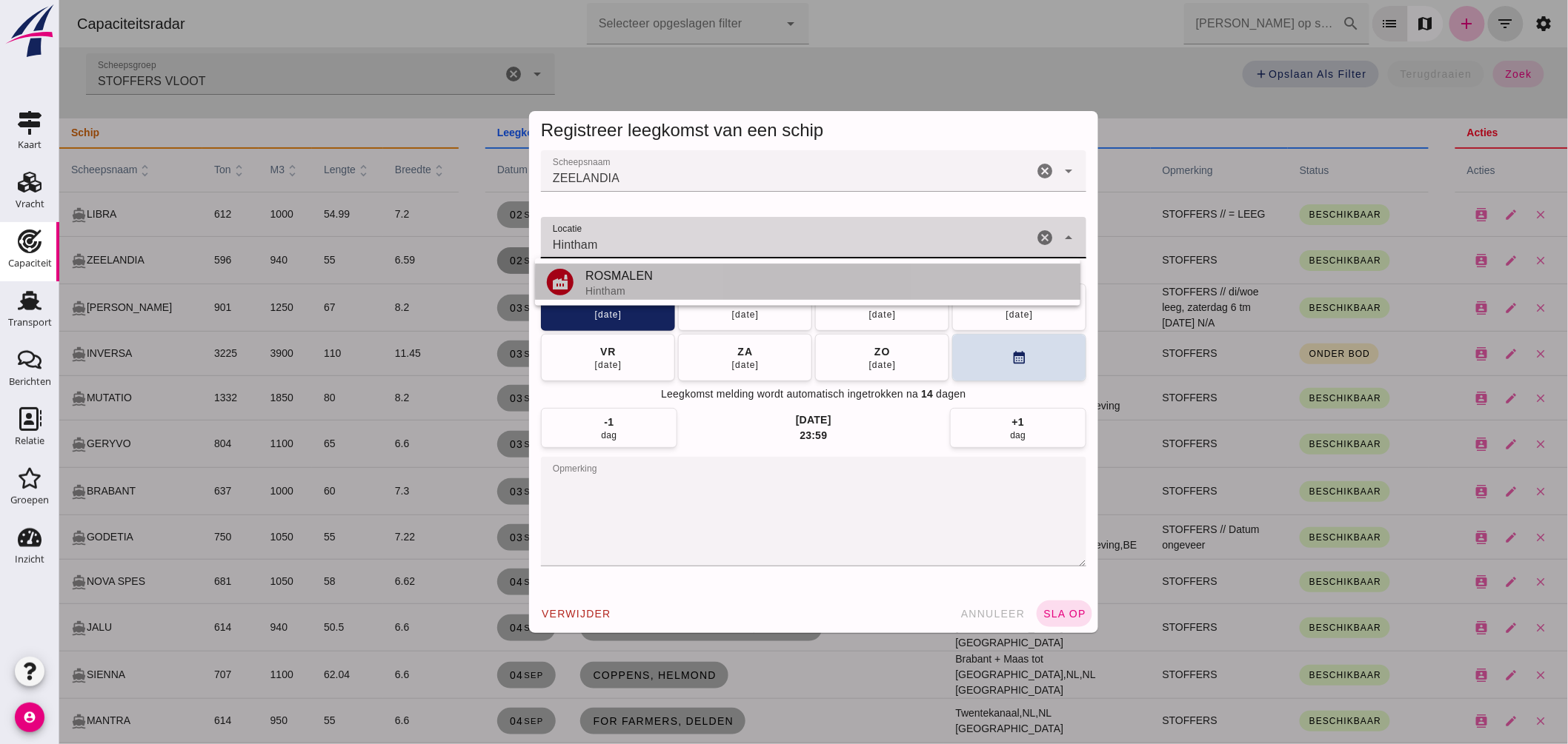
click at [641, 277] on div "ROSMALEN" at bounding box center [826, 276] width 483 height 18
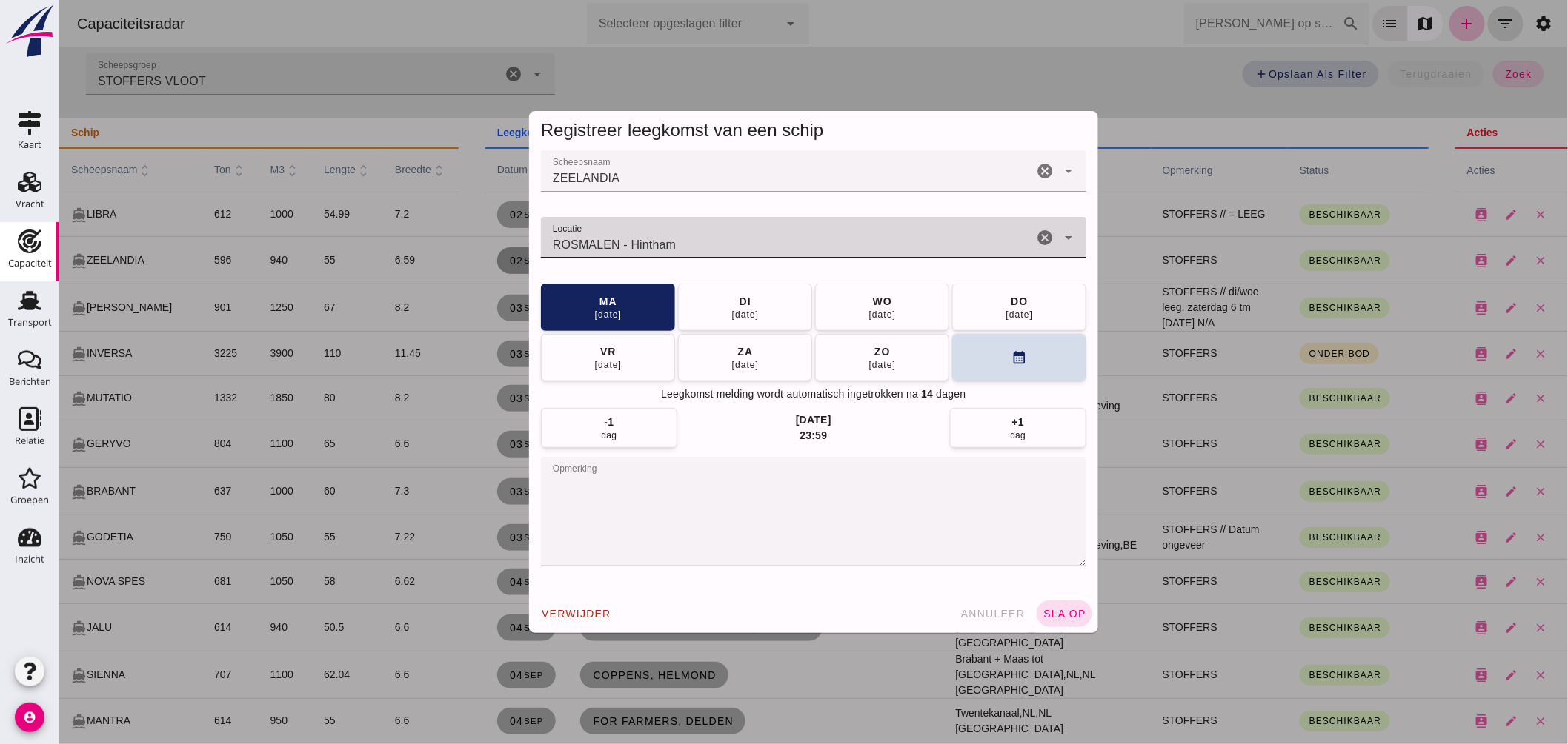
type input "ROSMALEN - Hintham"
click textarea "opmerking"
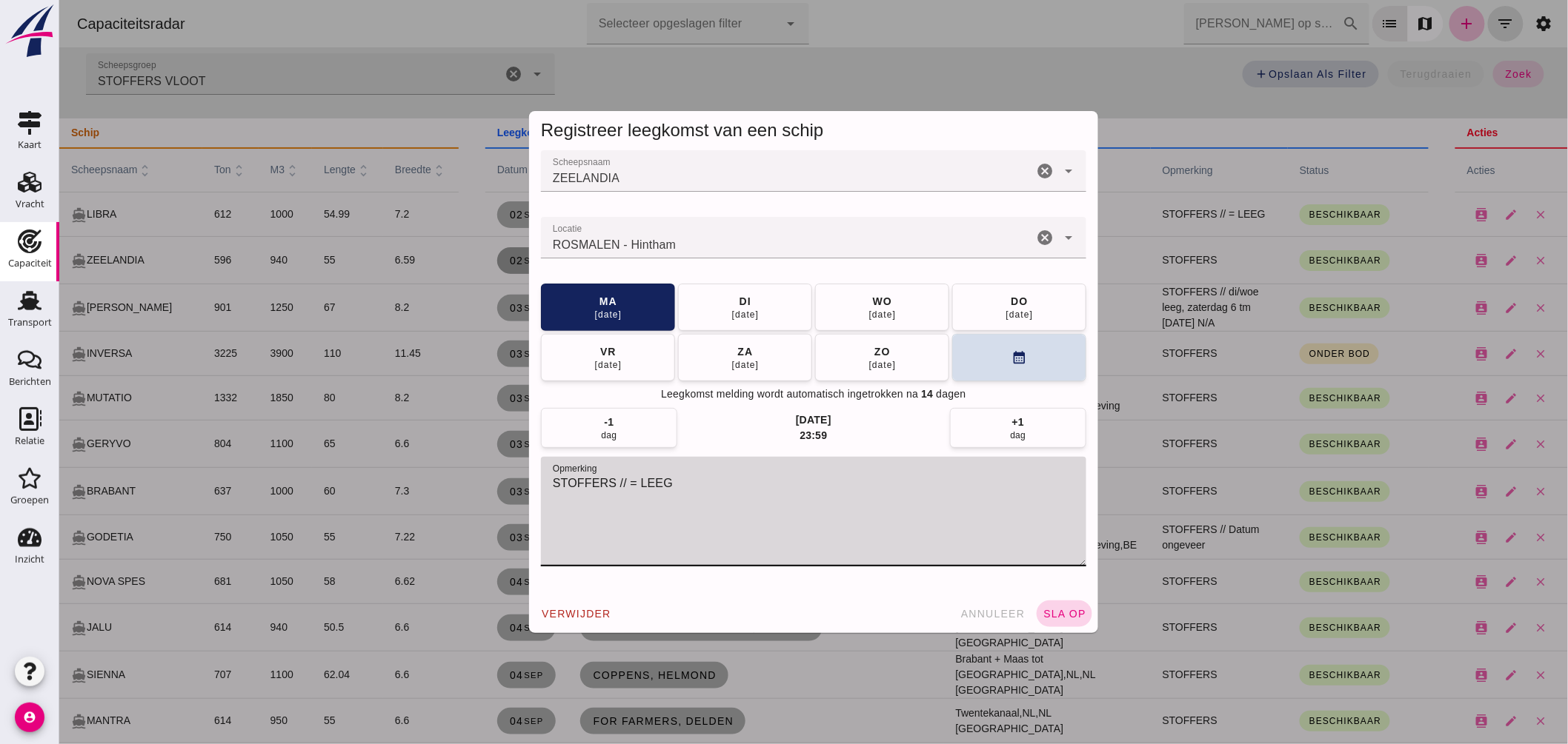
type textarea "STOFFERS // = LEEG"
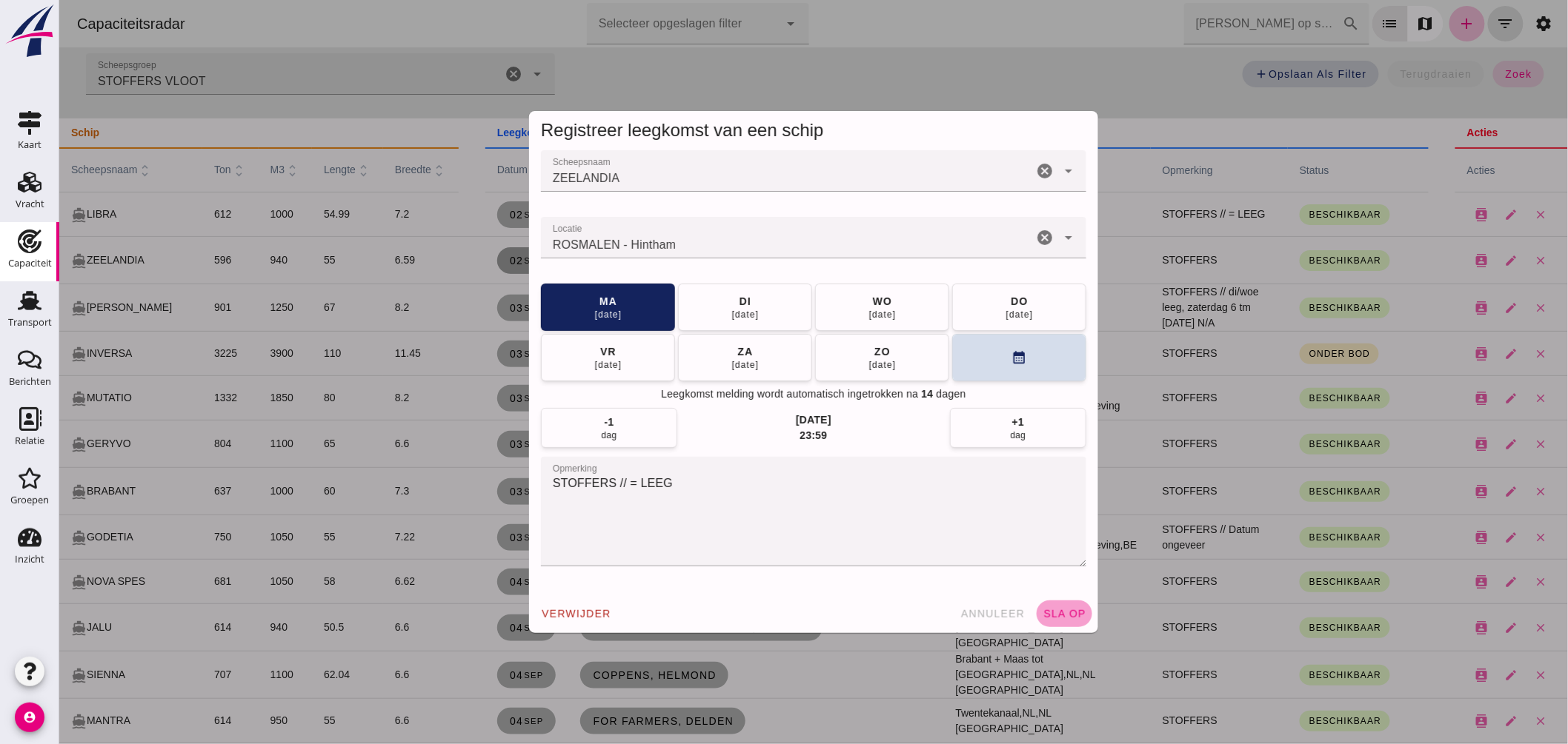
click span "sla op"
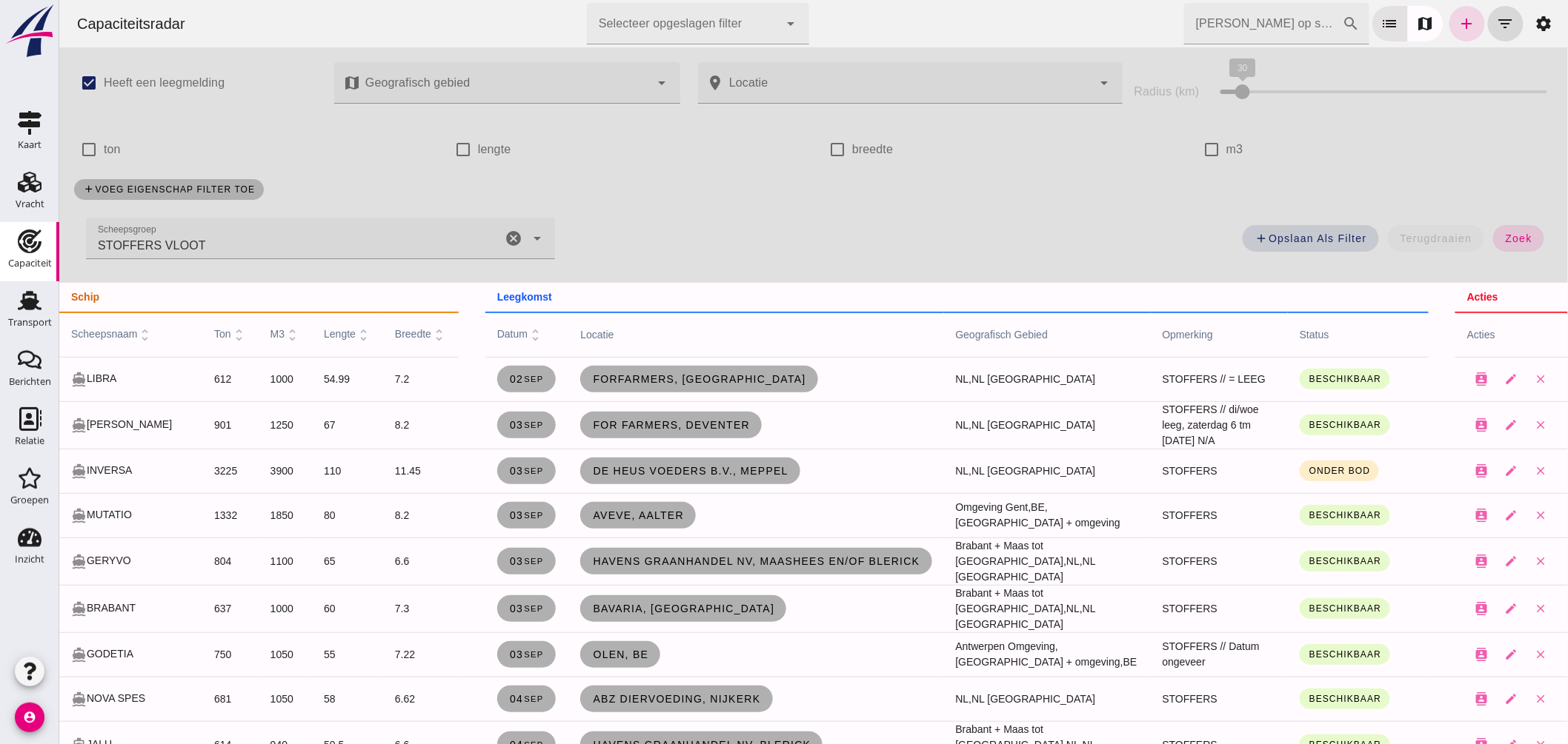
click icon "cancel"
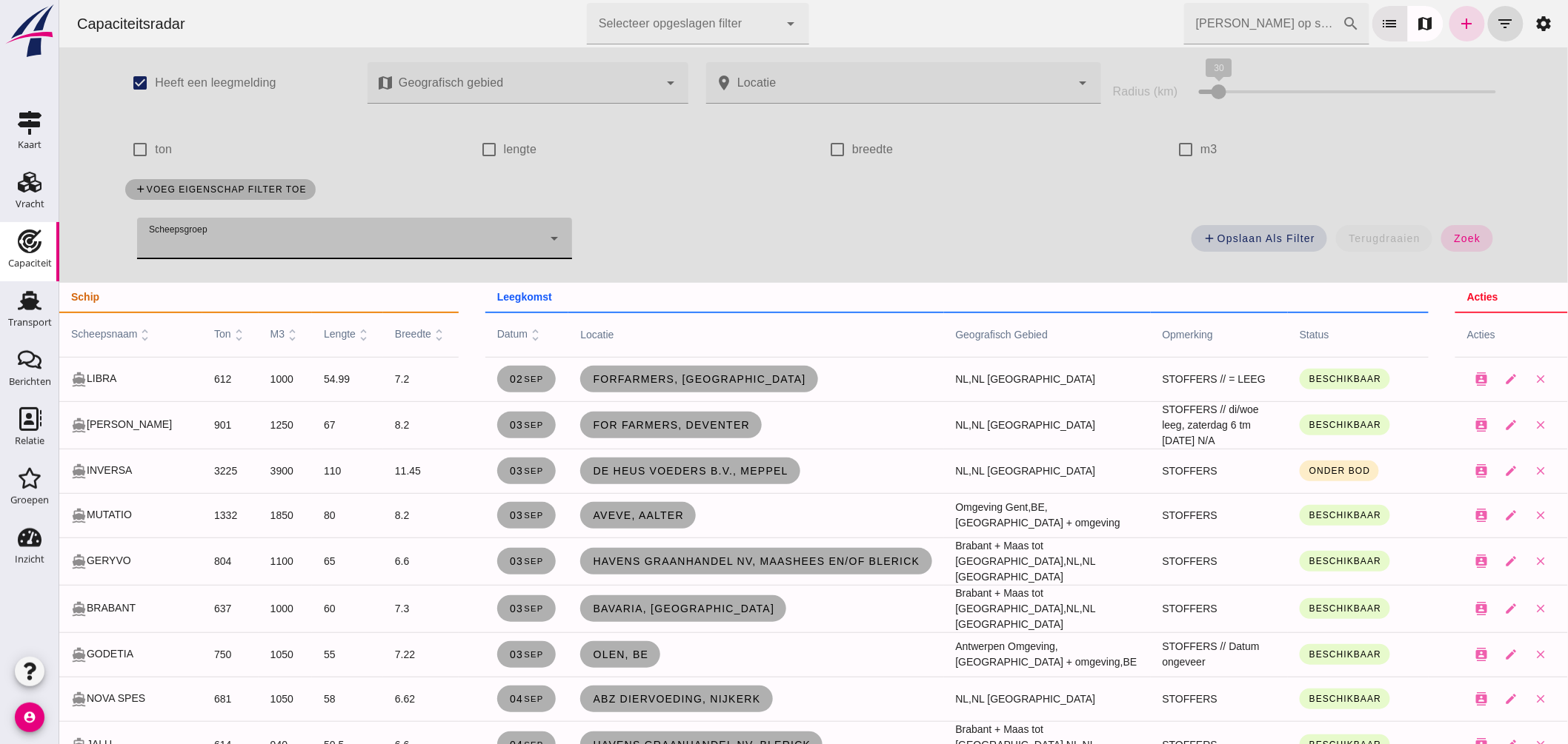
drag, startPoint x: 1447, startPoint y: 235, endPoint x: 705, endPoint y: 261, distance: 742.5
click span "zoek"
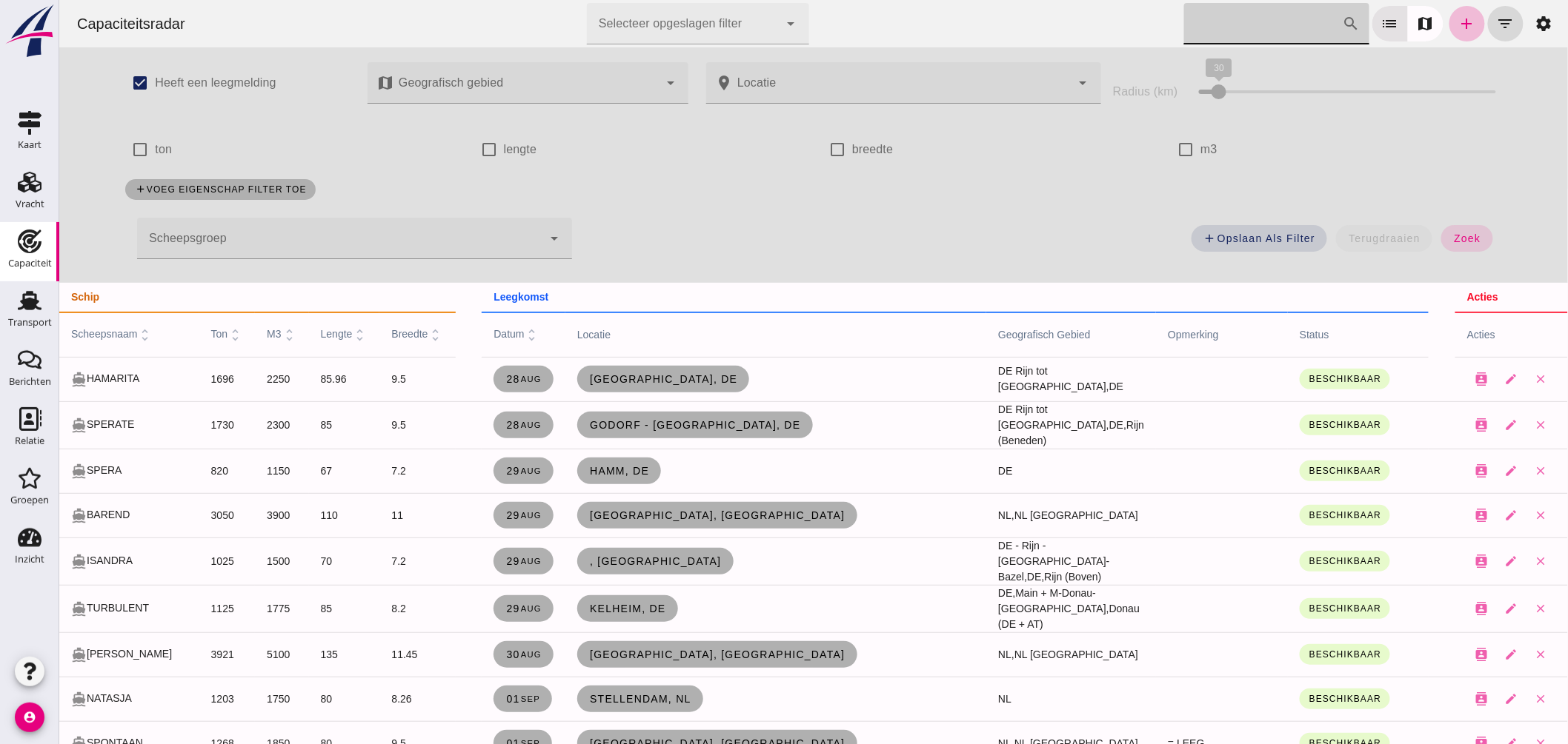
click input "[PERSON_NAME] op scheepsnaam"
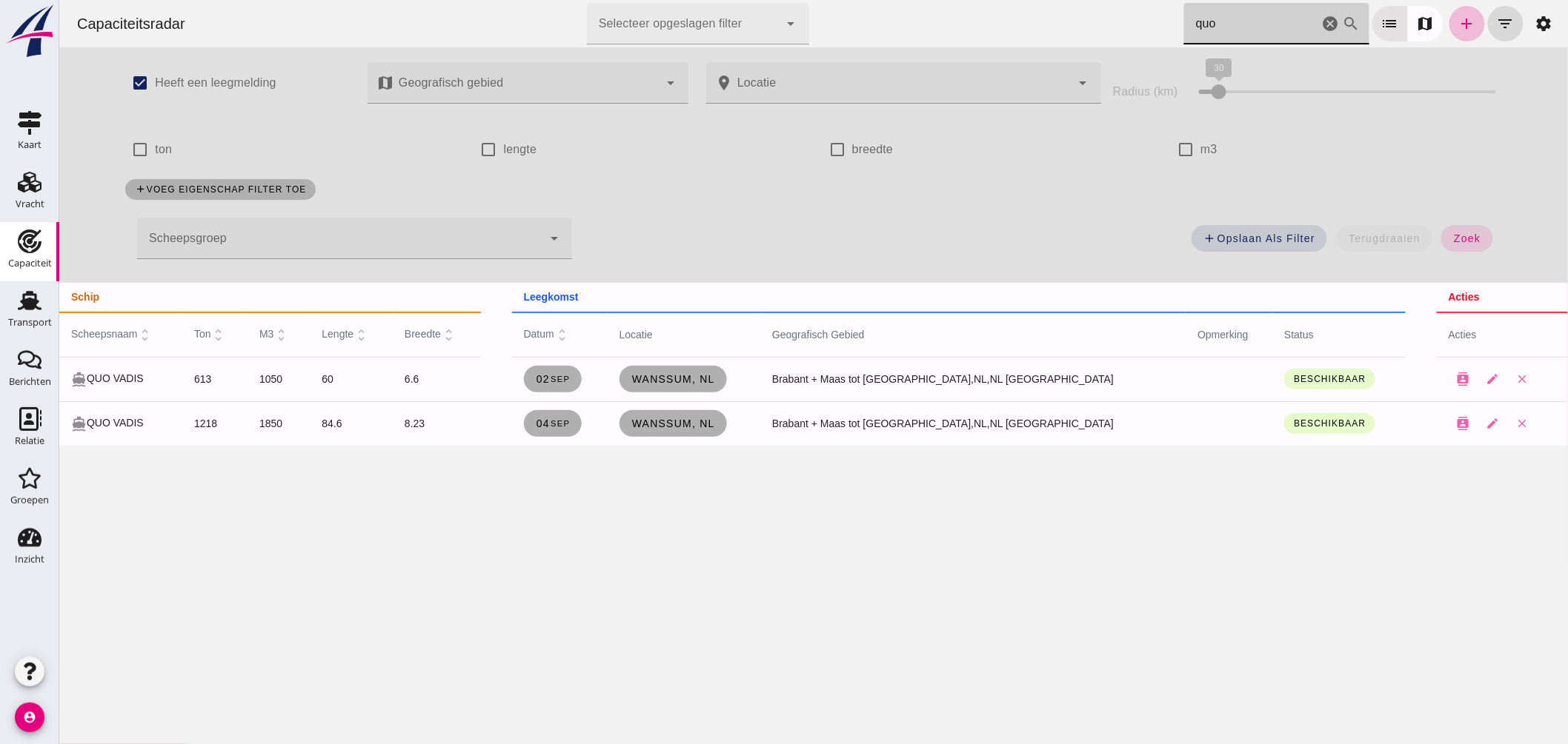
drag, startPoint x: 1217, startPoint y: 28, endPoint x: 1068, endPoint y: 9, distance: 150.2
click div "Capaciteitsradar Selecteer opgeslagen filter Selecteer opgeslagen filter cancel…"
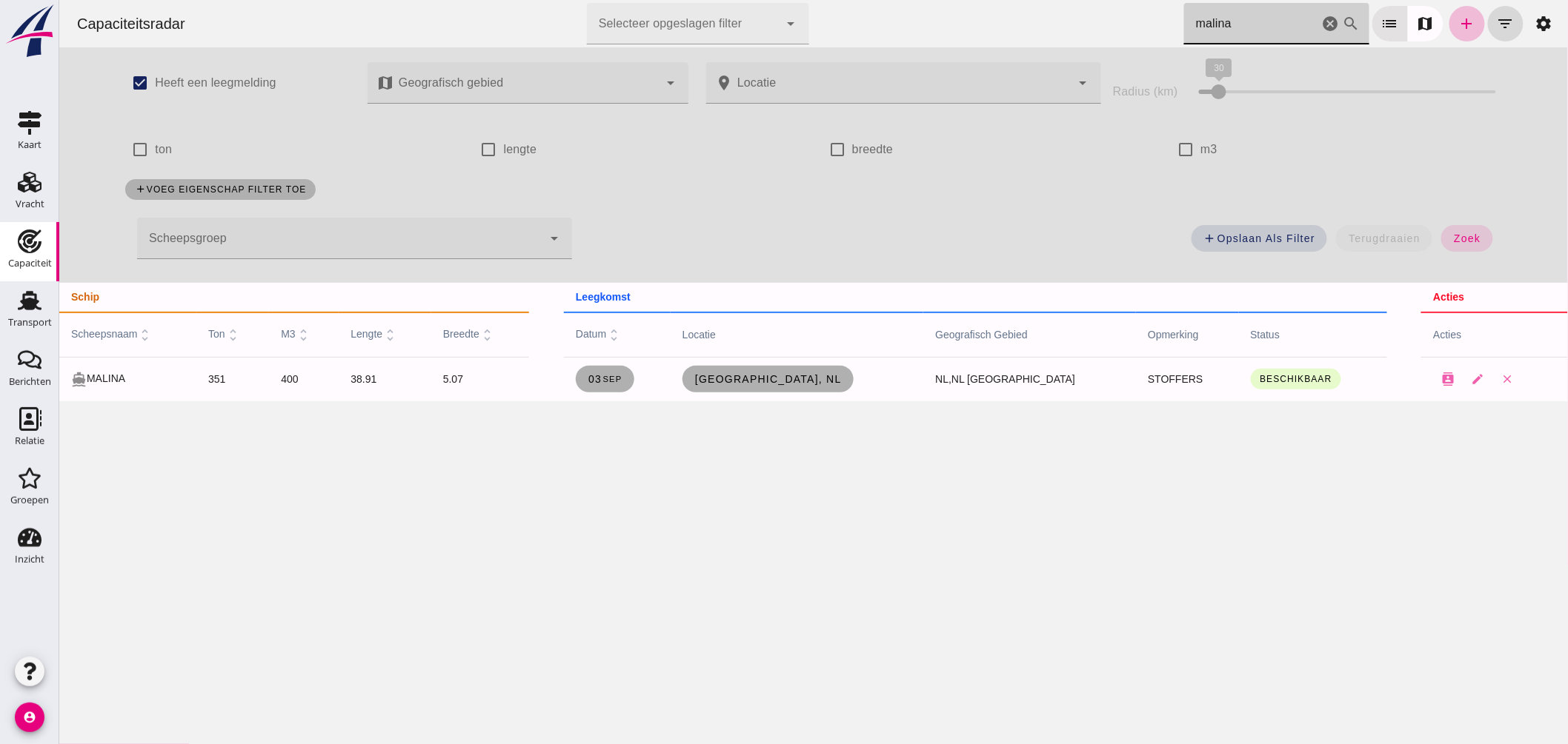
type input "malina"
click icon "cancel"
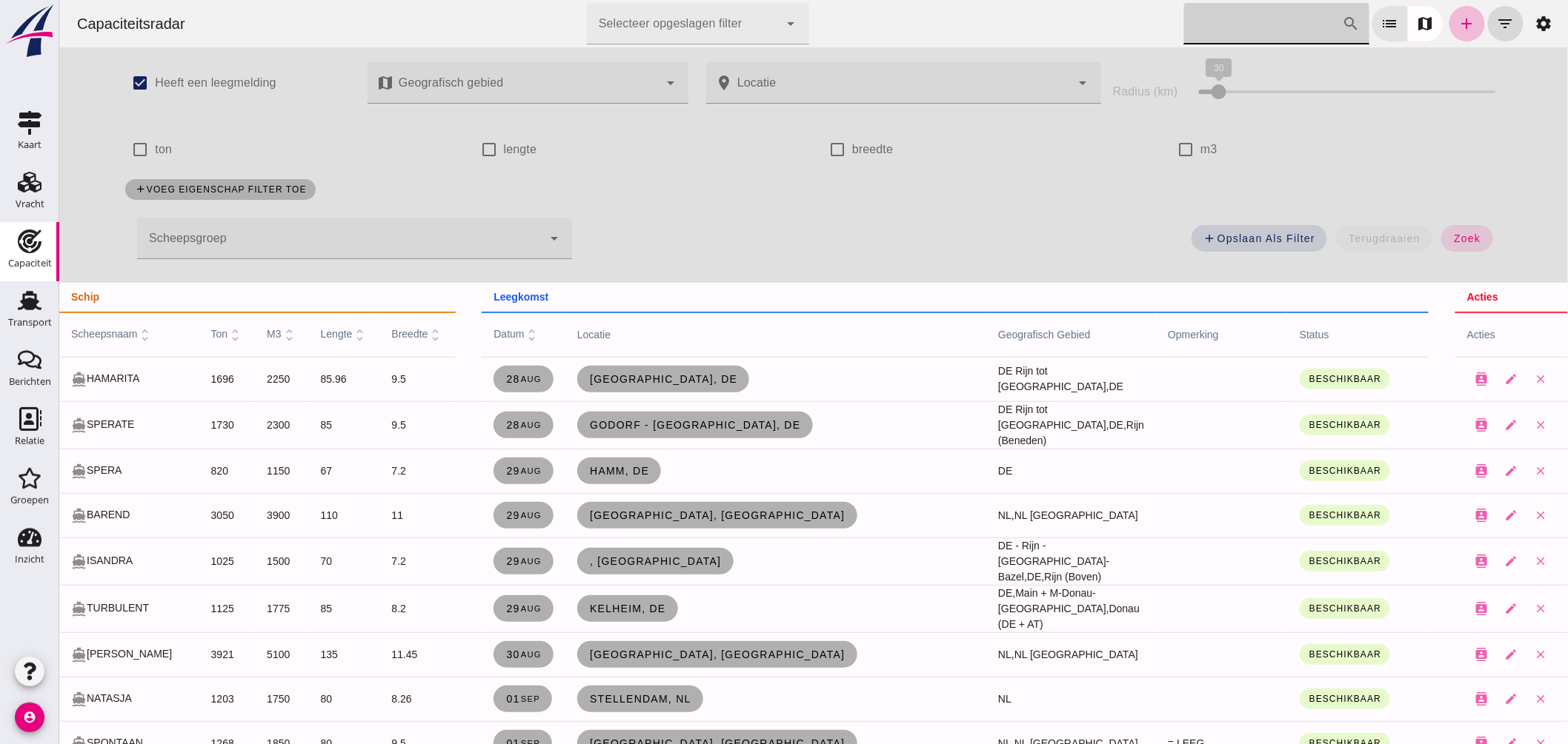
click icon "unfold_more"
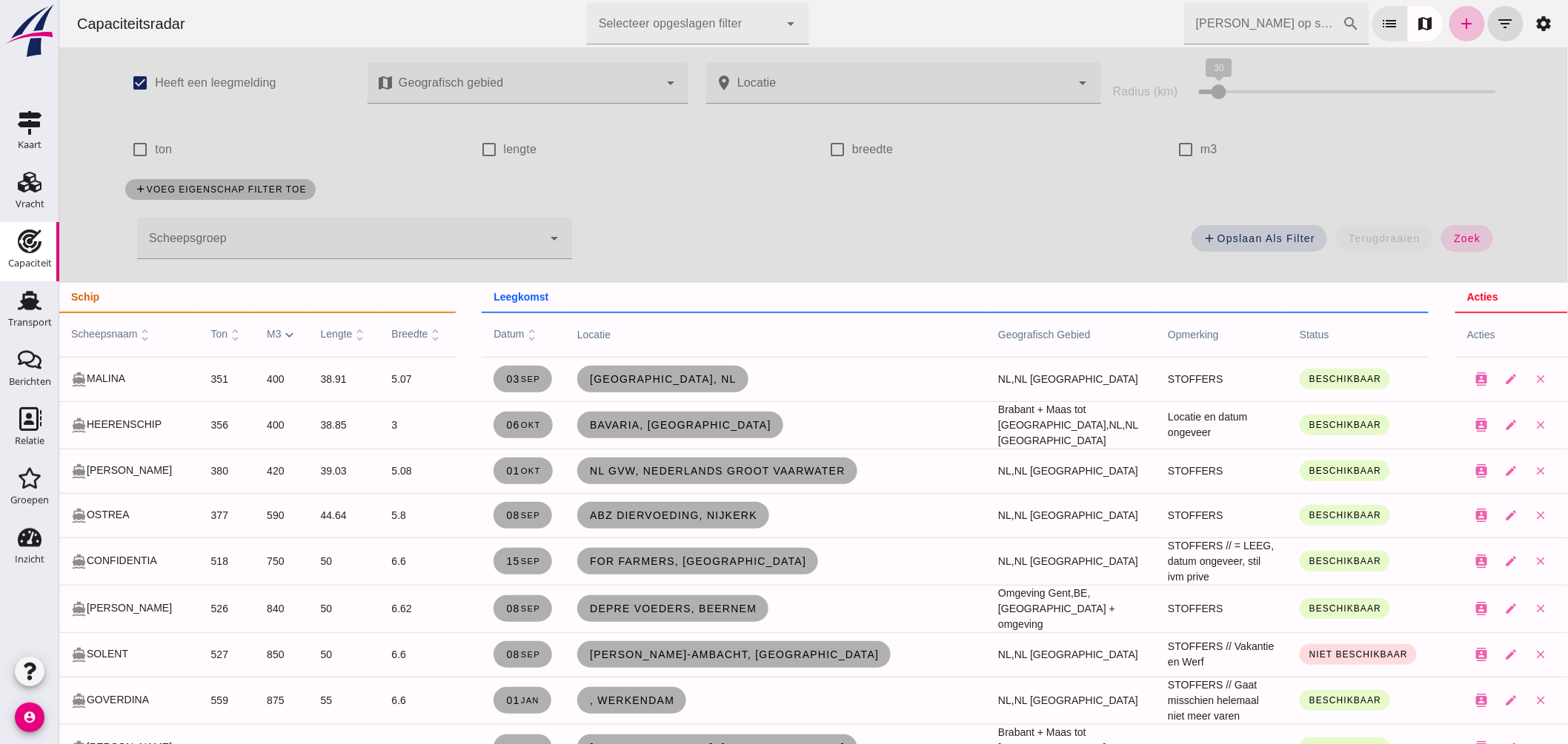
click at [266, 332] on span "m3 expand_more" at bounding box center [280, 334] width 30 height 11
click input "[PERSON_NAME] op scheepsnaam"
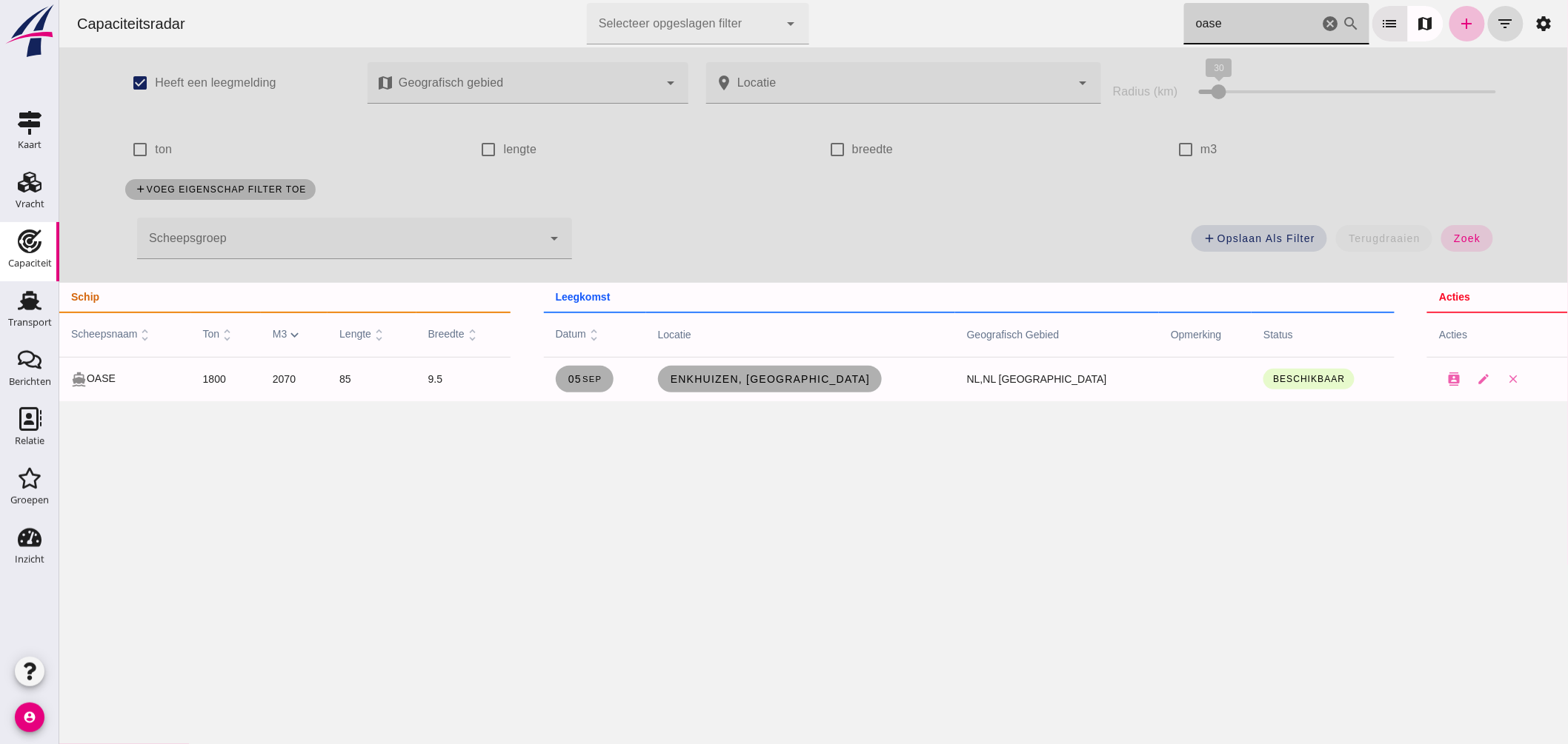
type input "oase"
click span "Enkhuizen, [GEOGRAPHIC_DATA]"
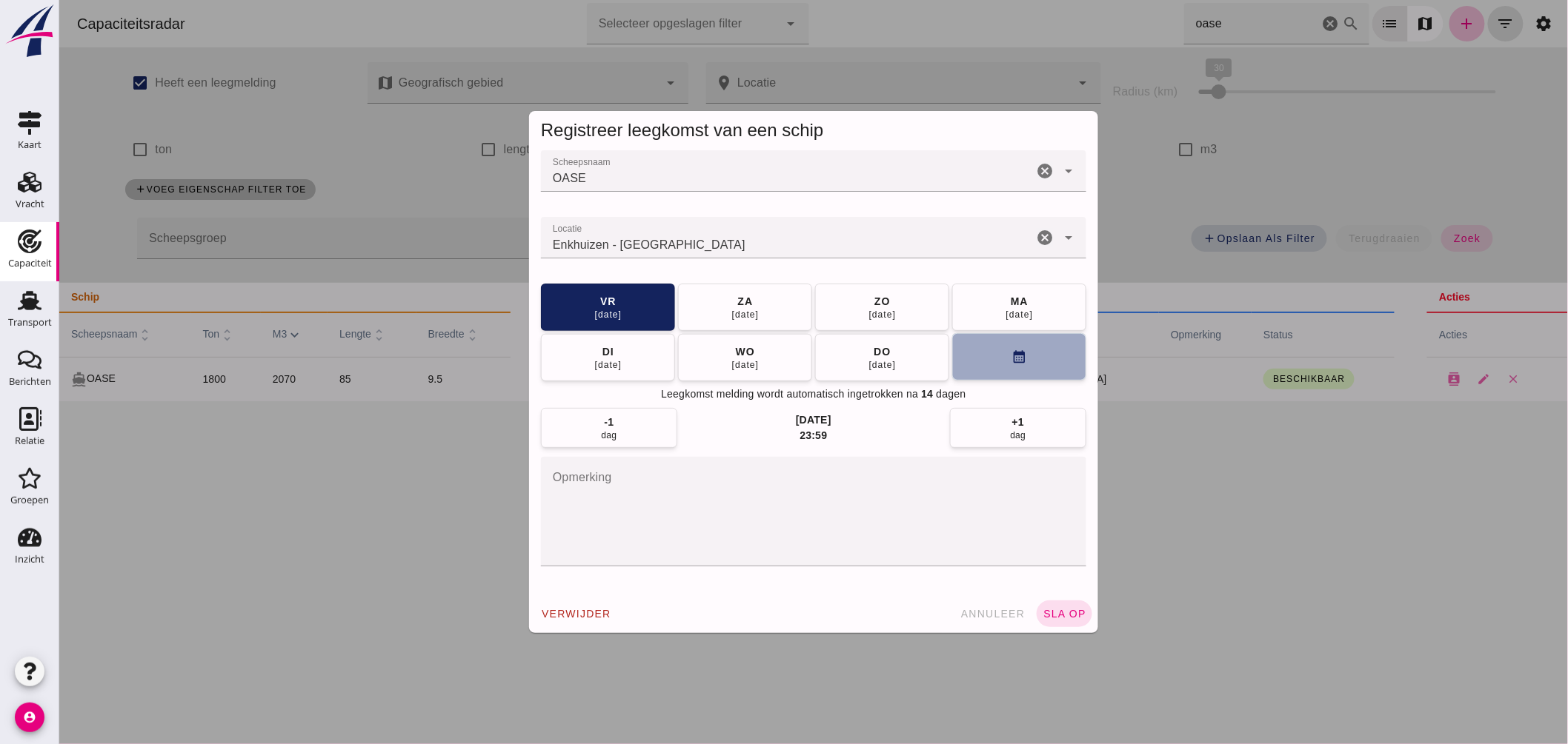
click button "calendar_month"
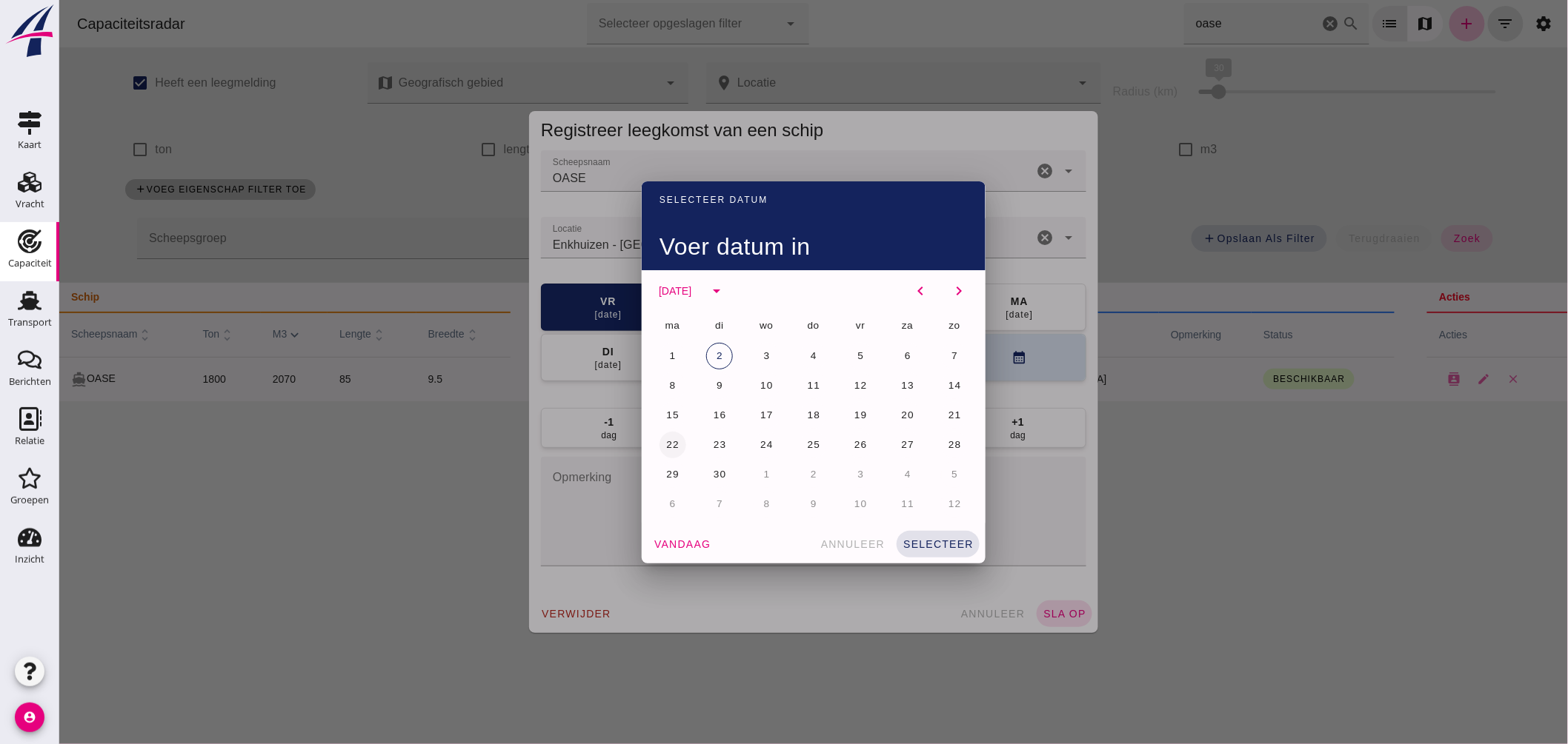
click span "22"
click button "selecteer"
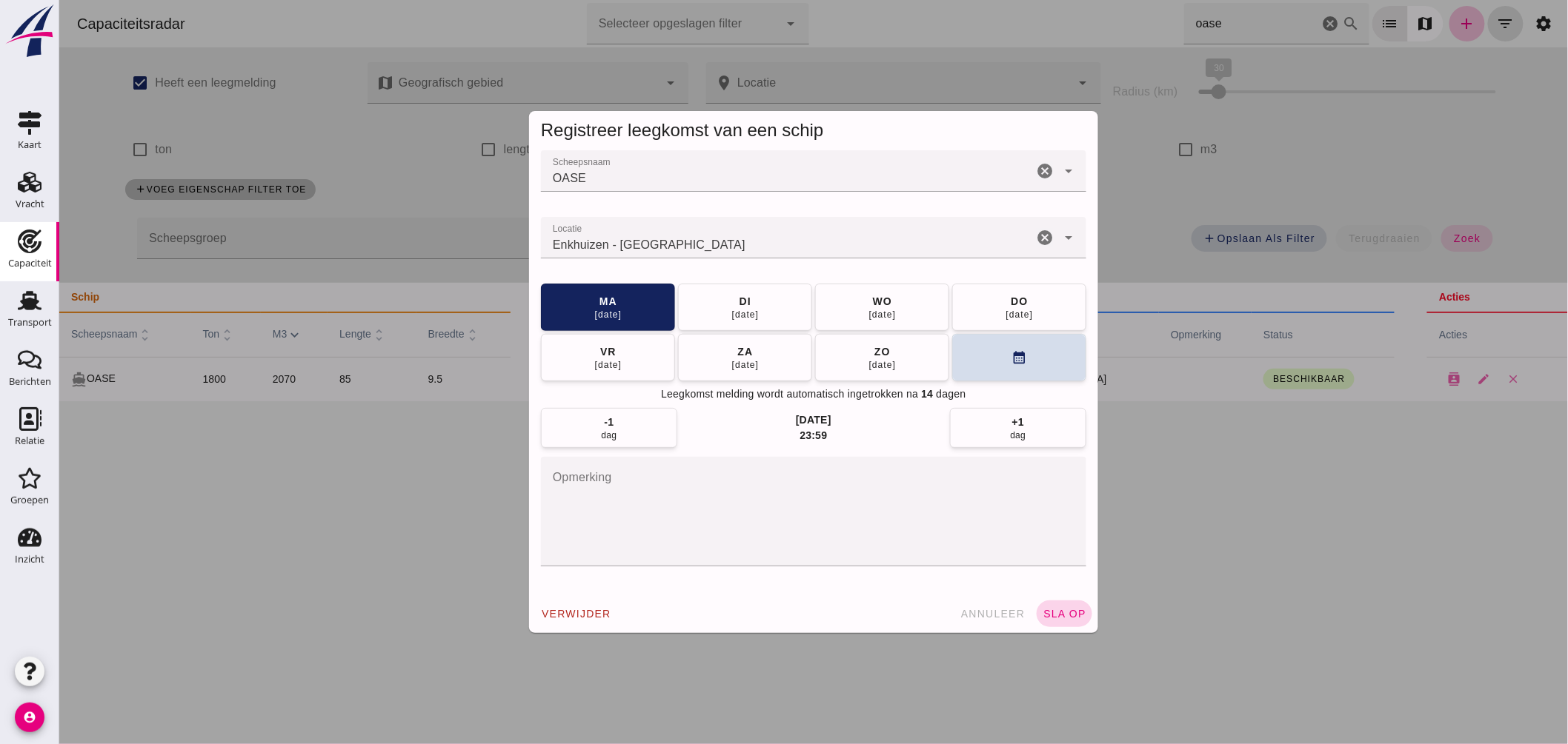
click span "sla op"
